Goal: Task Accomplishment & Management: Use online tool/utility

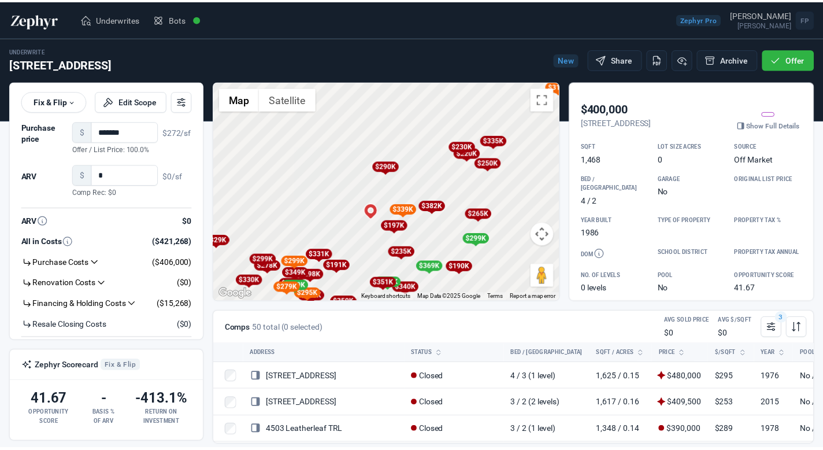
scroll to position [977, 0]
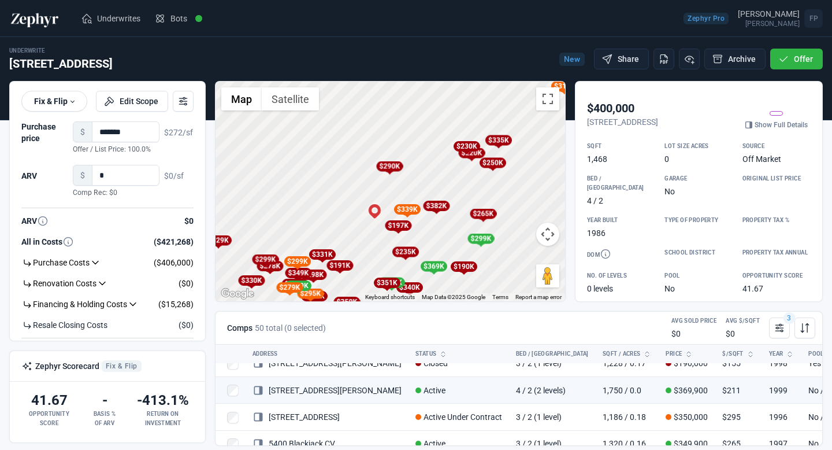
click at [489, 40] on div "Underwrite [STREET_ADDRESS] New Share Archive Offer ****** Fix & Flip Fix & Fli…" at bounding box center [416, 241] width 814 height 409
click at [40, 25] on img at bounding box center [34, 18] width 51 height 18
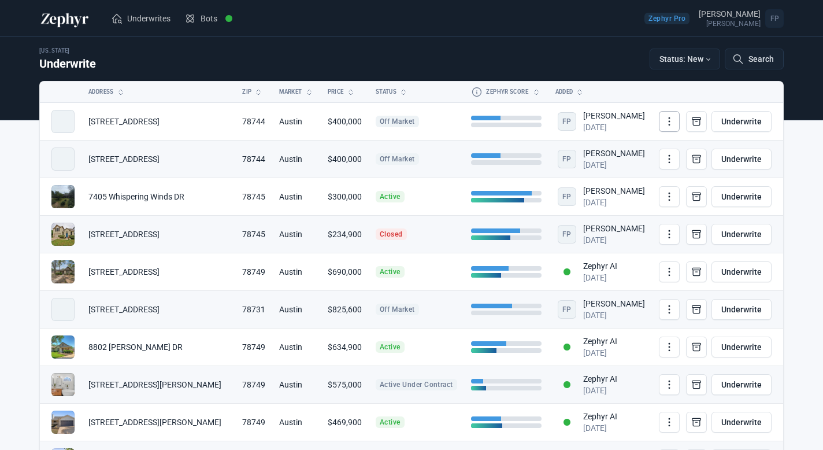
click at [668, 120] on icon at bounding box center [669, 122] width 12 height 12
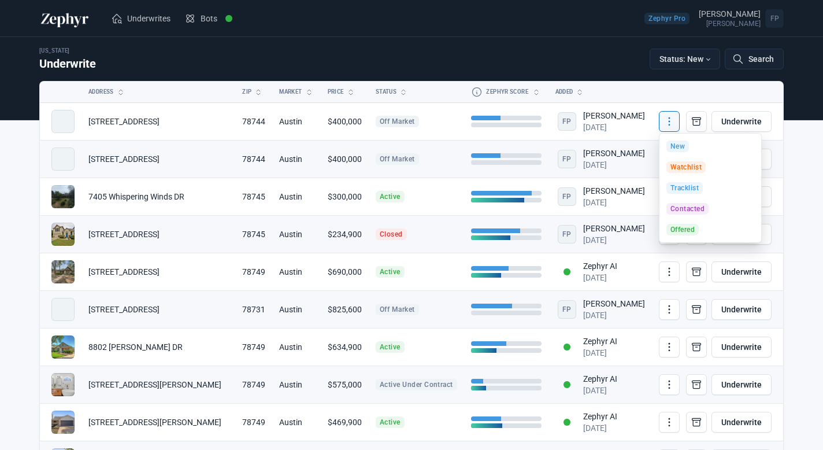
click at [643, 156] on td "FP [PERSON_NAME] [DATE]" at bounding box center [599, 159] width 103 height 38
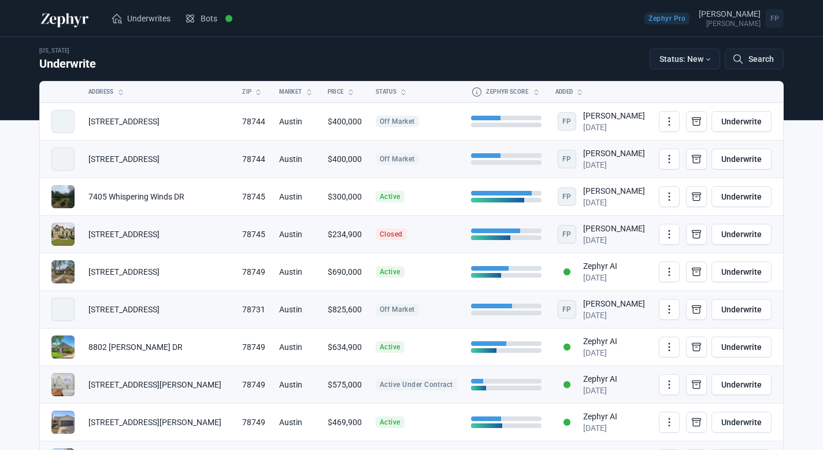
click at [384, 236] on span "Closed" at bounding box center [391, 234] width 31 height 12
click at [329, 235] on td "$234,900" at bounding box center [345, 235] width 48 height 38
click at [109, 231] on td "[STREET_ADDRESS]" at bounding box center [158, 235] width 154 height 38
click at [61, 238] on span at bounding box center [62, 233] width 23 height 23
click at [376, 229] on span "Closed" at bounding box center [391, 234] width 31 height 12
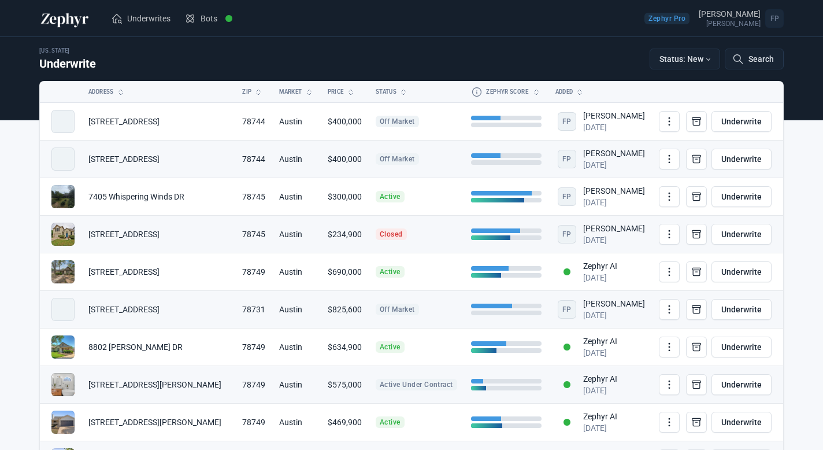
click at [614, 239] on div "[DATE]" at bounding box center [614, 240] width 62 height 12
click at [587, 235] on div "[DATE]" at bounding box center [614, 240] width 62 height 12
click at [669, 235] on icon at bounding box center [669, 233] width 1 height 1
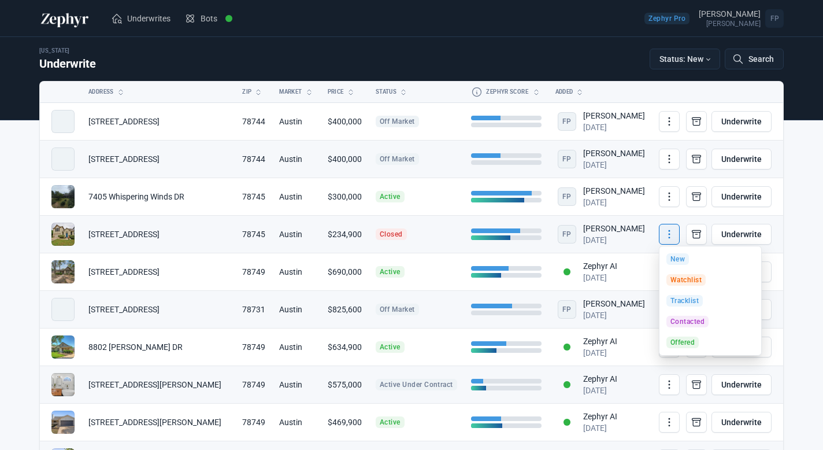
click at [666, 235] on icon at bounding box center [669, 234] width 12 height 12
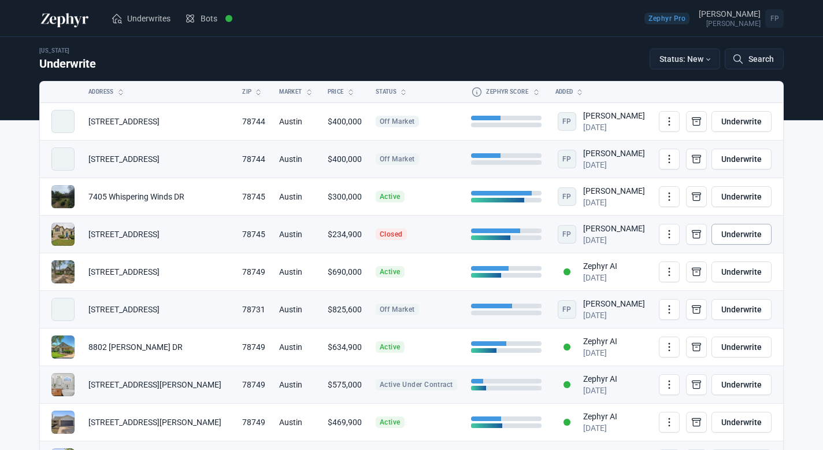
click at [760, 235] on link "Underwrite" at bounding box center [741, 234] width 60 height 21
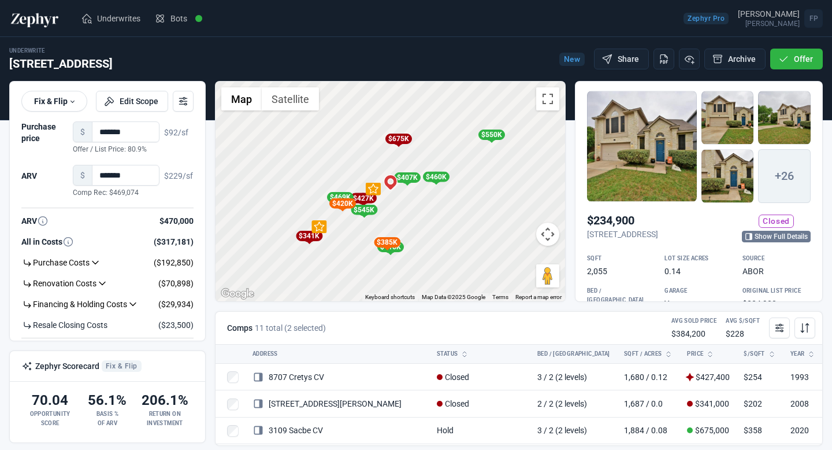
click at [763, 233] on link "Show Full Details" at bounding box center [776, 237] width 69 height 12
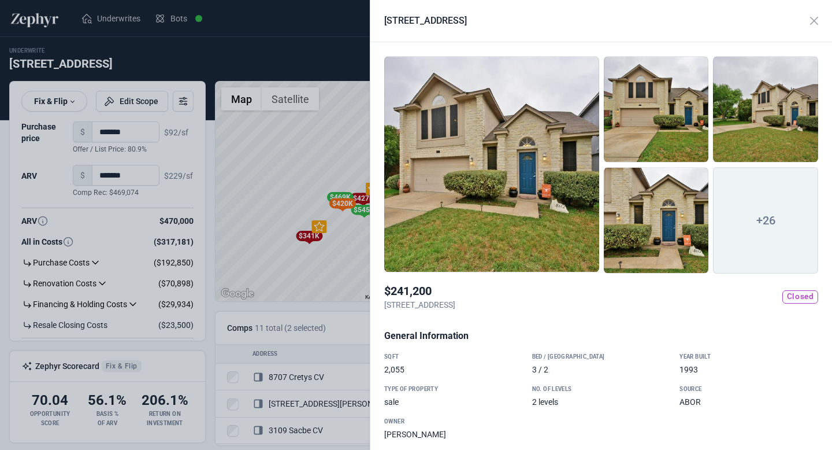
click at [656, 225] on div at bounding box center [656, 220] width 105 height 106
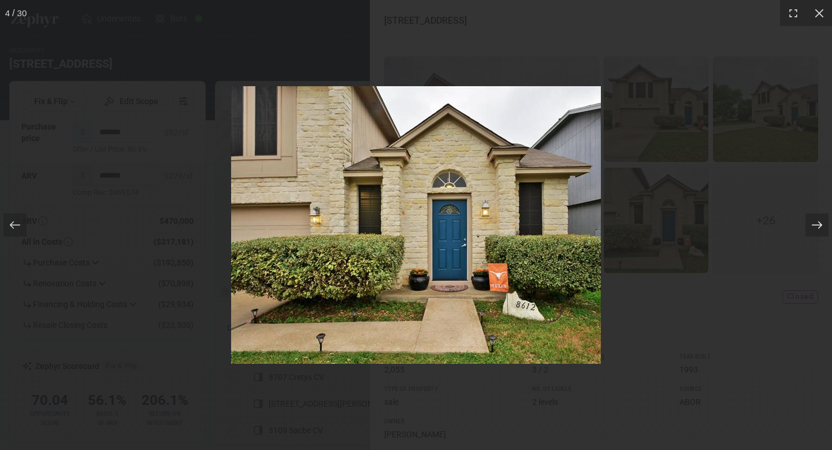
click at [818, 229] on icon at bounding box center [817, 225] width 12 height 12
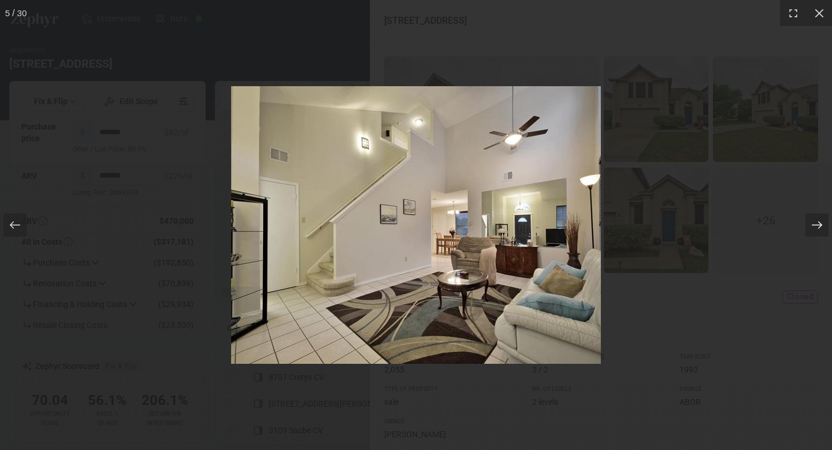
click at [818, 229] on icon at bounding box center [817, 225] width 12 height 12
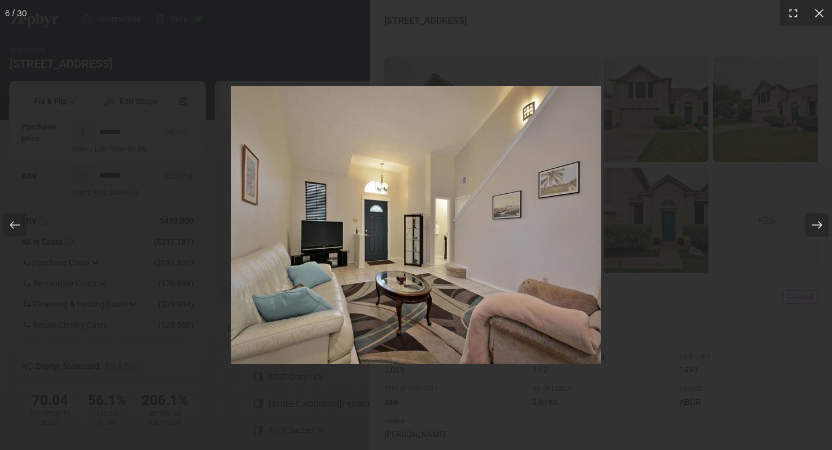
click at [818, 229] on icon at bounding box center [817, 225] width 12 height 12
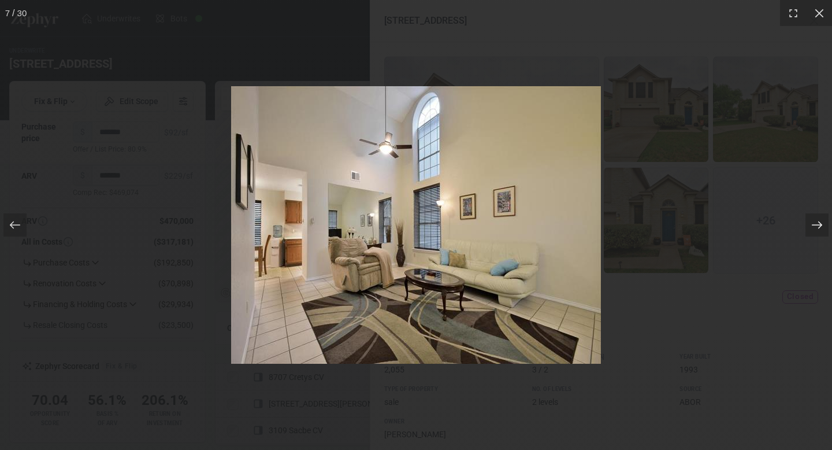
click at [818, 229] on icon at bounding box center [817, 225] width 12 height 12
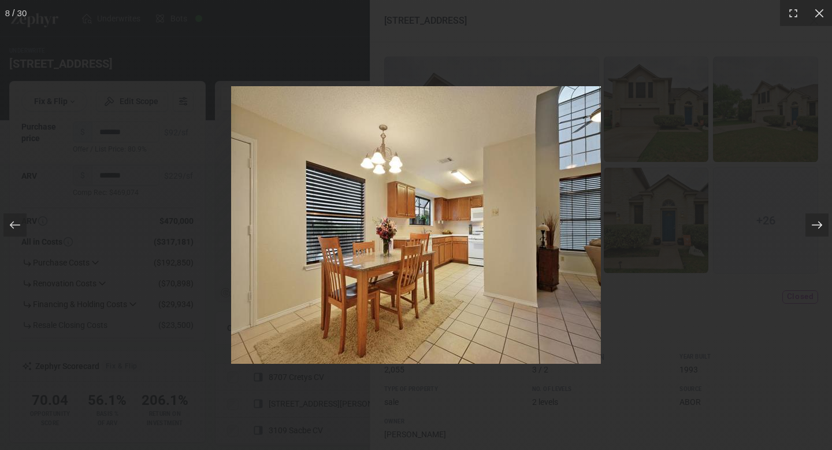
click at [818, 229] on icon at bounding box center [817, 225] width 12 height 12
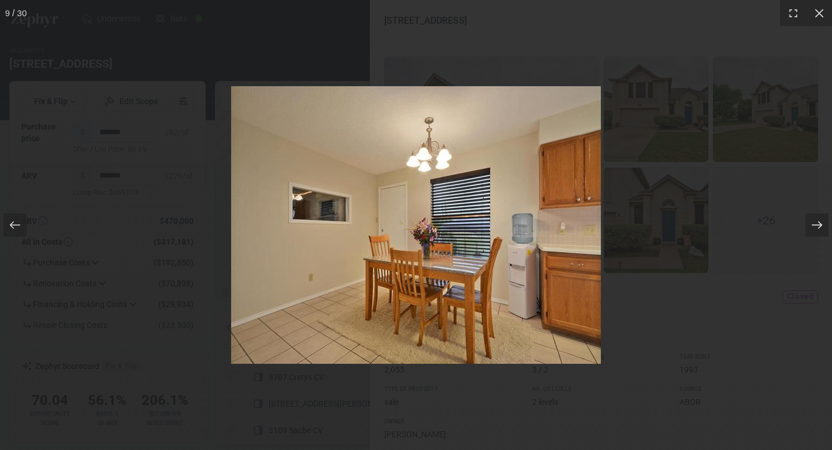
click at [818, 229] on icon at bounding box center [817, 225] width 12 height 12
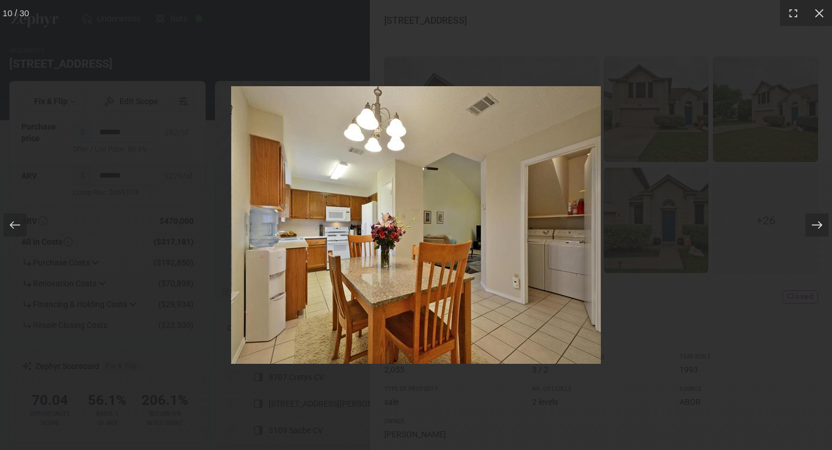
click at [818, 229] on icon at bounding box center [817, 225] width 12 height 12
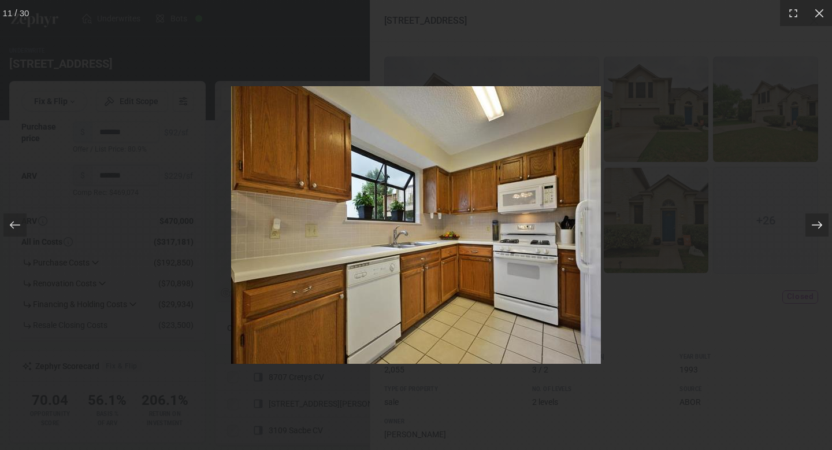
click at [818, 229] on icon at bounding box center [817, 225] width 12 height 12
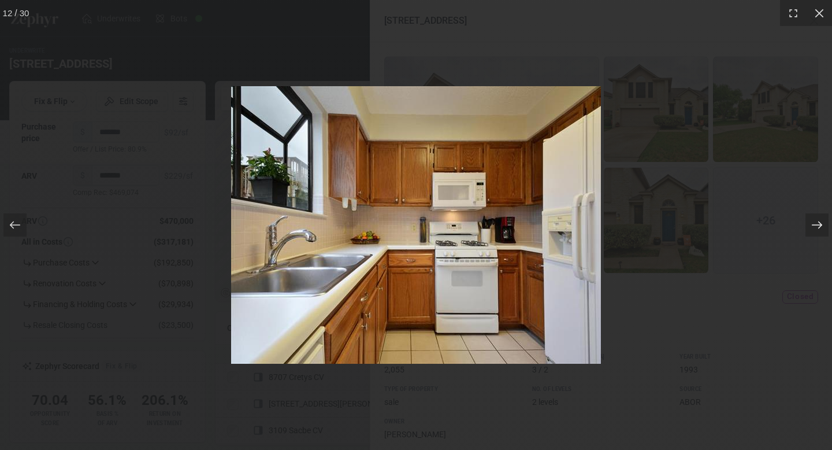
click at [818, 229] on icon at bounding box center [817, 225] width 12 height 12
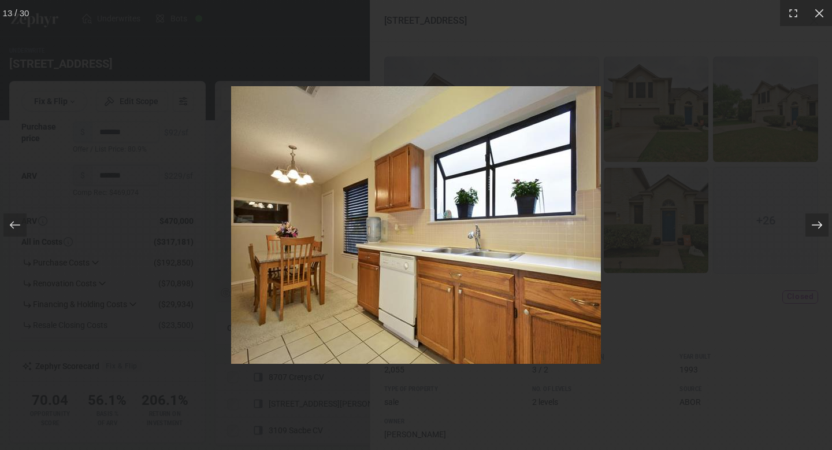
click at [818, 229] on icon at bounding box center [817, 225] width 12 height 12
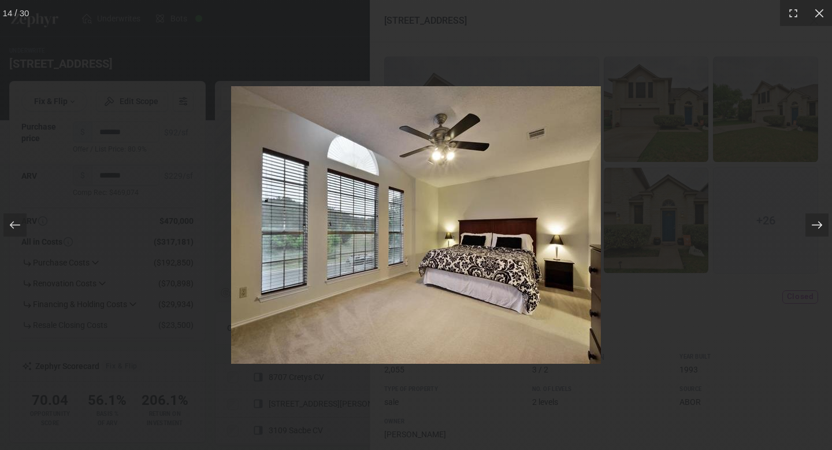
click at [818, 229] on icon at bounding box center [817, 225] width 12 height 12
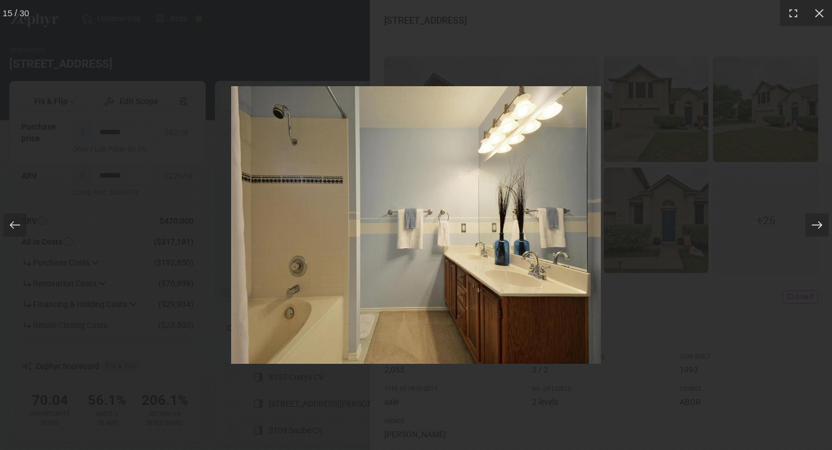
click at [818, 229] on icon at bounding box center [817, 225] width 12 height 12
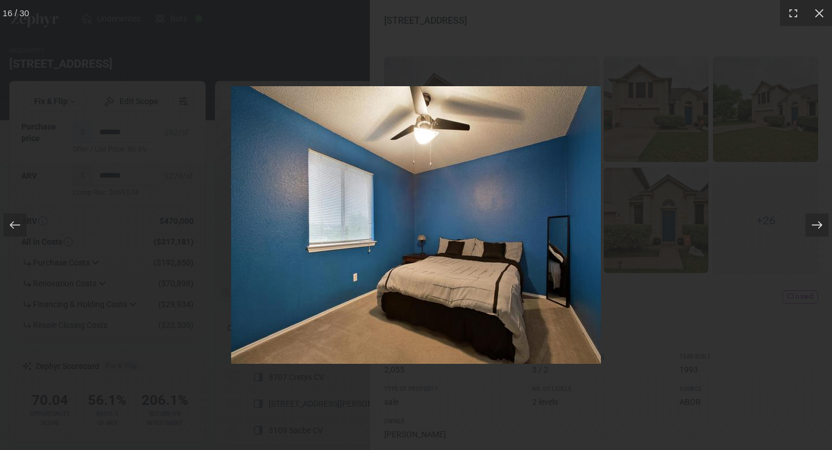
click at [818, 229] on icon at bounding box center [817, 225] width 12 height 12
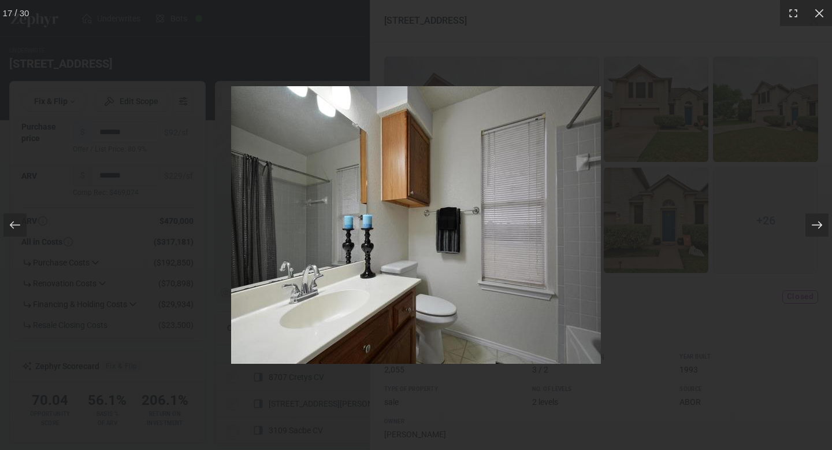
click at [818, 229] on icon at bounding box center [817, 225] width 12 height 12
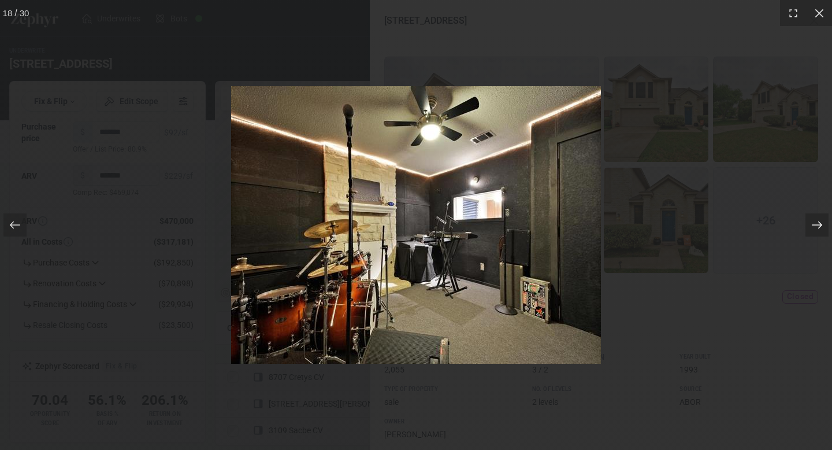
click at [818, 229] on icon at bounding box center [817, 225] width 12 height 12
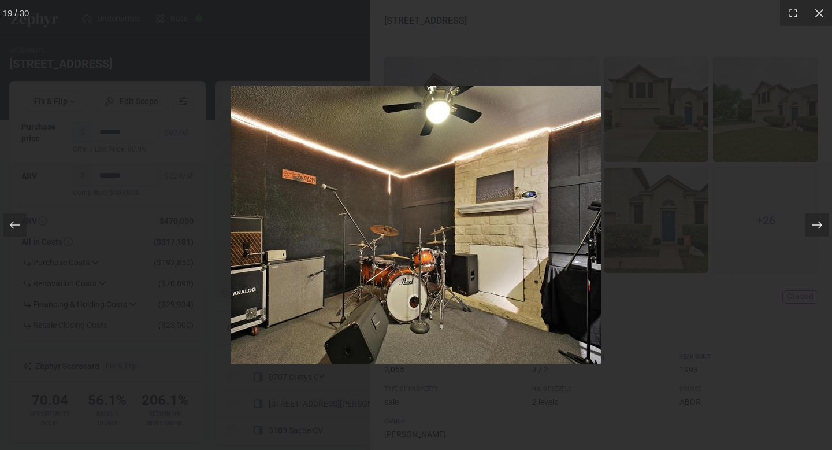
click at [818, 229] on icon at bounding box center [817, 225] width 12 height 12
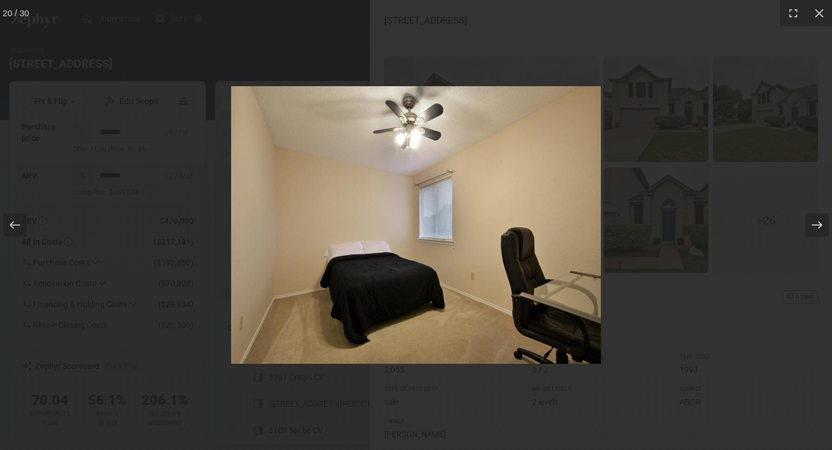
click at [818, 229] on icon at bounding box center [817, 225] width 12 height 12
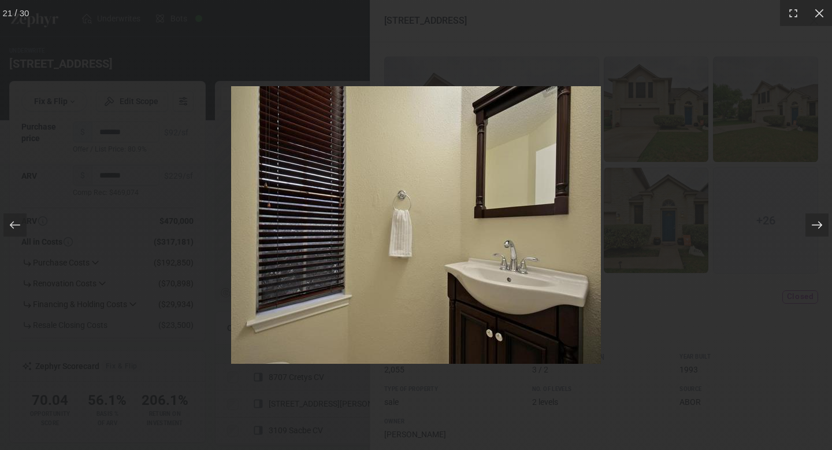
click at [818, 229] on icon at bounding box center [817, 225] width 12 height 12
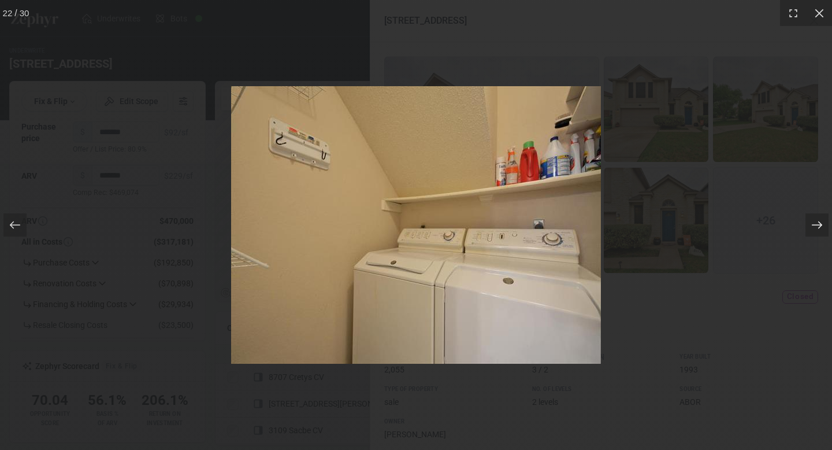
click at [818, 229] on icon at bounding box center [817, 225] width 12 height 12
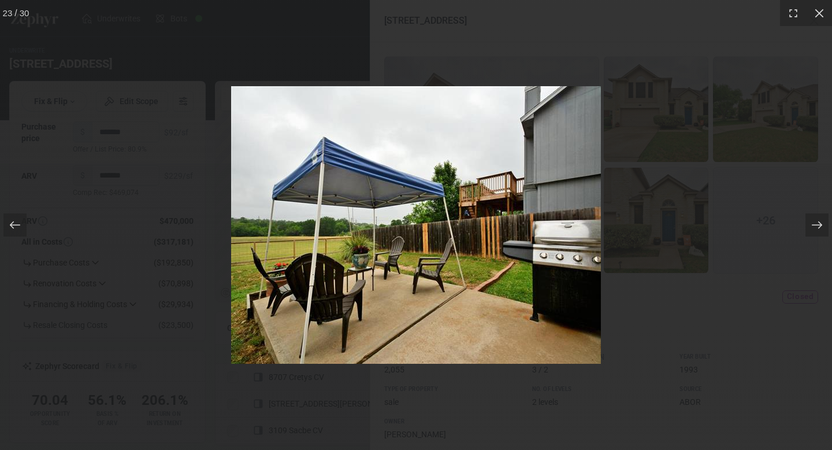
click at [781, 311] on div at bounding box center [416, 225] width 832 height 450
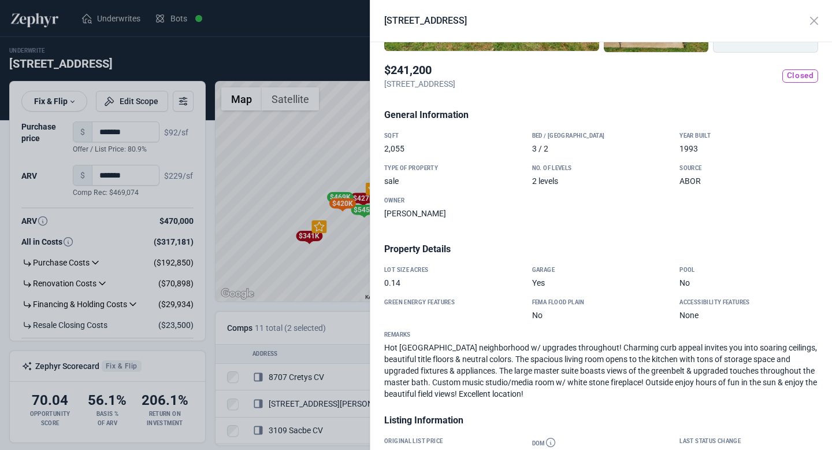
scroll to position [334, 0]
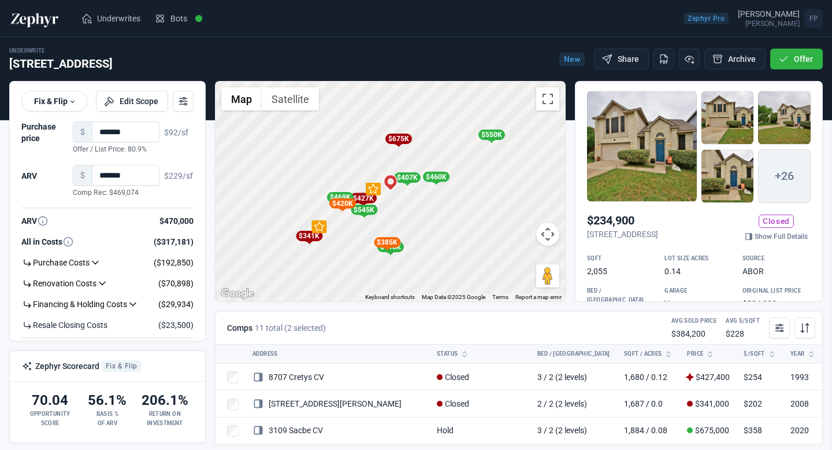
click at [353, 320] on div at bounding box center [416, 225] width 832 height 450
click at [395, 220] on div "To activate drag with keyboard, press Alt + Enter. Once in keyboard drag state,…" at bounding box center [391, 191] width 350 height 220
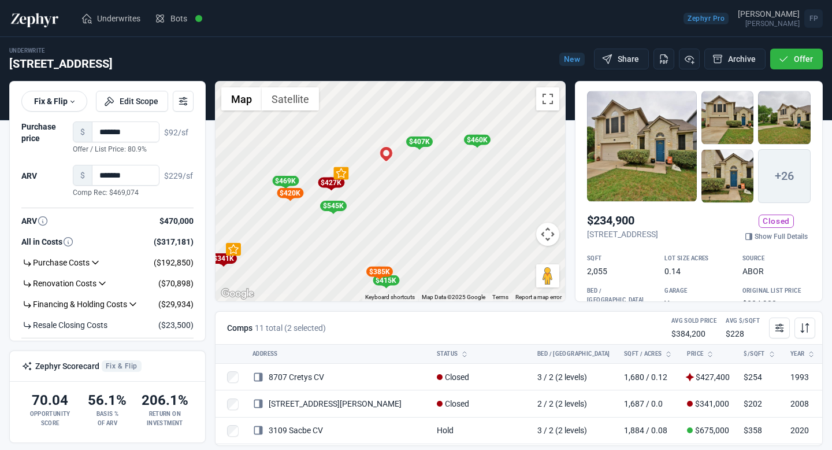
click at [327, 181] on div "$427K" at bounding box center [331, 182] width 27 height 10
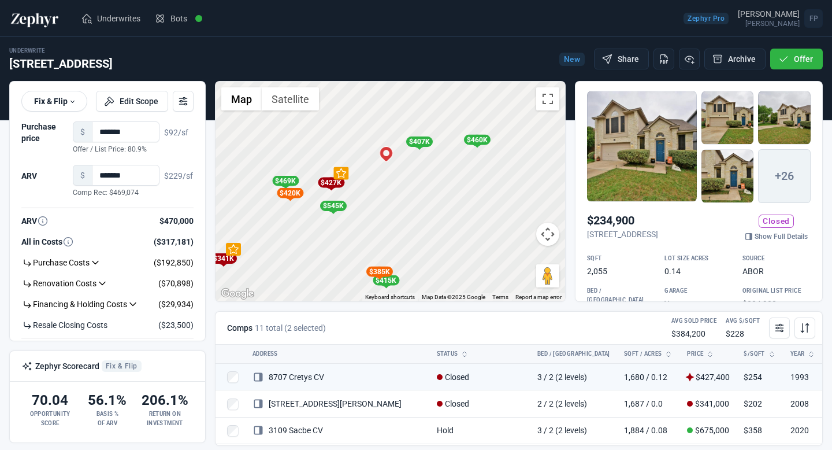
click at [339, 209] on div "$545K" at bounding box center [333, 206] width 27 height 10
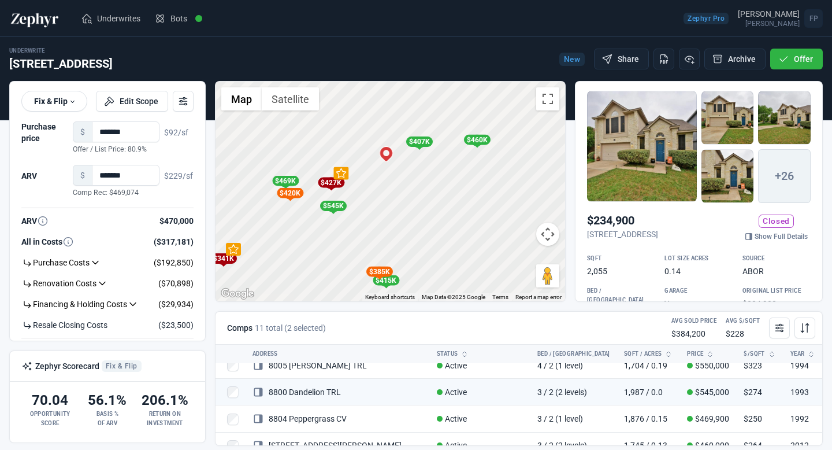
scroll to position [94, 0]
click at [294, 195] on div "$420K" at bounding box center [290, 193] width 27 height 10
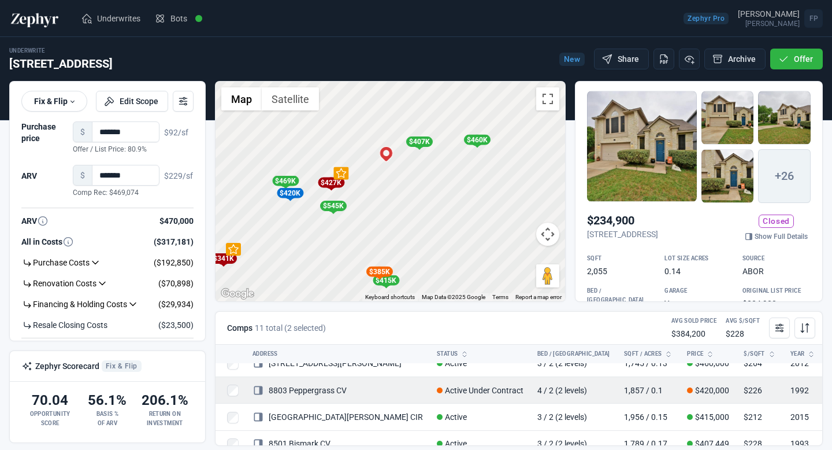
click at [325, 387] on link "8803 Peppergrass CV" at bounding box center [300, 389] width 94 height 9
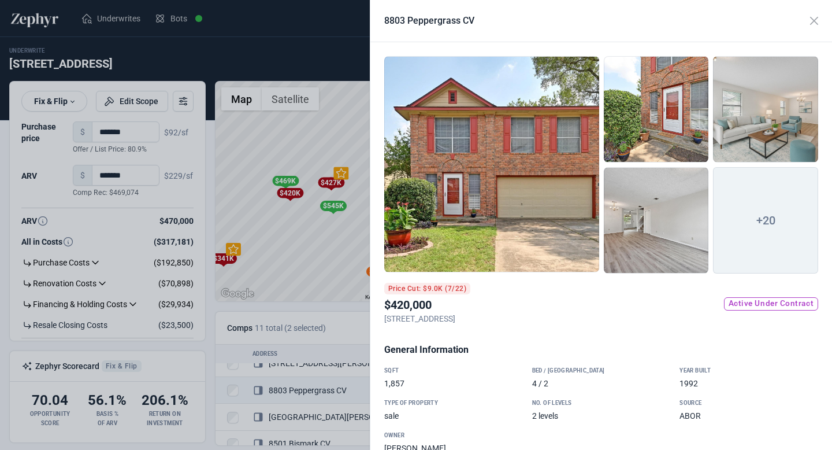
click at [540, 206] on div at bounding box center [491, 164] width 215 height 216
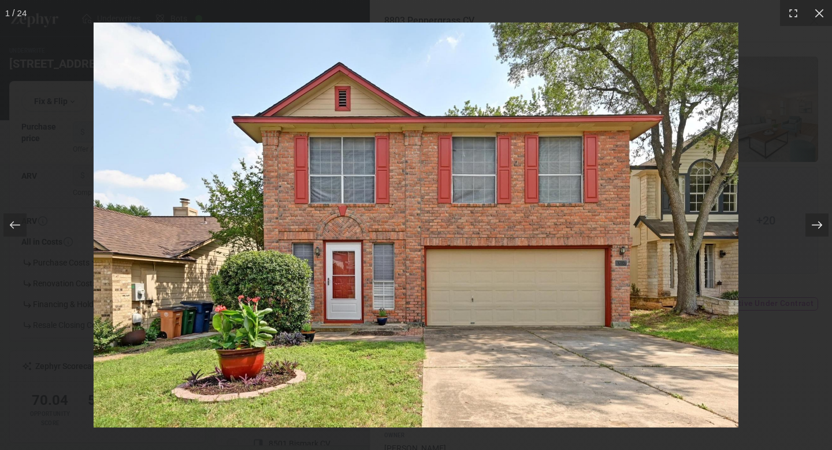
click at [825, 221] on div at bounding box center [816, 224] width 23 height 23
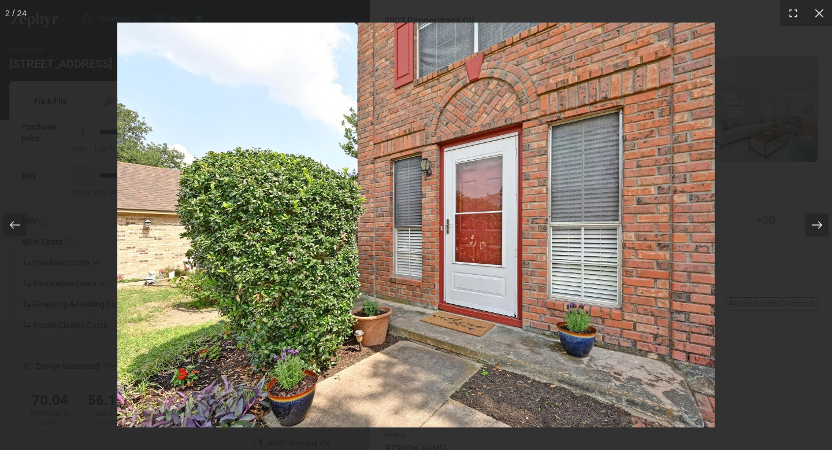
click at [823, 223] on div at bounding box center [816, 224] width 23 height 23
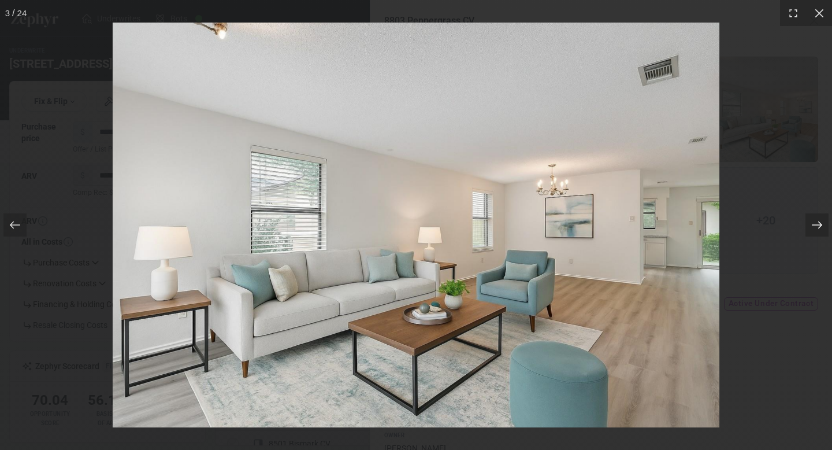
click at [823, 222] on div at bounding box center [816, 224] width 23 height 23
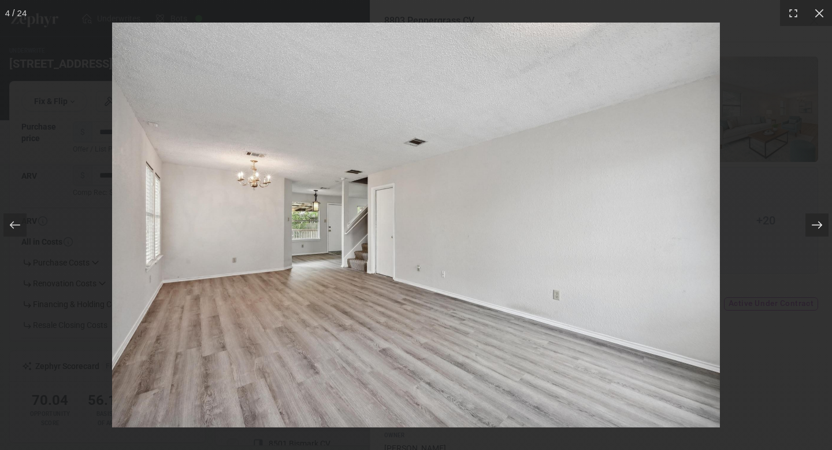
click at [823, 223] on div at bounding box center [816, 224] width 23 height 23
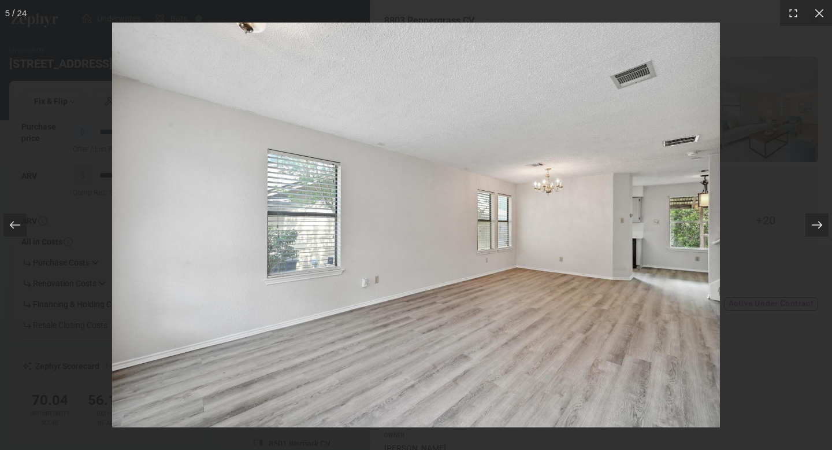
click at [823, 223] on div at bounding box center [816, 224] width 23 height 23
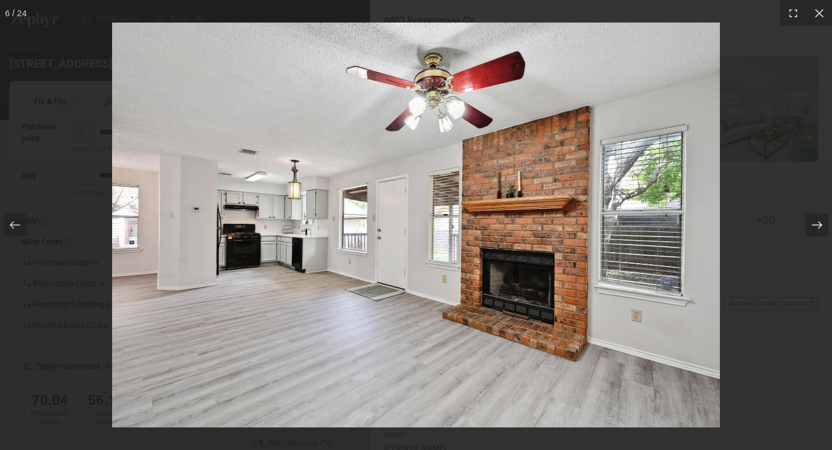
click at [823, 223] on div at bounding box center [816, 224] width 23 height 23
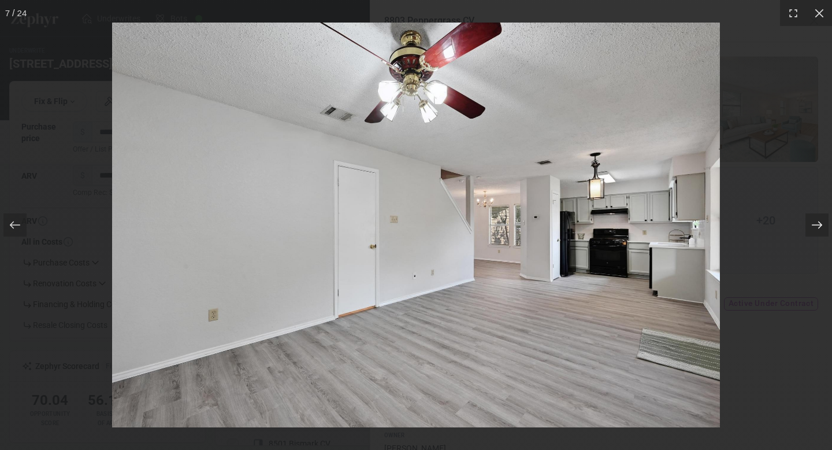
click at [823, 223] on div at bounding box center [816, 224] width 23 height 23
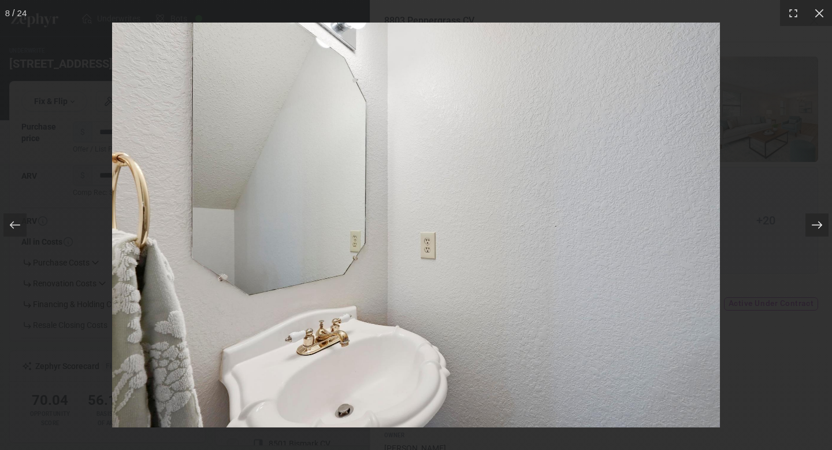
click at [823, 223] on div at bounding box center [816, 224] width 23 height 23
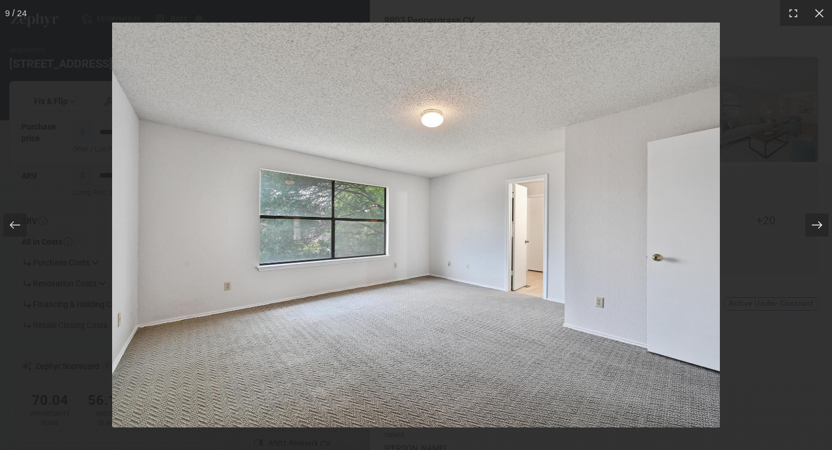
click at [823, 223] on div at bounding box center [816, 224] width 23 height 23
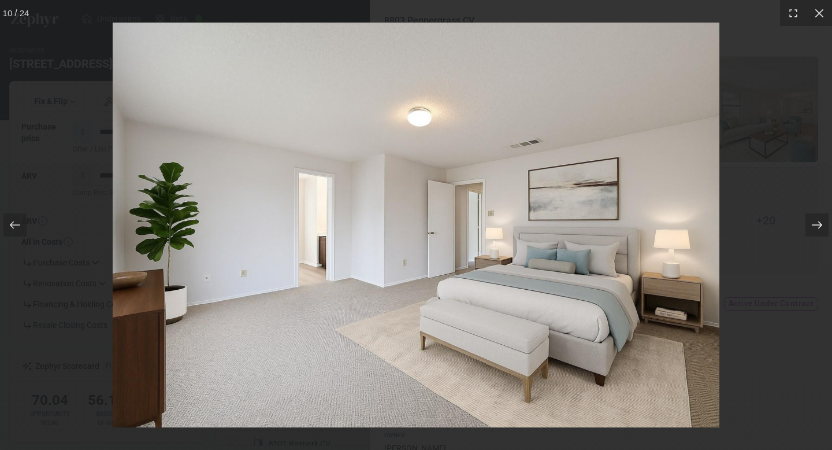
click at [823, 222] on div at bounding box center [816, 224] width 23 height 23
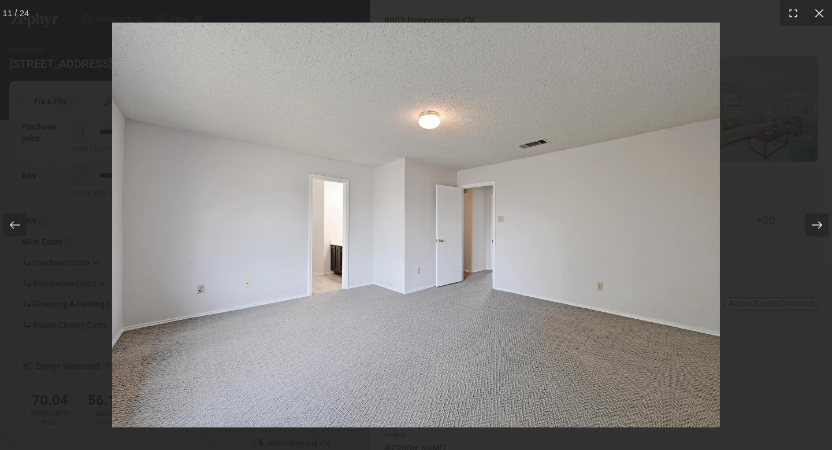
click at [823, 222] on div at bounding box center [816, 224] width 23 height 23
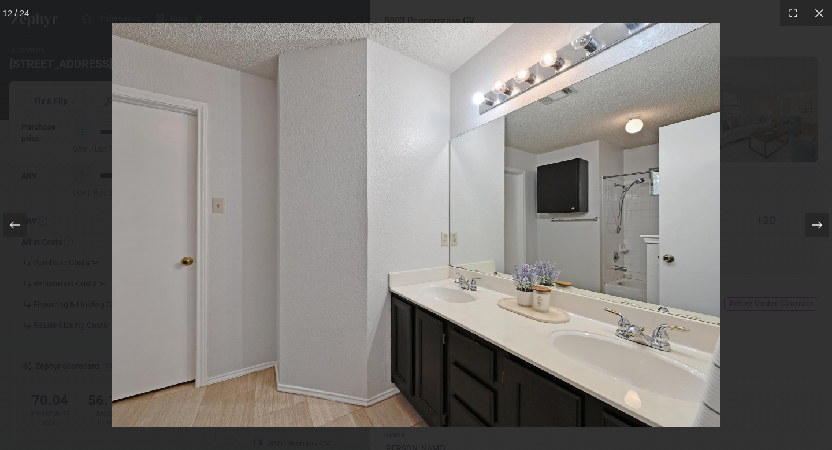
click at [823, 222] on div at bounding box center [816, 224] width 23 height 23
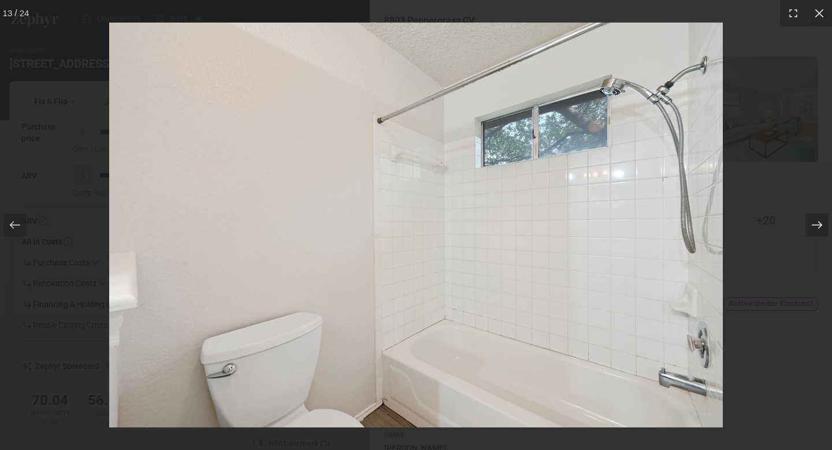
click at [823, 222] on div at bounding box center [816, 224] width 23 height 23
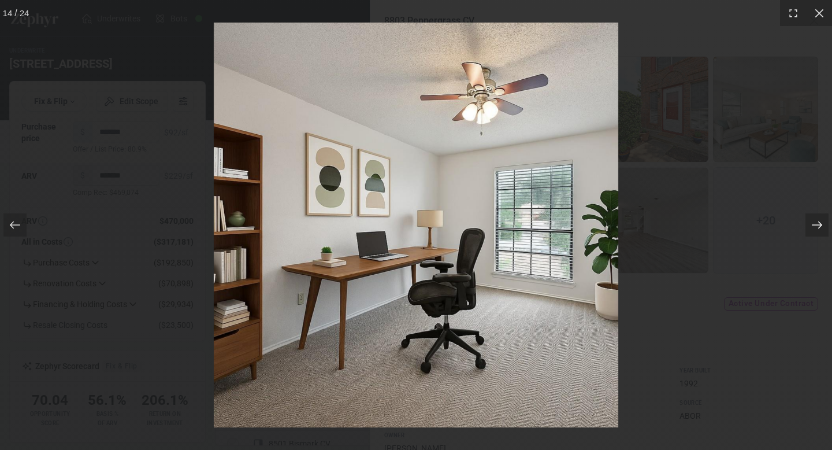
click at [823, 222] on div at bounding box center [816, 224] width 23 height 23
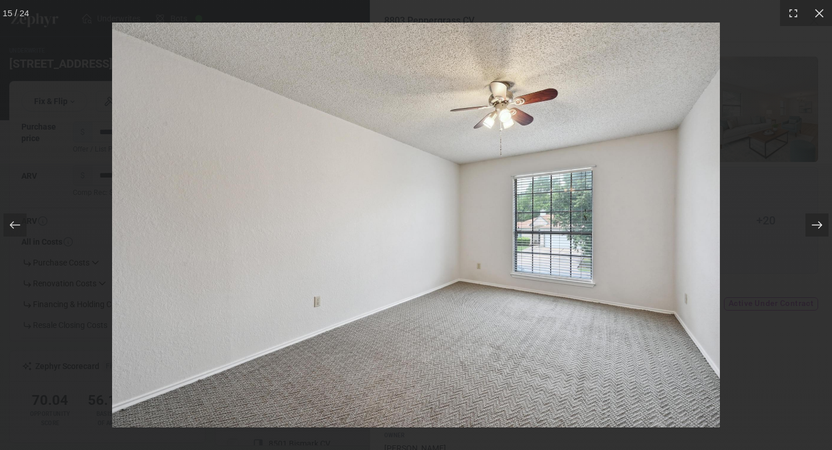
click at [823, 222] on div at bounding box center [816, 224] width 23 height 23
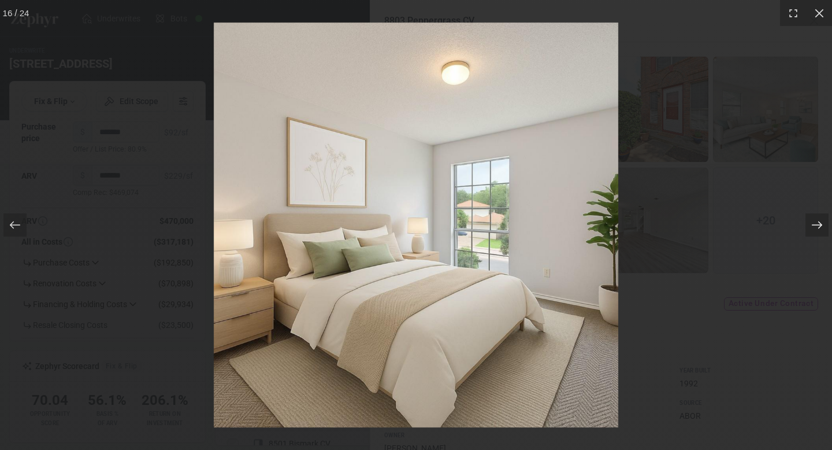
click at [823, 222] on div at bounding box center [816, 224] width 23 height 23
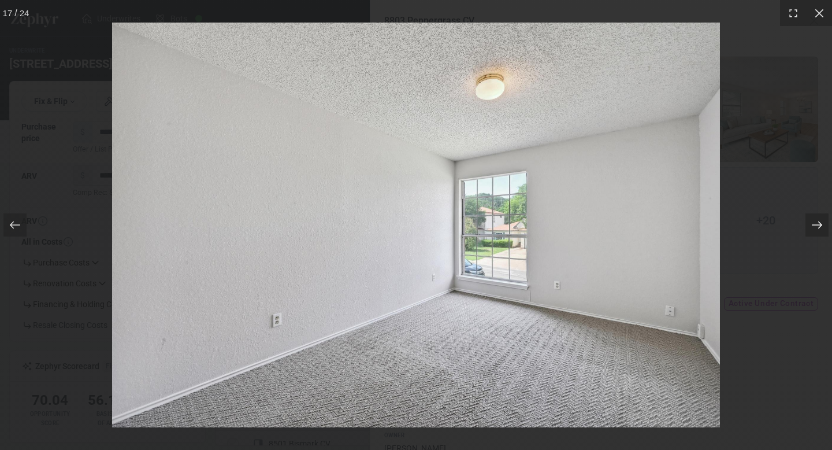
click at [823, 222] on div at bounding box center [816, 224] width 23 height 23
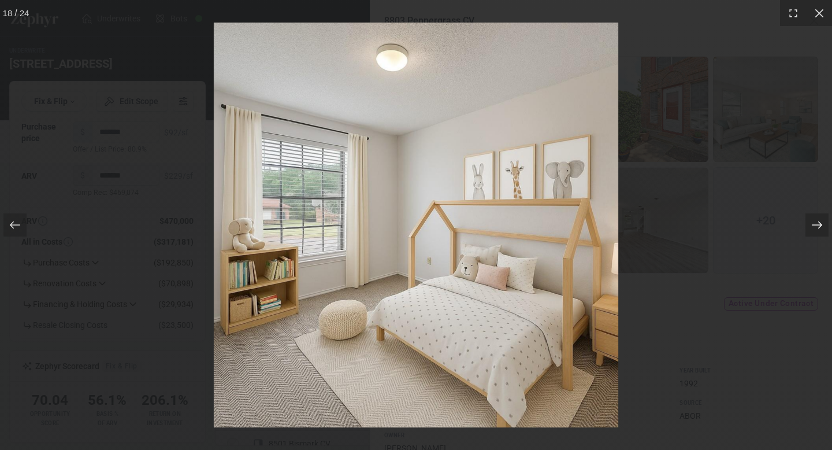
click at [823, 222] on div at bounding box center [816, 224] width 23 height 23
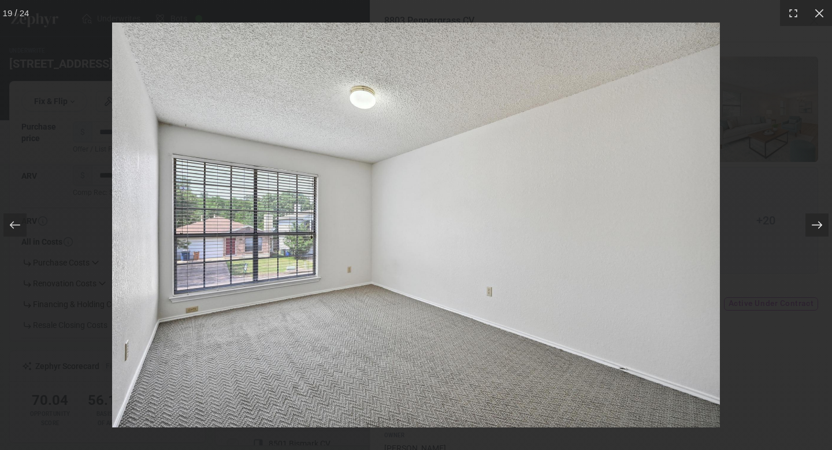
click at [823, 222] on div at bounding box center [816, 224] width 23 height 23
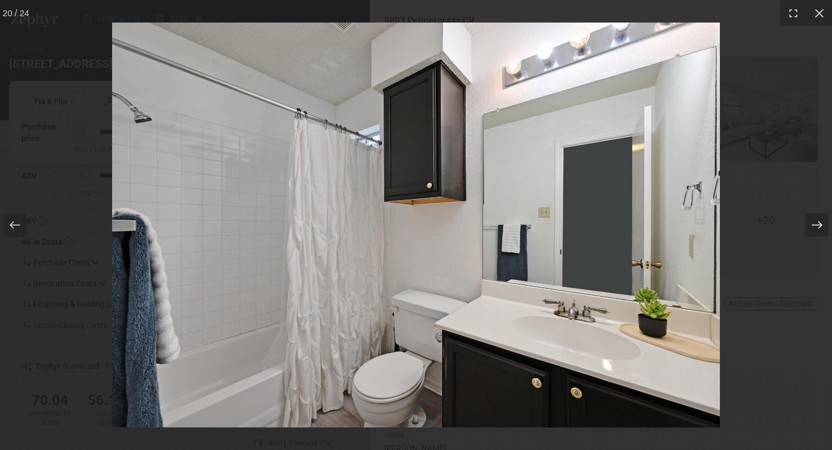
click at [823, 222] on div at bounding box center [816, 224] width 23 height 23
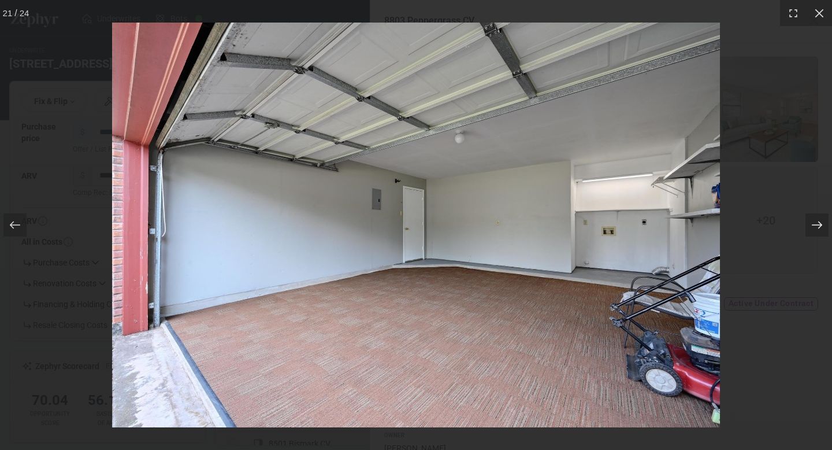
click at [823, 222] on div at bounding box center [816, 224] width 23 height 23
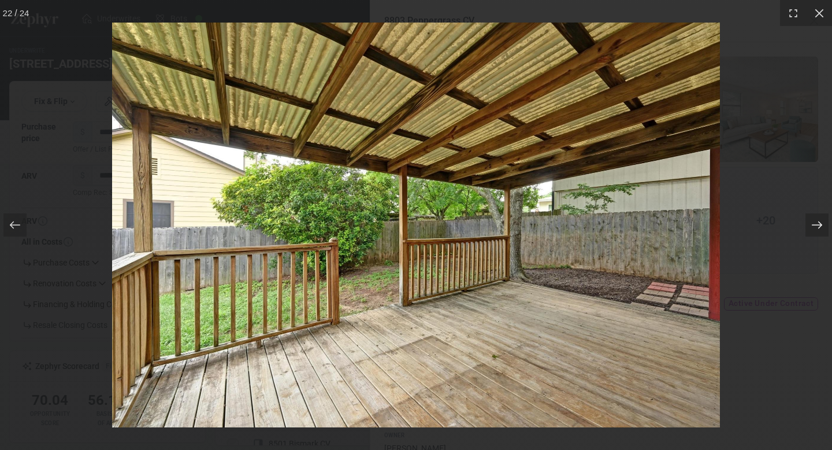
click at [823, 222] on div at bounding box center [816, 224] width 23 height 23
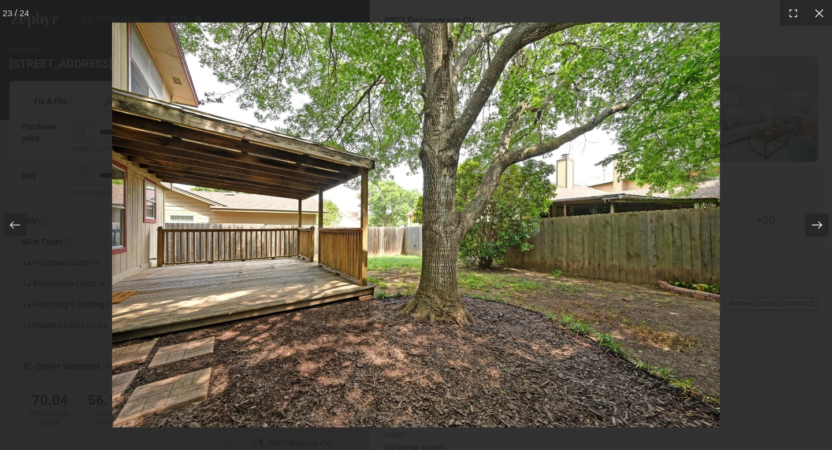
click at [823, 222] on div at bounding box center [816, 224] width 23 height 23
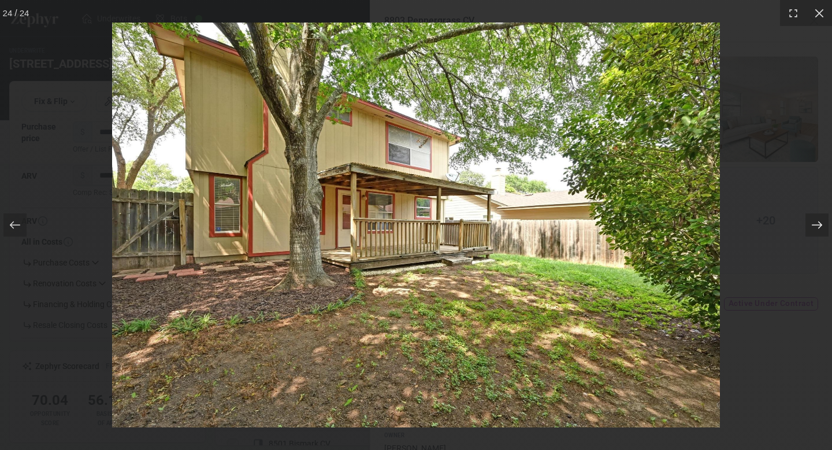
click at [823, 222] on div at bounding box center [816, 224] width 23 height 23
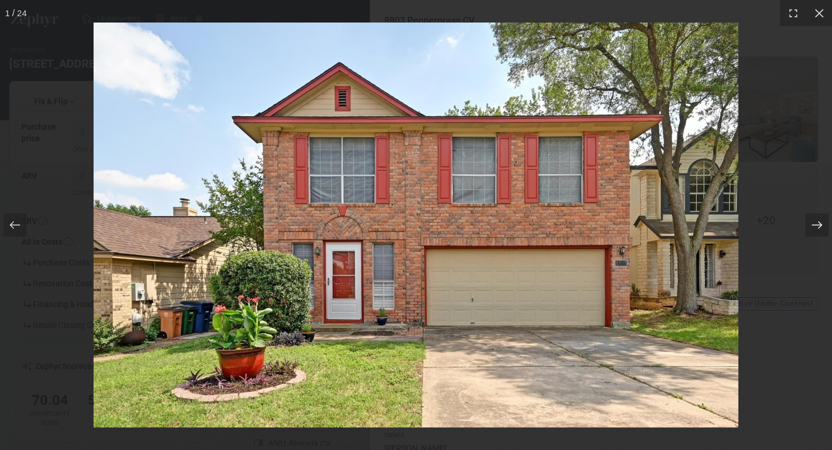
click at [823, 222] on div at bounding box center [816, 224] width 23 height 23
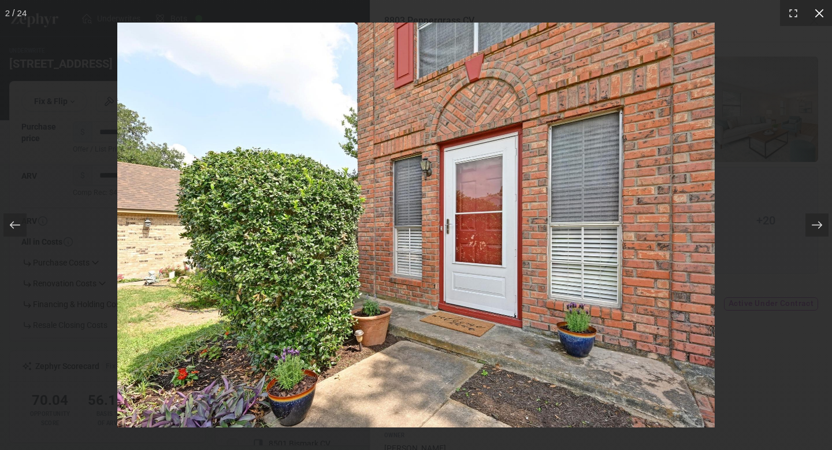
click at [819, 17] on icon at bounding box center [820, 14] width 12 height 12
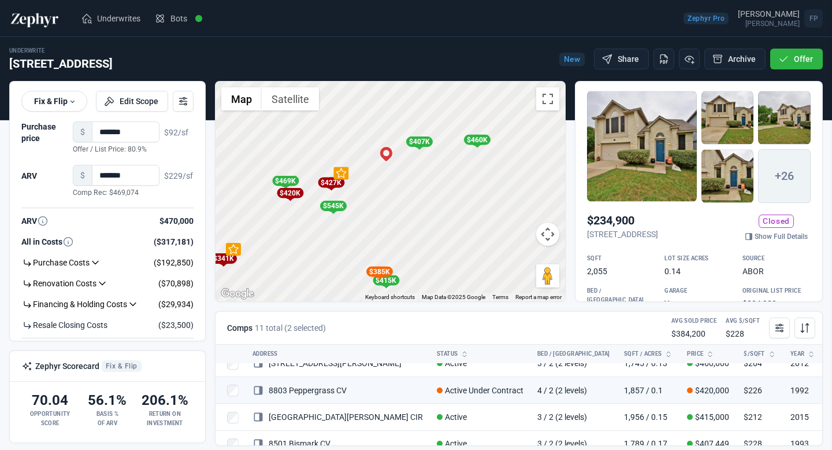
click at [318, 254] on div at bounding box center [416, 225] width 832 height 450
click at [329, 181] on div "$427K" at bounding box center [331, 182] width 27 height 10
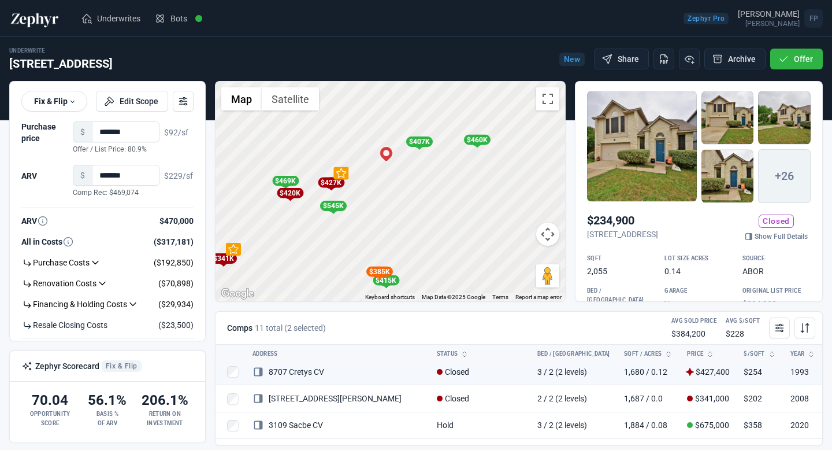
scroll to position [0, 0]
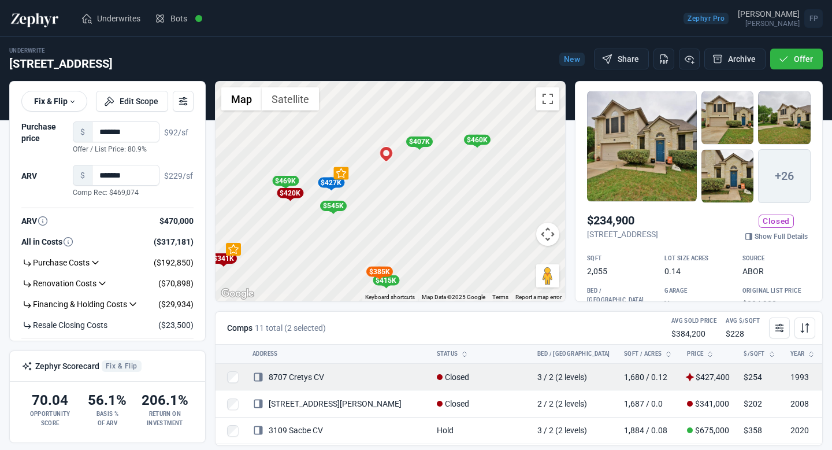
click at [300, 377] on link "8707 Cretys CV" at bounding box center [289, 376] width 72 height 9
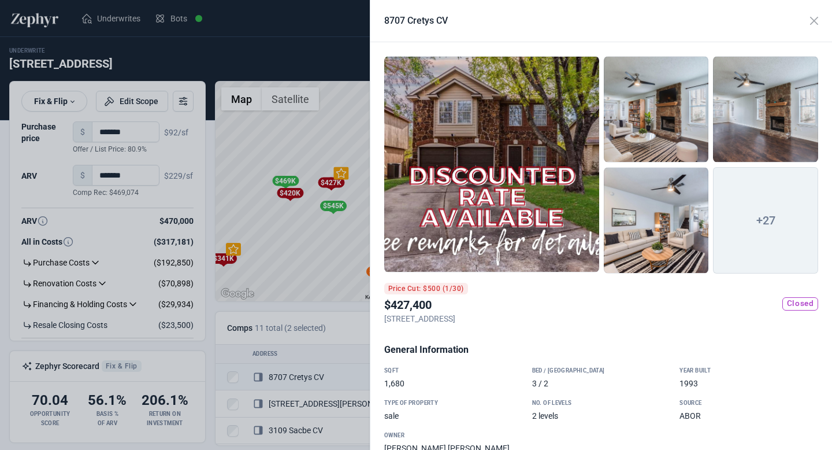
click at [526, 216] on div at bounding box center [491, 164] width 215 height 216
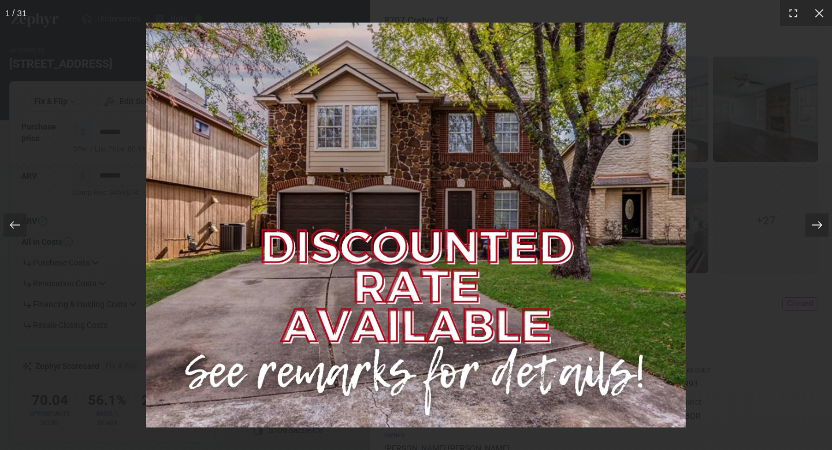
click at [814, 221] on icon at bounding box center [817, 225] width 12 height 12
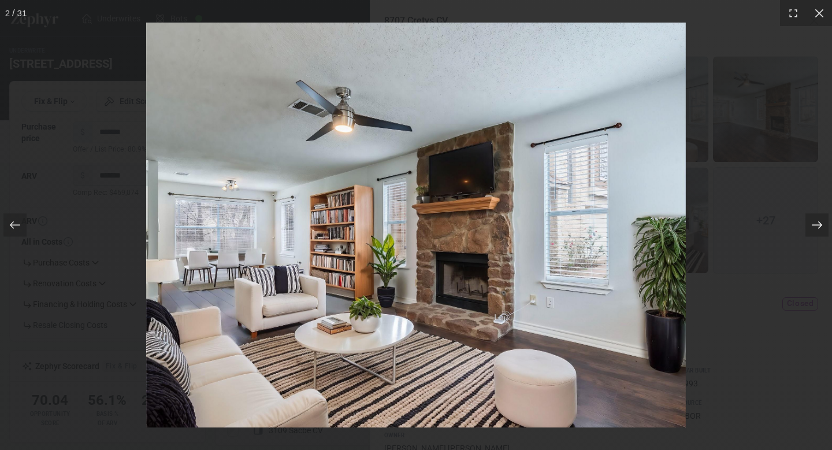
click at [814, 221] on icon at bounding box center [817, 225] width 12 height 12
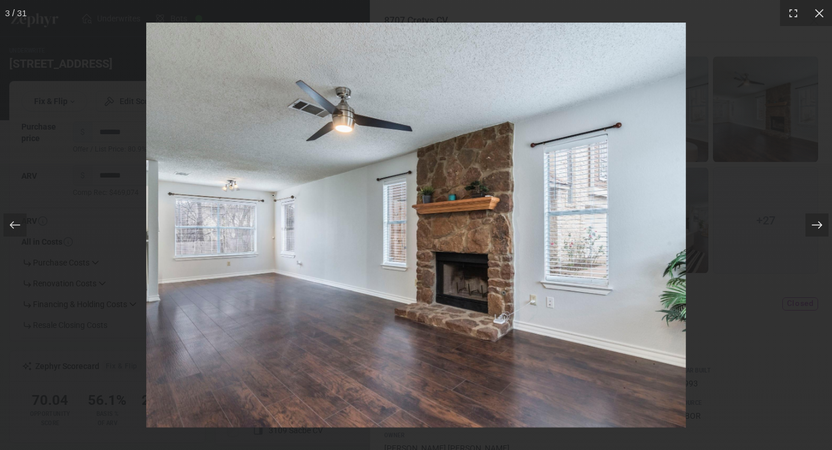
click at [814, 221] on icon at bounding box center [817, 225] width 12 height 12
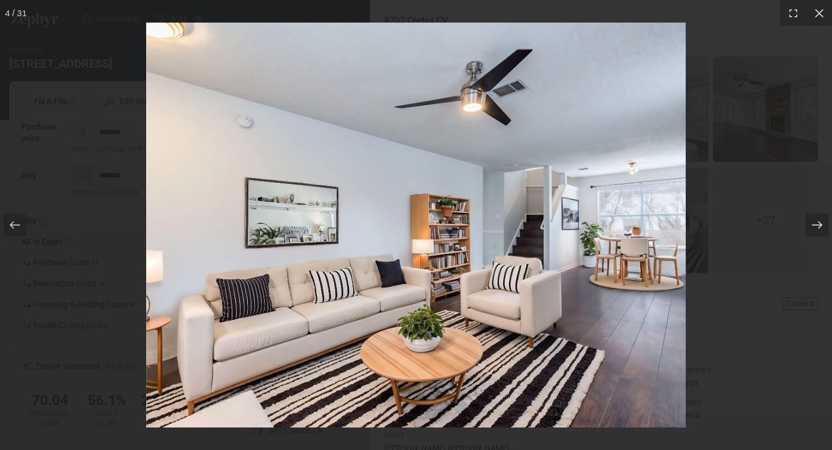
click at [814, 221] on icon at bounding box center [817, 225] width 12 height 12
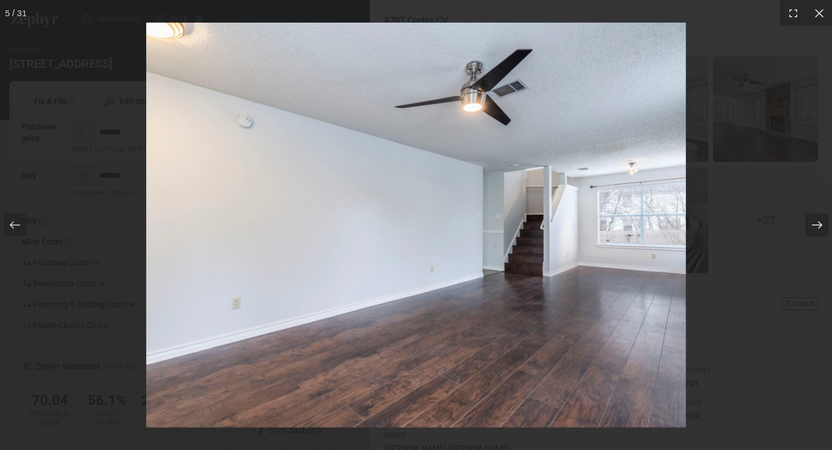
click at [814, 221] on icon at bounding box center [817, 225] width 12 height 12
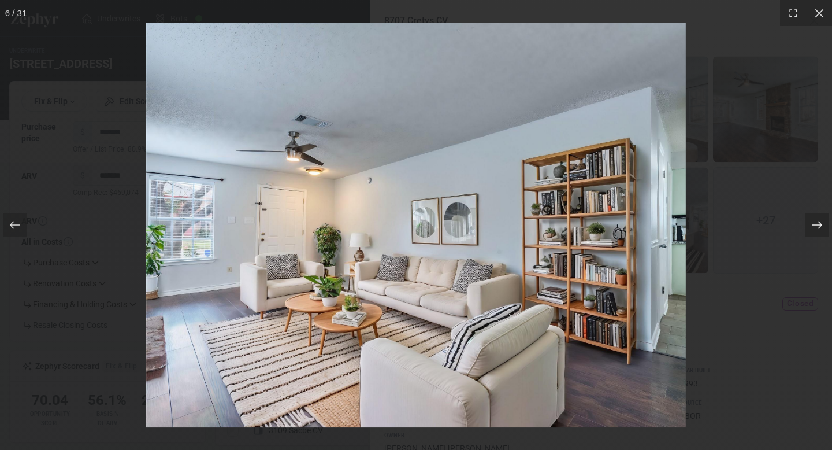
click at [814, 221] on icon at bounding box center [817, 225] width 12 height 12
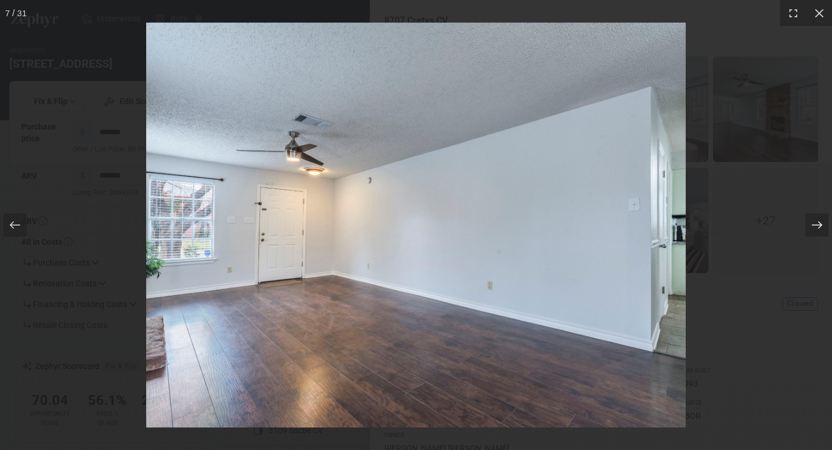
click at [814, 221] on icon at bounding box center [817, 225] width 12 height 12
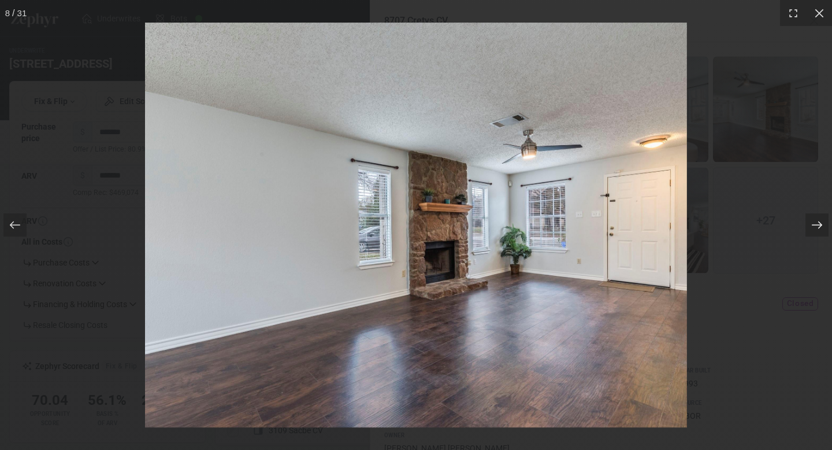
click at [814, 221] on icon at bounding box center [817, 225] width 12 height 12
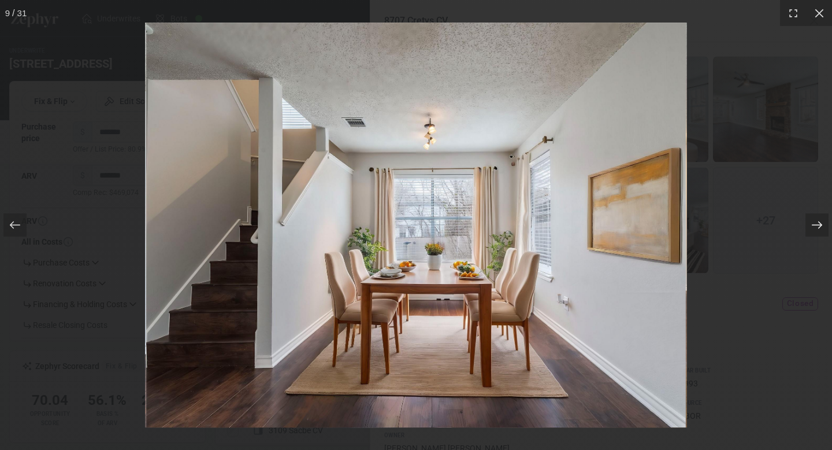
click at [814, 221] on icon at bounding box center [817, 225] width 12 height 12
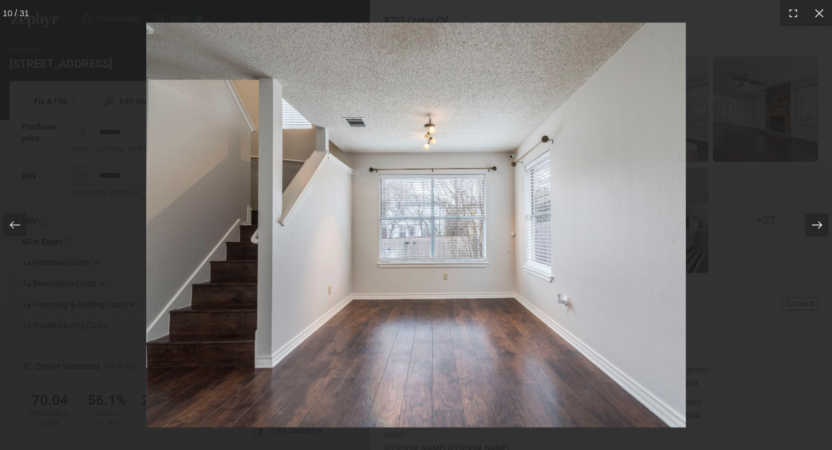
click at [814, 221] on icon at bounding box center [817, 225] width 12 height 12
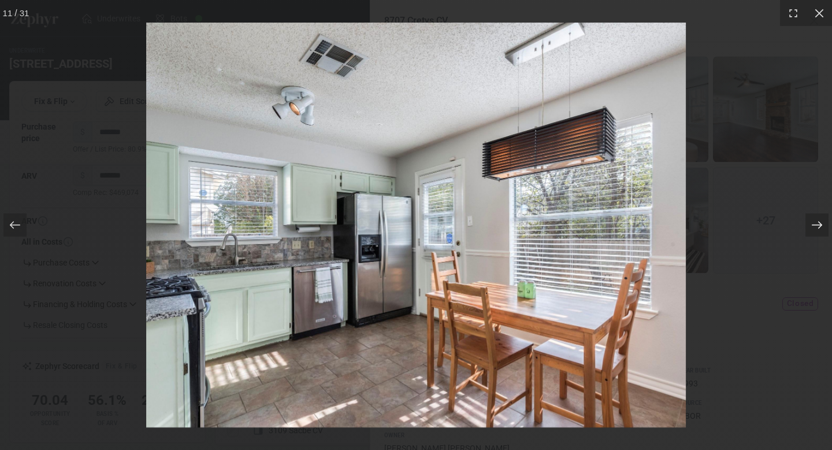
click at [814, 221] on icon at bounding box center [817, 225] width 12 height 12
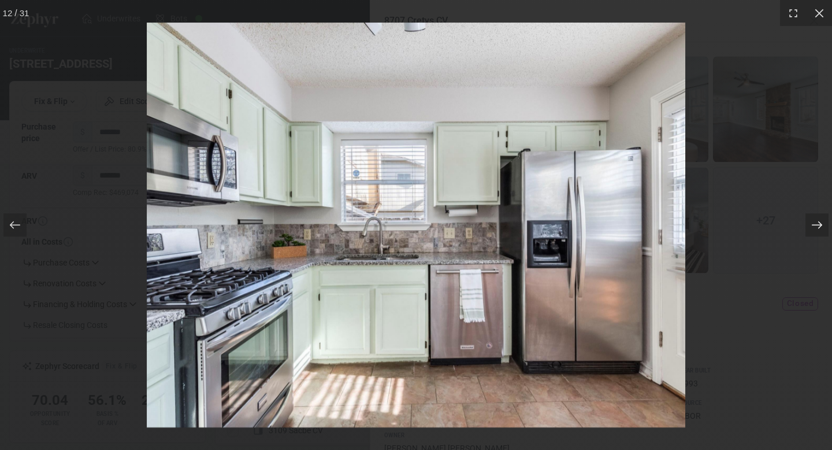
click at [814, 221] on icon at bounding box center [817, 225] width 12 height 12
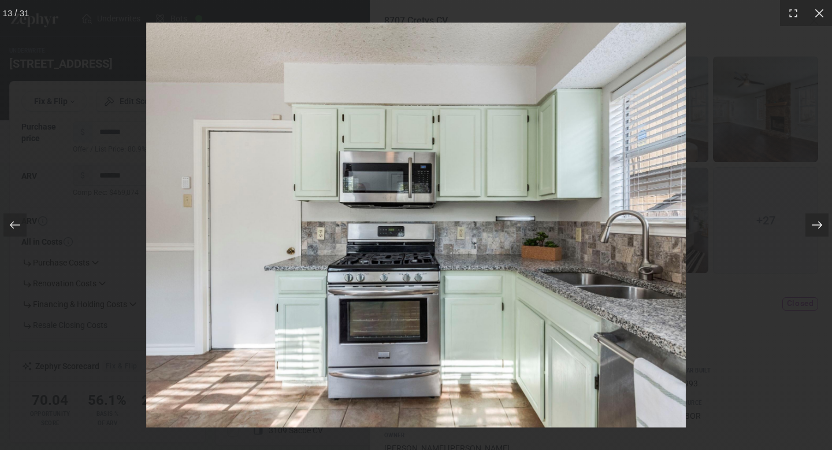
click at [814, 221] on icon at bounding box center [817, 225] width 12 height 12
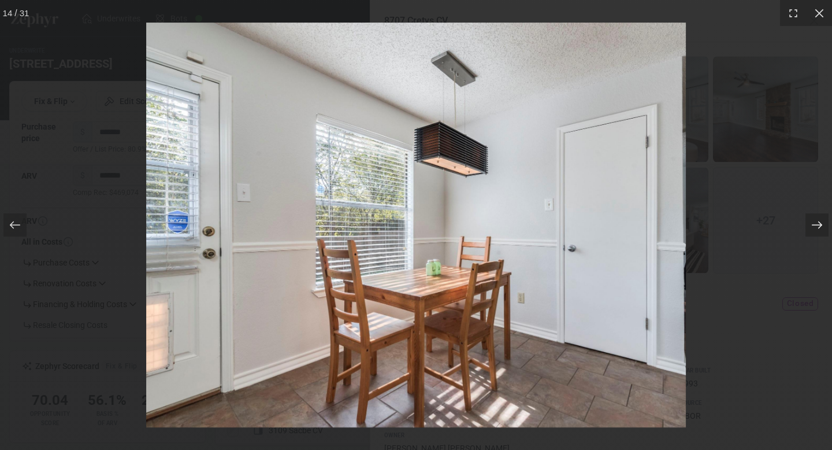
click at [814, 221] on icon at bounding box center [817, 225] width 12 height 12
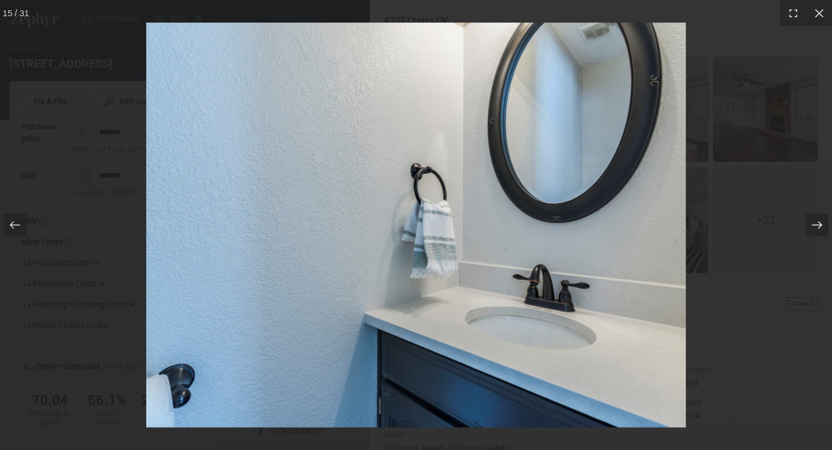
click at [814, 221] on icon at bounding box center [817, 225] width 12 height 12
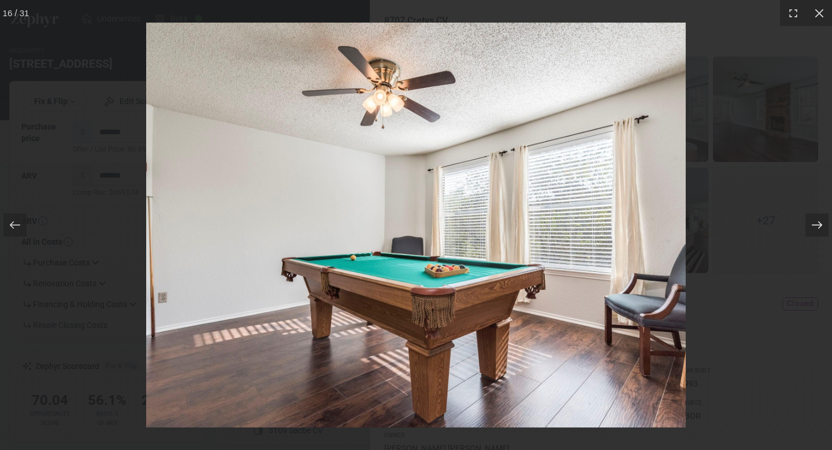
click at [814, 221] on icon at bounding box center [817, 225] width 12 height 12
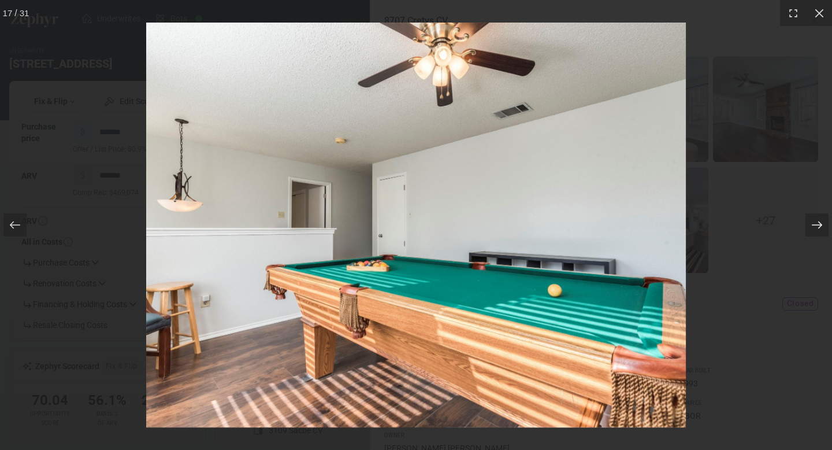
click at [814, 221] on icon at bounding box center [817, 225] width 12 height 12
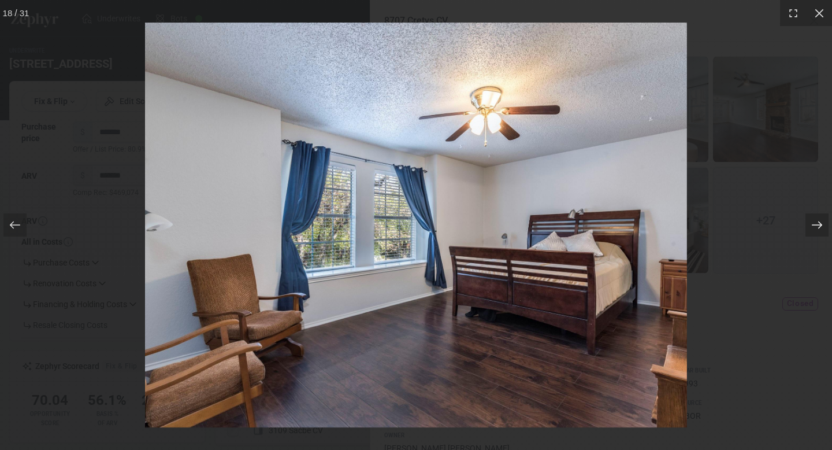
click at [814, 221] on icon at bounding box center [817, 225] width 12 height 12
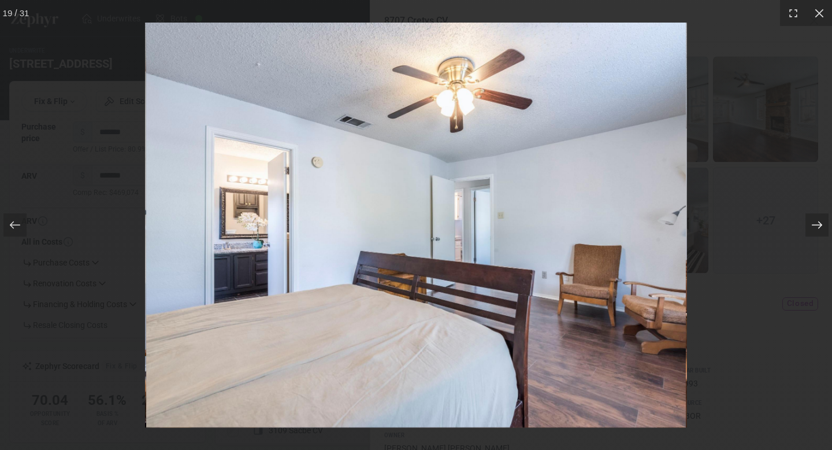
click at [814, 221] on icon at bounding box center [817, 225] width 12 height 12
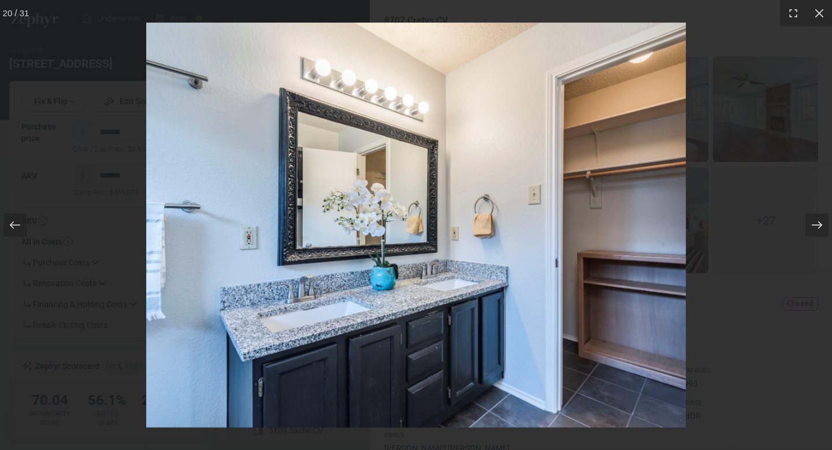
click at [814, 221] on icon at bounding box center [817, 225] width 12 height 12
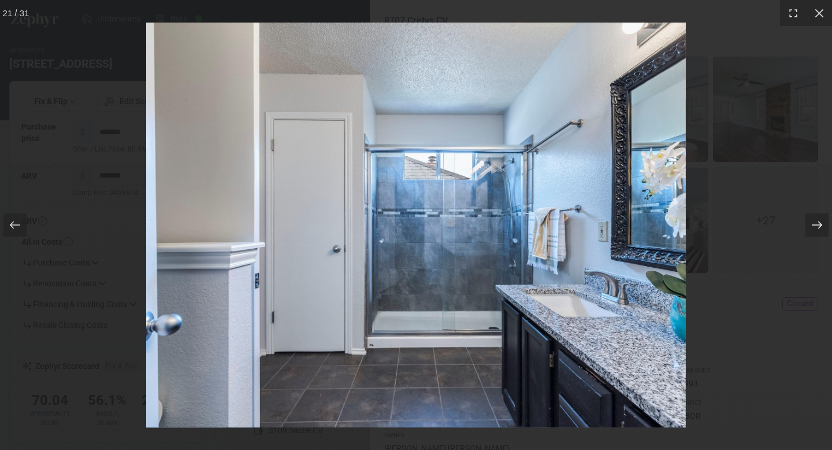
click at [814, 221] on icon at bounding box center [817, 225] width 12 height 12
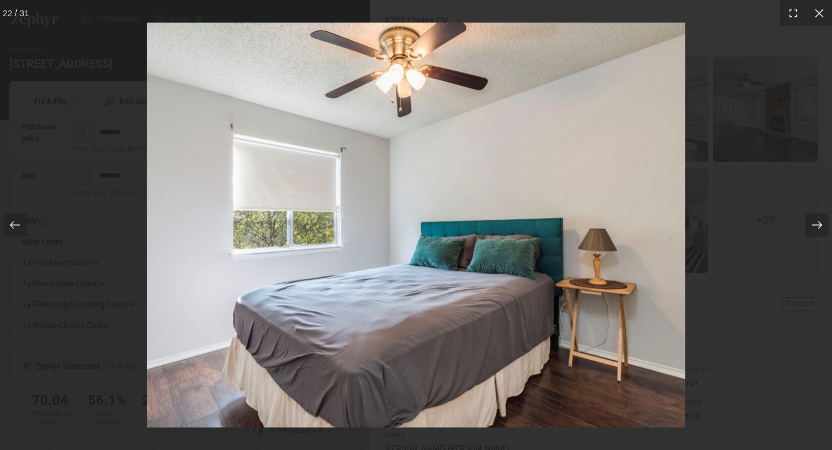
click at [814, 221] on icon at bounding box center [817, 225] width 12 height 12
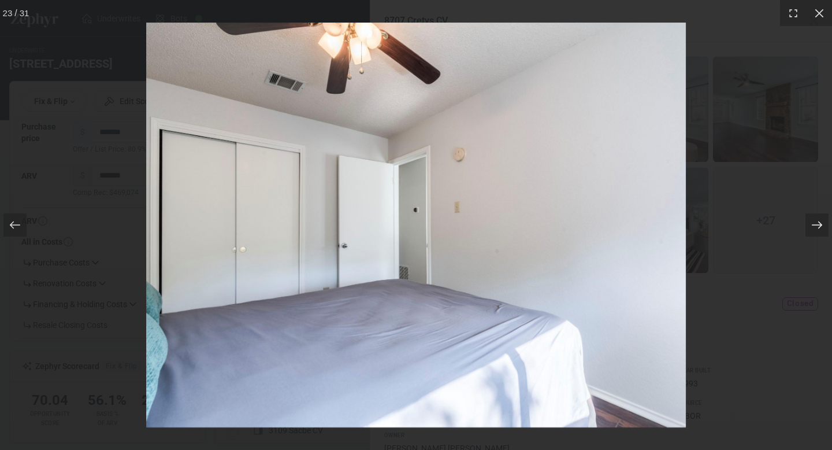
click at [814, 221] on icon at bounding box center [817, 225] width 12 height 12
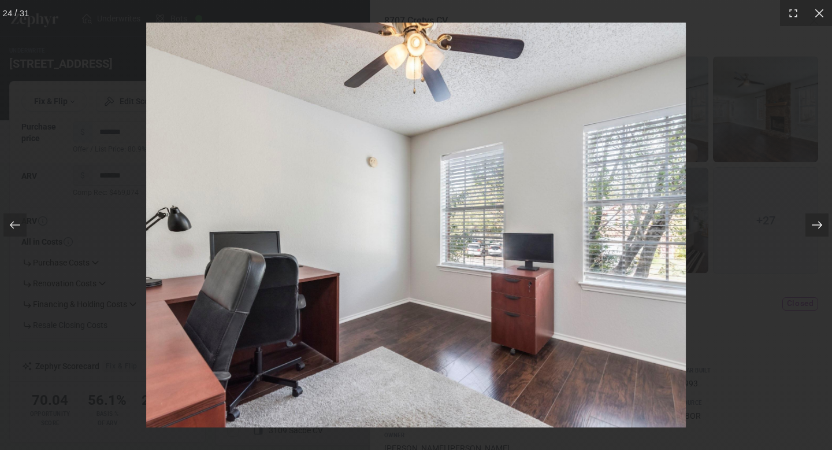
click at [814, 221] on icon at bounding box center [817, 225] width 12 height 12
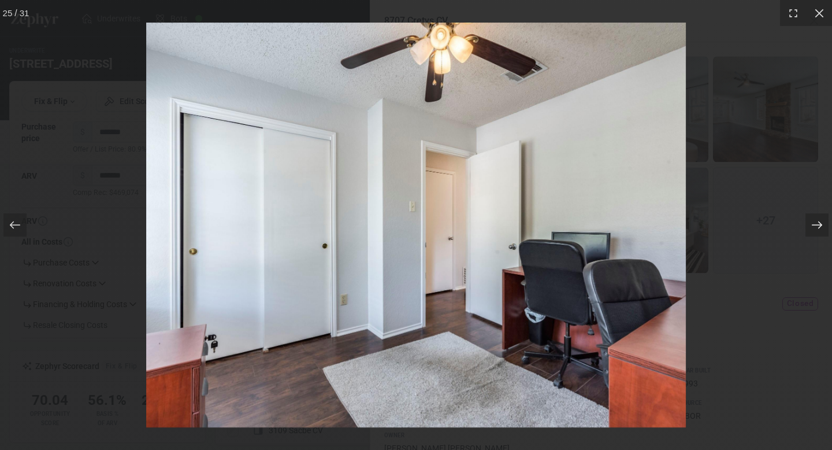
click at [814, 221] on icon at bounding box center [817, 225] width 12 height 12
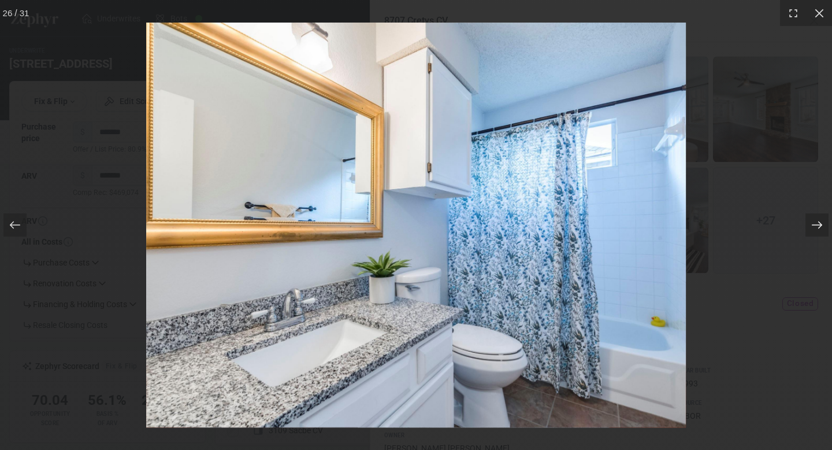
click at [814, 221] on icon at bounding box center [817, 225] width 12 height 12
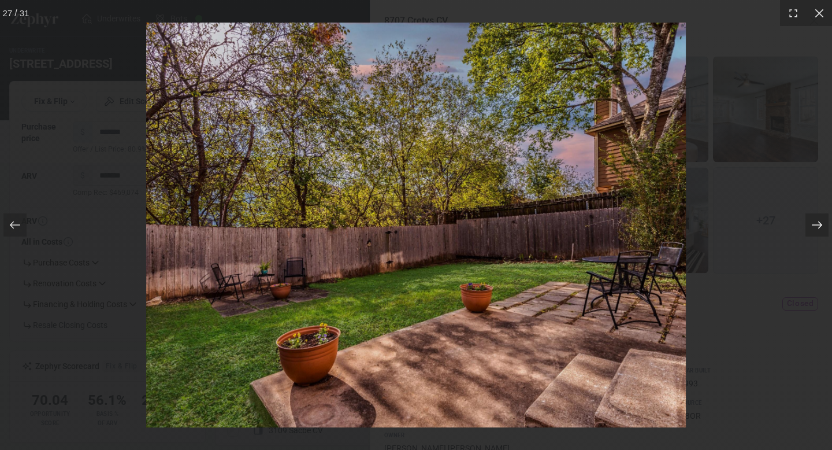
click at [814, 221] on icon at bounding box center [817, 225] width 12 height 12
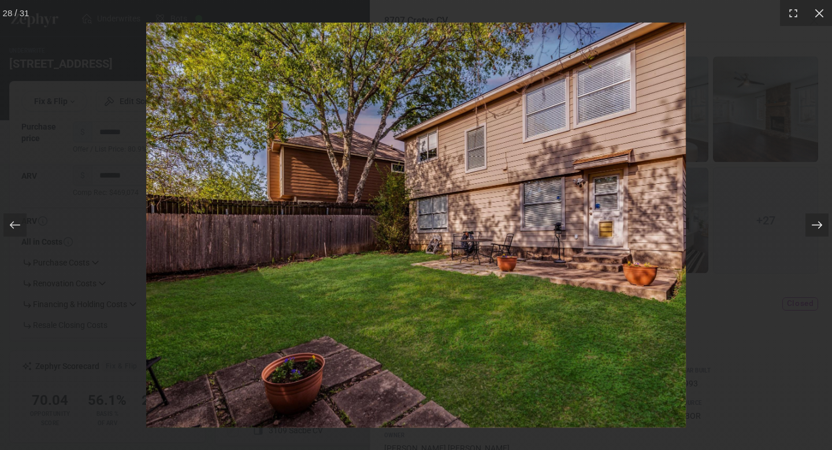
click at [814, 221] on icon at bounding box center [817, 225] width 12 height 12
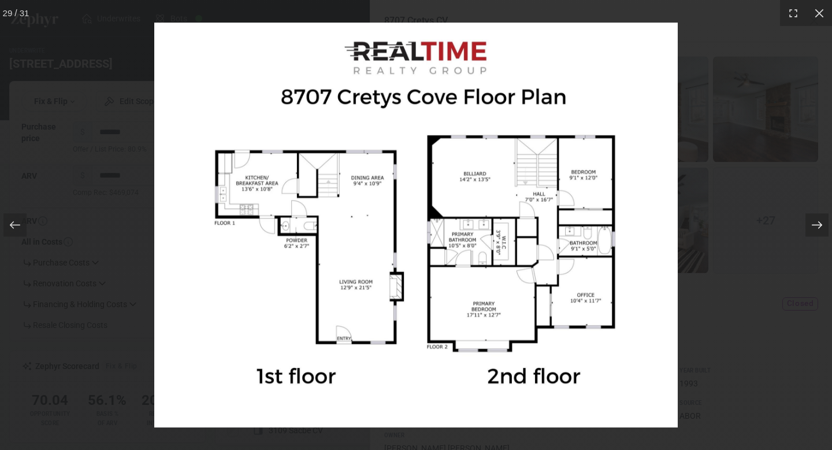
click at [814, 221] on icon at bounding box center [817, 225] width 12 height 12
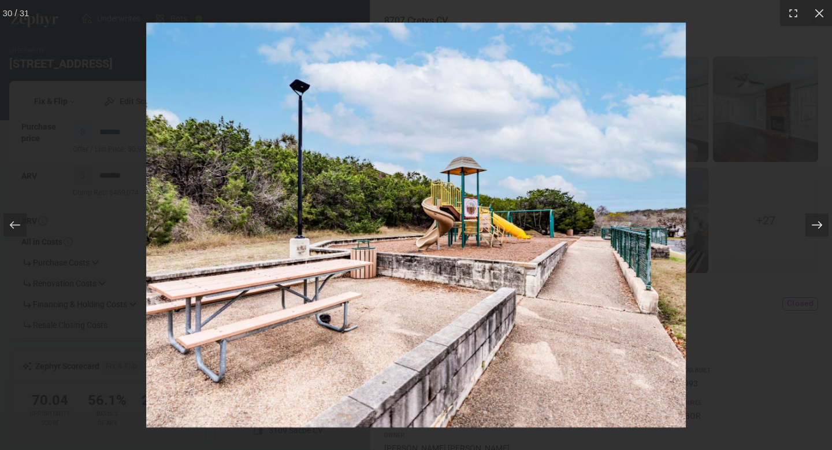
click at [814, 221] on icon at bounding box center [817, 225] width 12 height 12
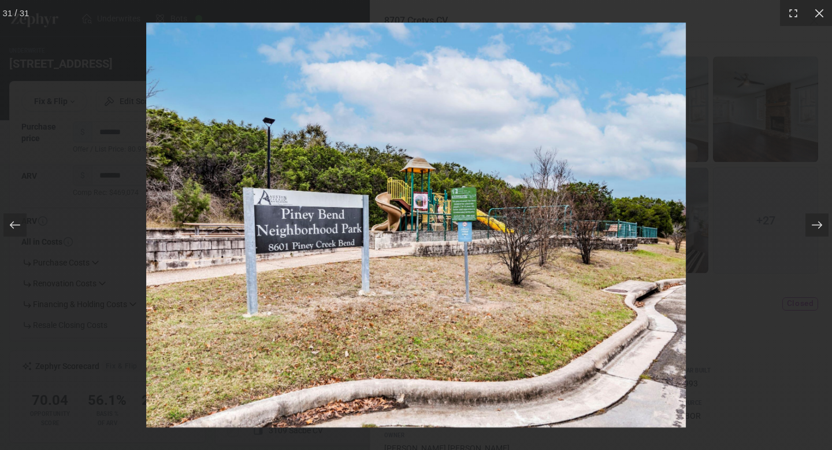
click at [735, 213] on div at bounding box center [416, 225] width 832 height 450
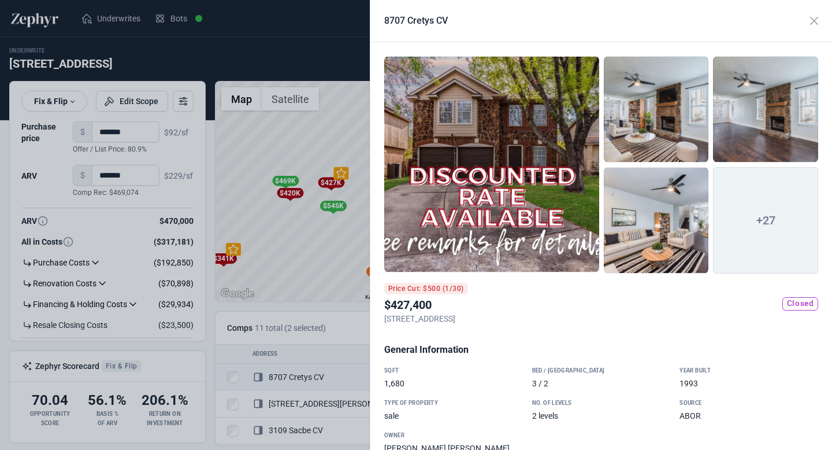
click at [275, 266] on div at bounding box center [416, 225] width 832 height 450
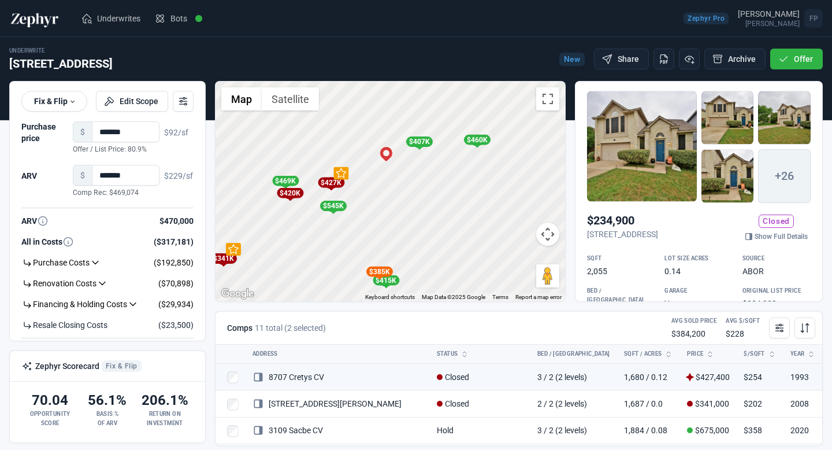
click at [290, 180] on div "$469K" at bounding box center [285, 181] width 27 height 10
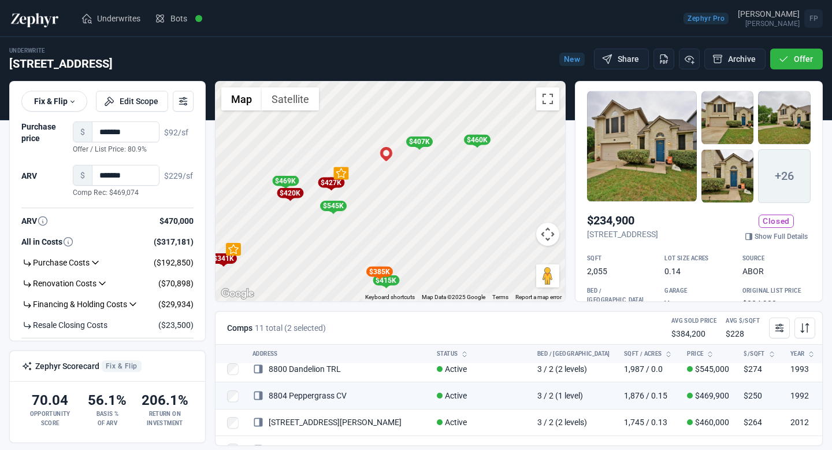
scroll to position [120, 0]
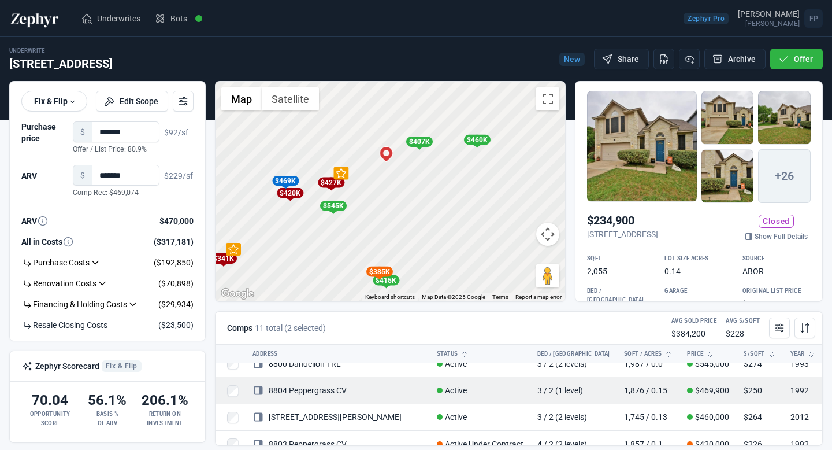
click at [319, 393] on link "8804 Peppergrass CV" at bounding box center [300, 389] width 94 height 9
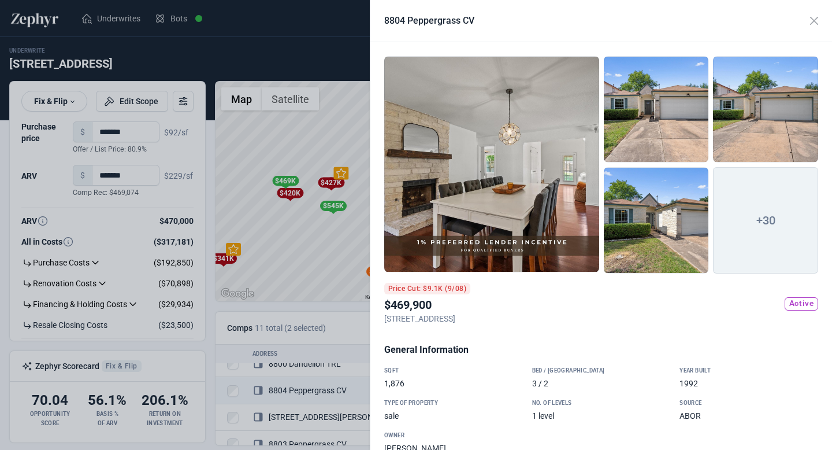
click at [510, 214] on div at bounding box center [491, 164] width 215 height 216
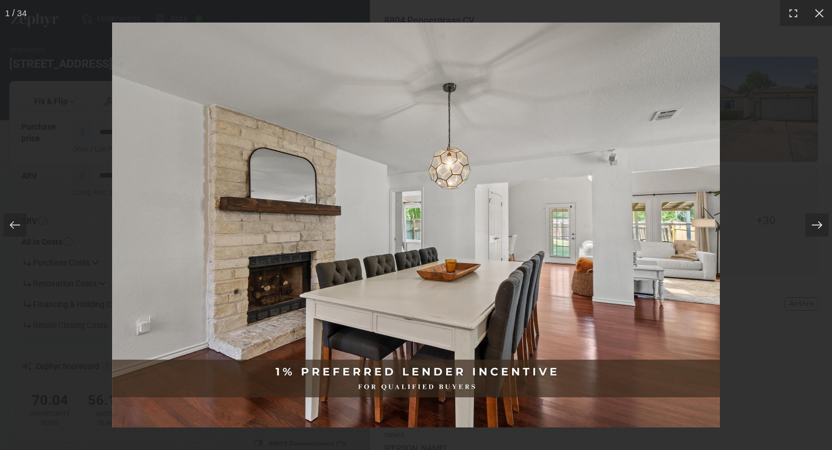
click at [822, 222] on icon at bounding box center [817, 225] width 12 height 12
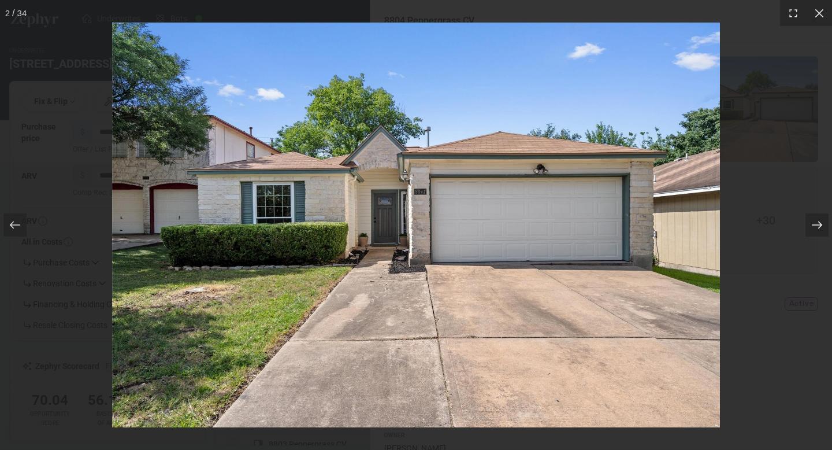
click at [822, 222] on icon at bounding box center [817, 225] width 12 height 12
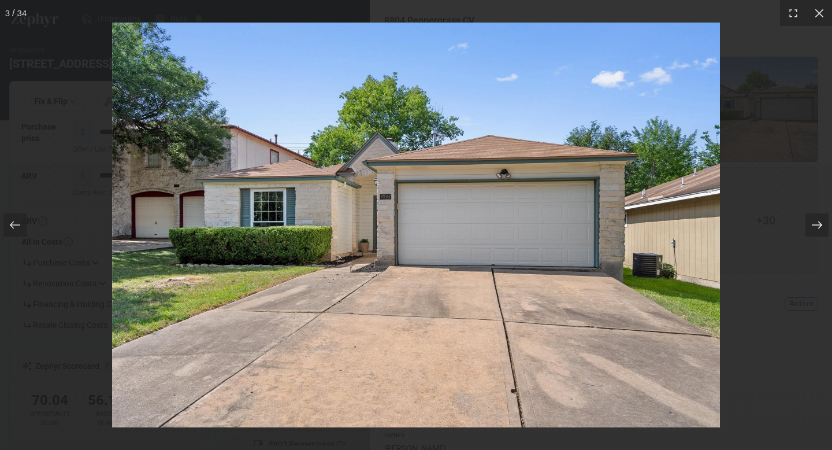
click at [822, 222] on icon at bounding box center [817, 225] width 12 height 12
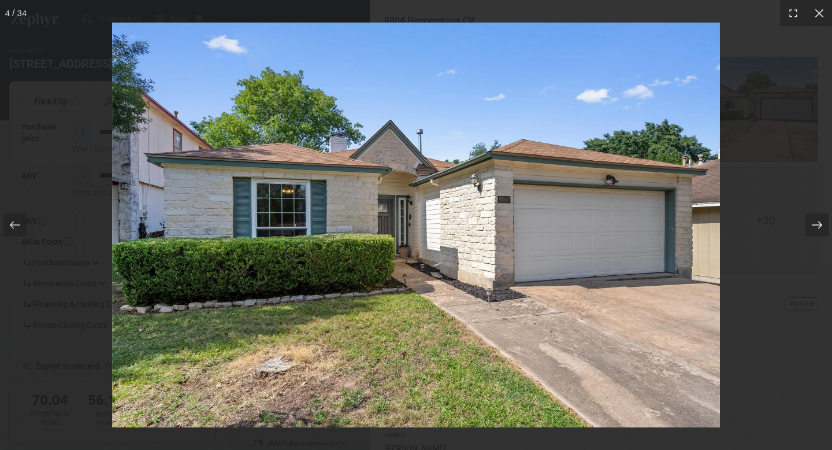
click at [822, 222] on icon at bounding box center [817, 225] width 12 height 12
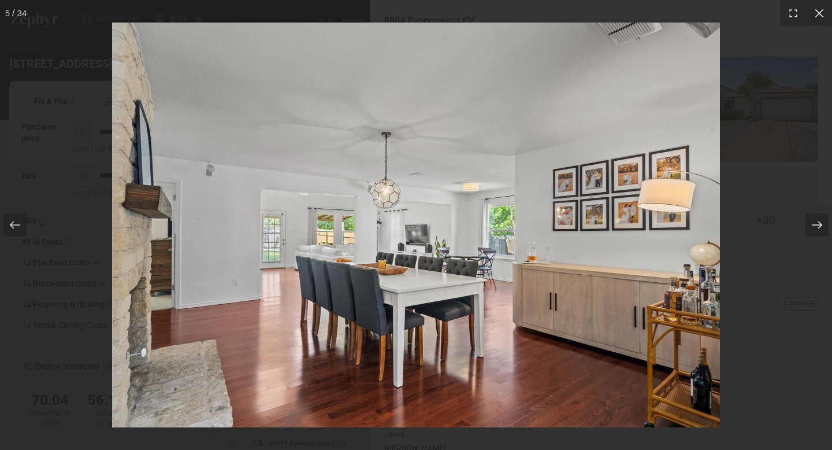
click at [822, 222] on icon at bounding box center [817, 225] width 12 height 12
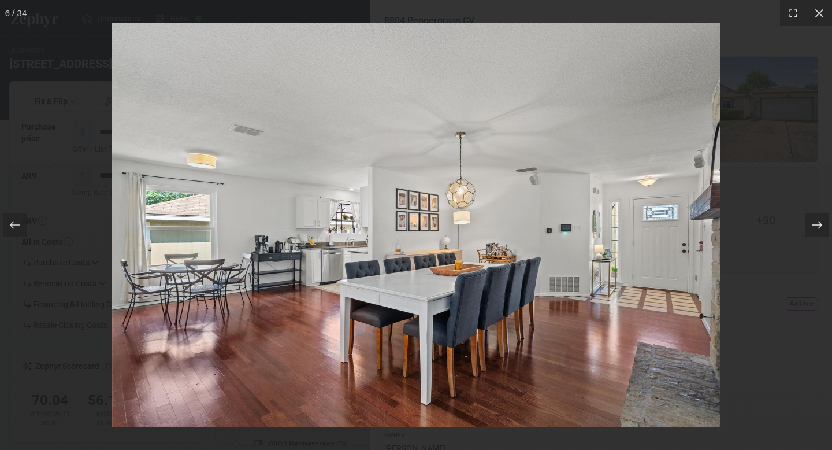
click at [822, 222] on icon at bounding box center [817, 225] width 12 height 12
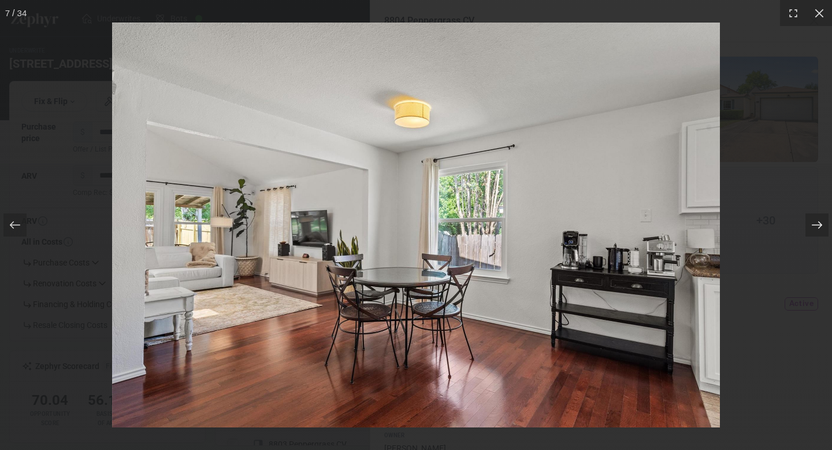
click at [822, 222] on icon at bounding box center [817, 225] width 12 height 12
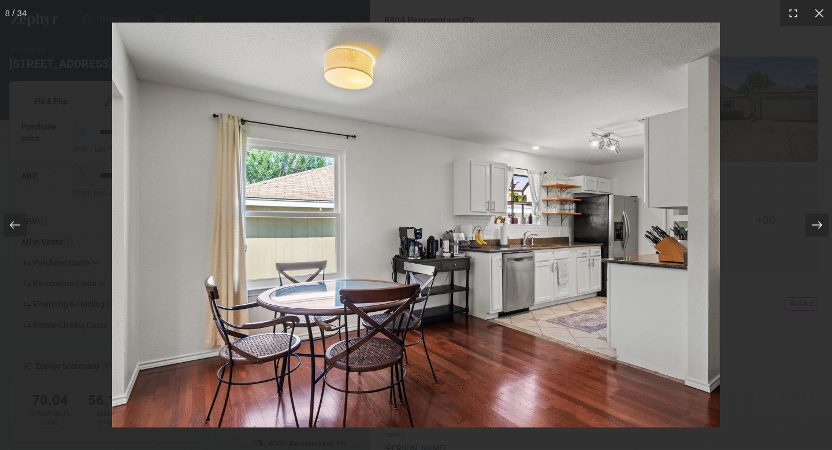
click at [822, 222] on icon at bounding box center [817, 225] width 12 height 12
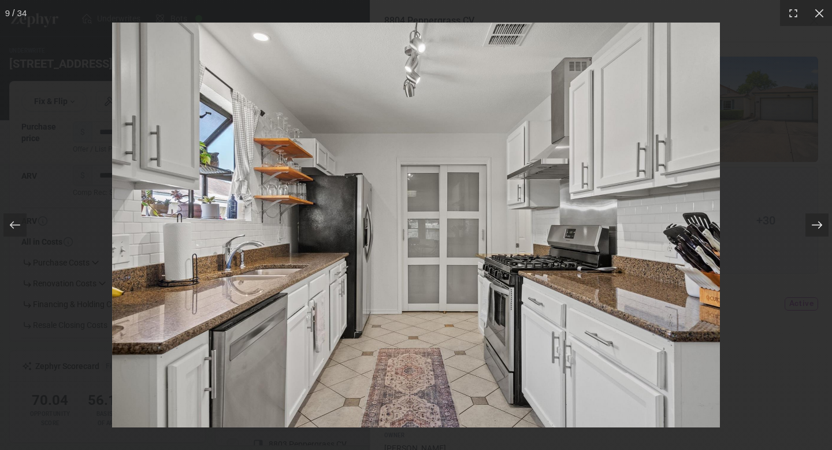
click at [822, 222] on icon at bounding box center [817, 225] width 12 height 12
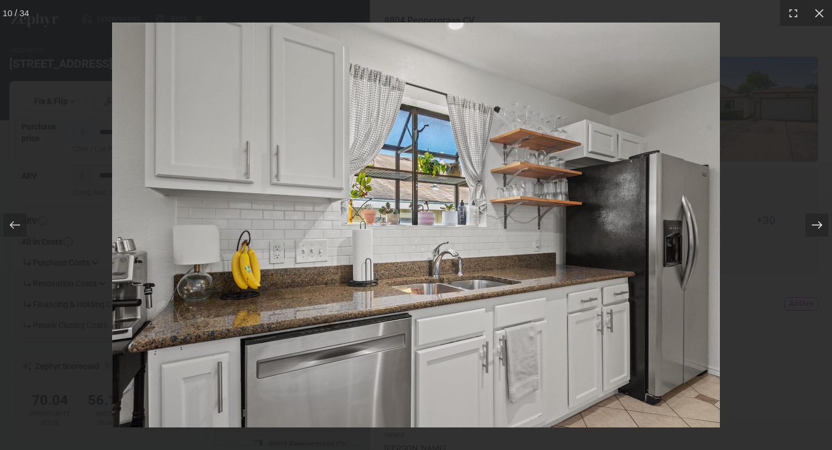
click at [822, 222] on icon at bounding box center [817, 225] width 12 height 12
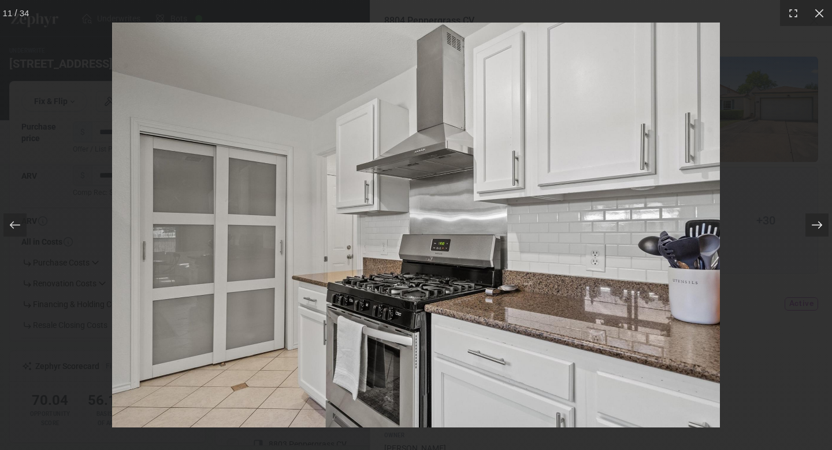
click at [822, 222] on icon at bounding box center [817, 225] width 12 height 12
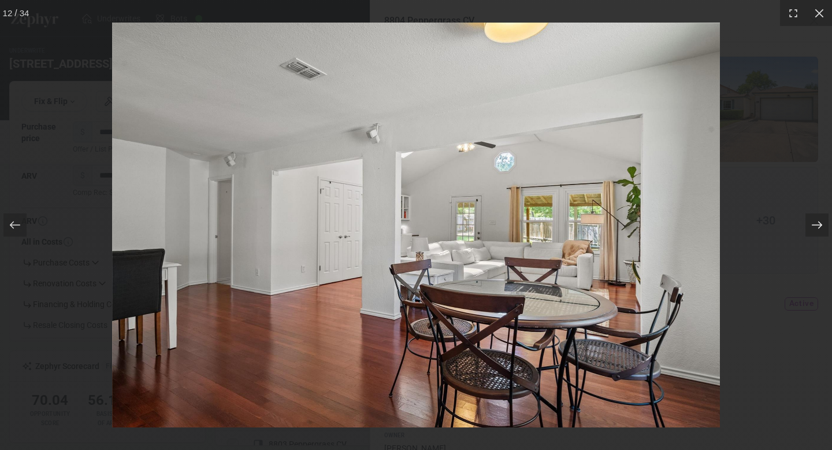
click at [822, 222] on icon at bounding box center [817, 225] width 12 height 12
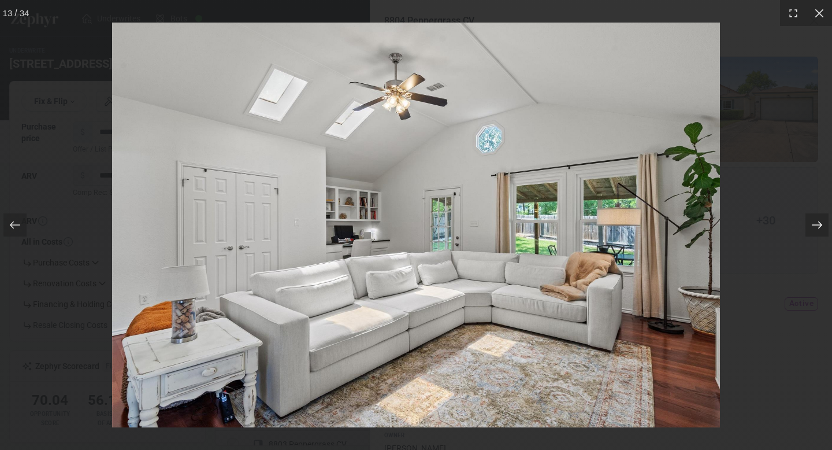
click at [822, 222] on icon at bounding box center [817, 225] width 12 height 12
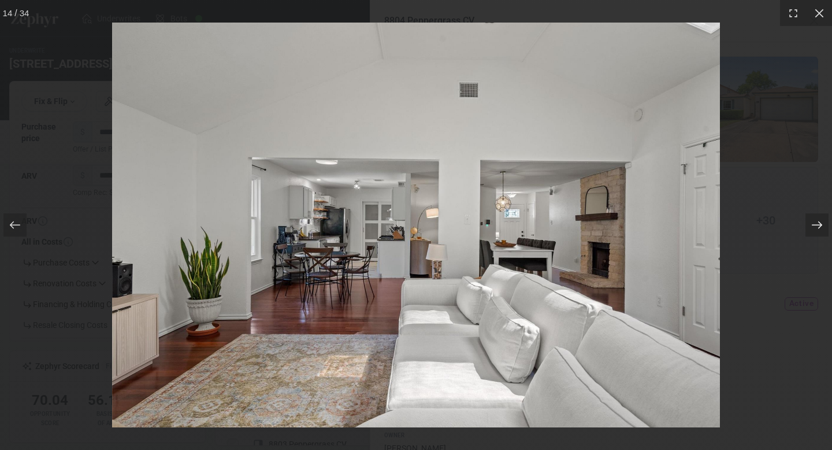
click at [822, 222] on icon at bounding box center [817, 225] width 12 height 12
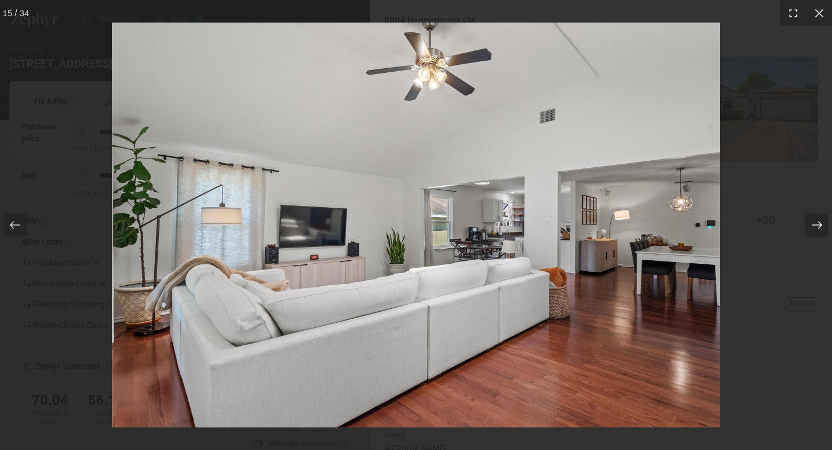
click at [822, 222] on icon at bounding box center [817, 225] width 12 height 12
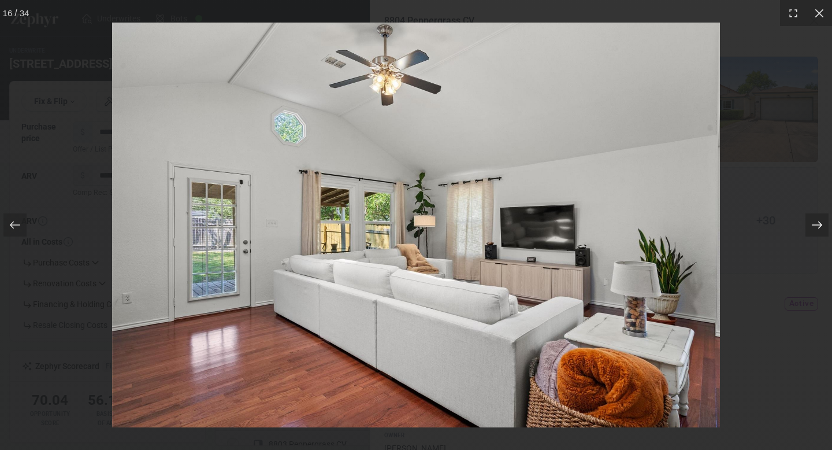
click at [822, 222] on icon at bounding box center [817, 225] width 12 height 12
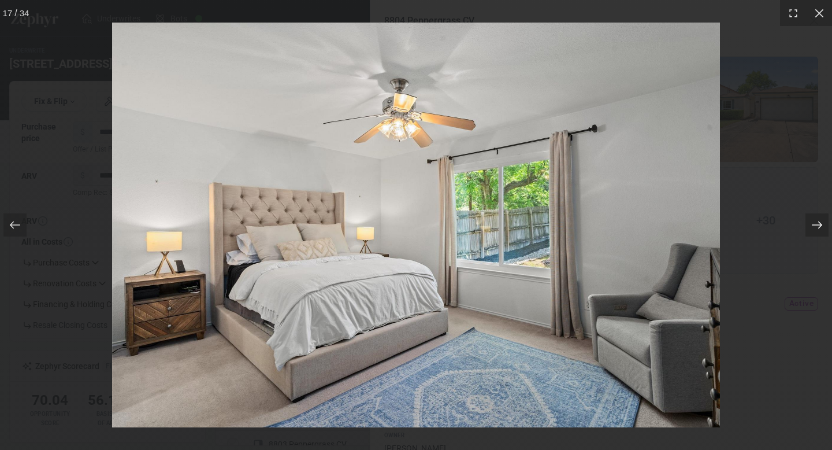
click at [822, 222] on icon at bounding box center [817, 225] width 12 height 12
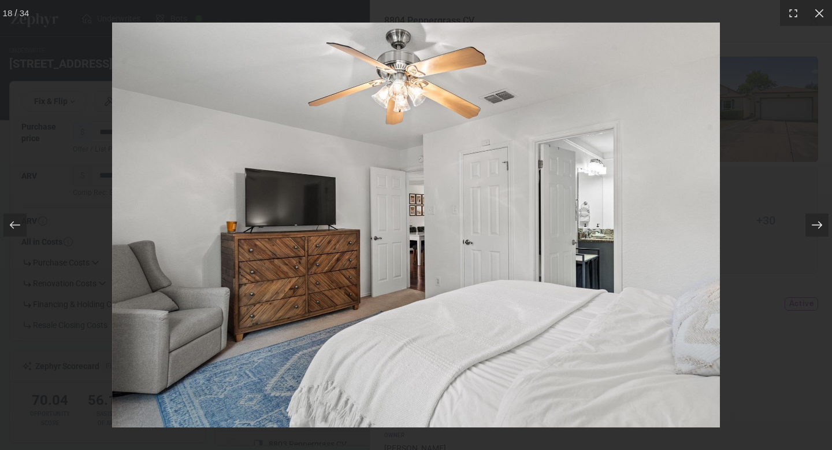
click at [822, 222] on icon at bounding box center [817, 225] width 12 height 12
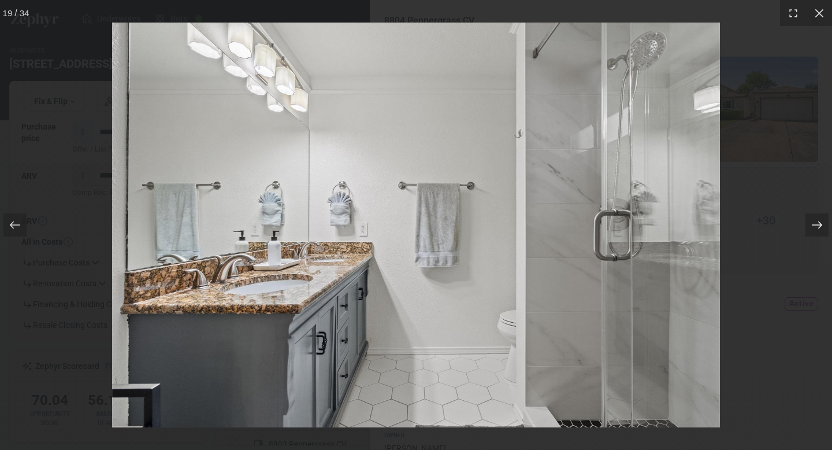
click at [822, 222] on icon at bounding box center [817, 225] width 12 height 12
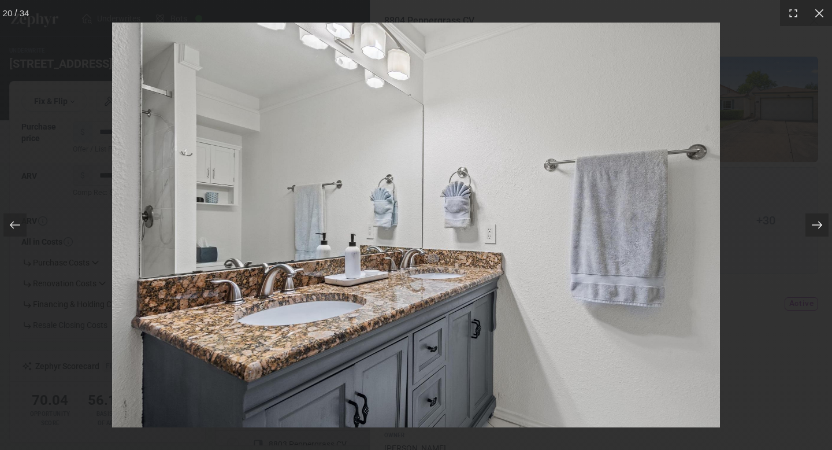
click at [822, 222] on icon at bounding box center [817, 225] width 12 height 12
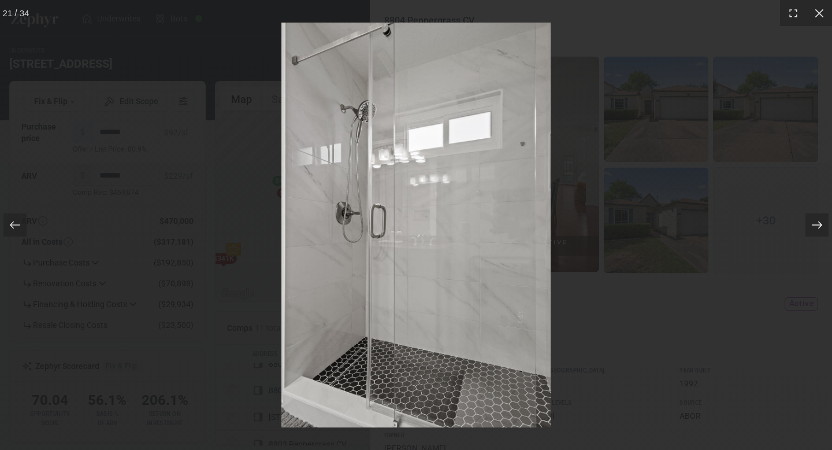
click at [822, 222] on icon at bounding box center [817, 225] width 12 height 12
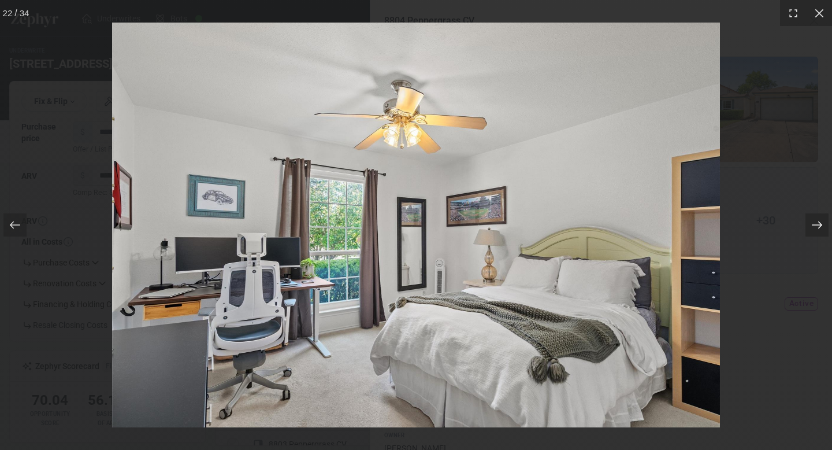
click at [822, 222] on icon at bounding box center [817, 225] width 12 height 12
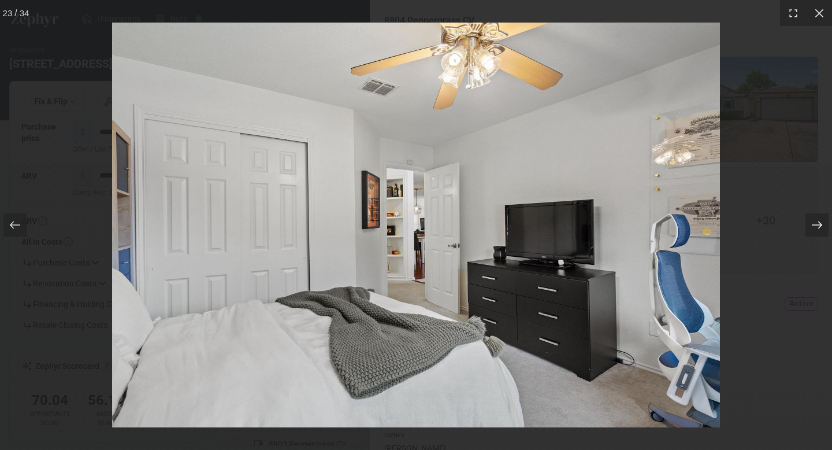
click at [822, 222] on icon at bounding box center [817, 225] width 12 height 12
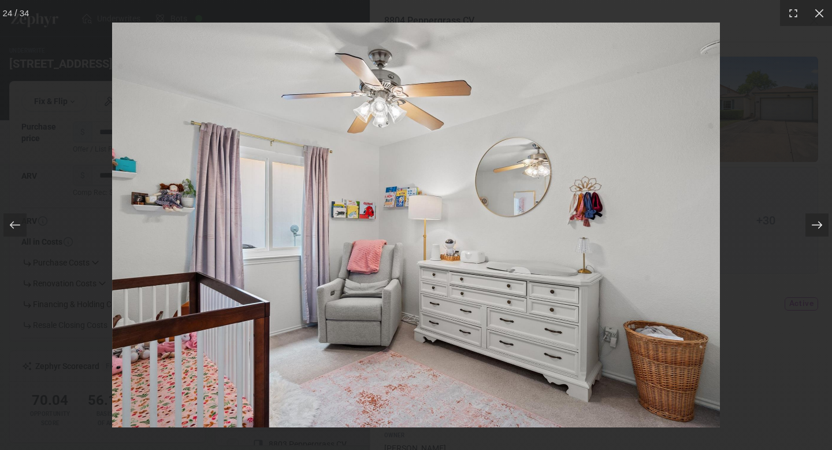
click at [822, 222] on icon at bounding box center [817, 225] width 12 height 12
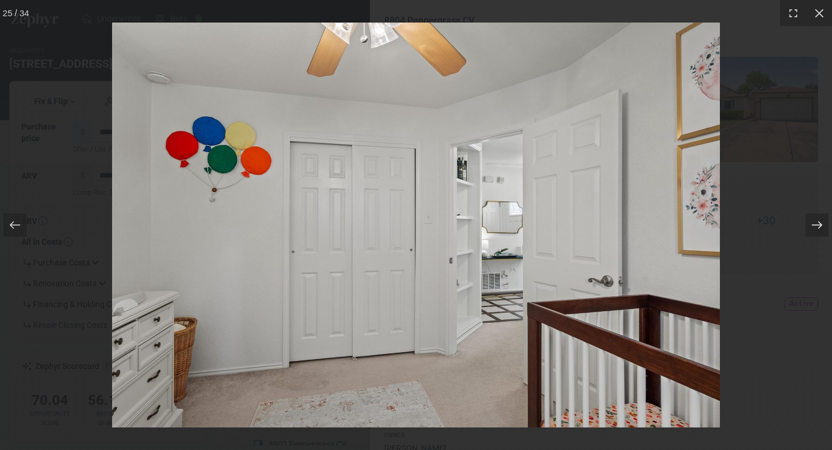
click at [822, 222] on icon at bounding box center [817, 225] width 12 height 12
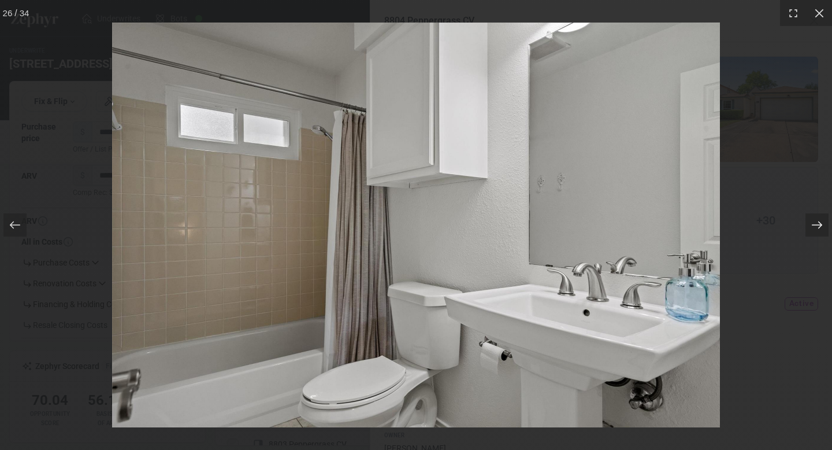
click at [822, 222] on icon at bounding box center [817, 225] width 12 height 12
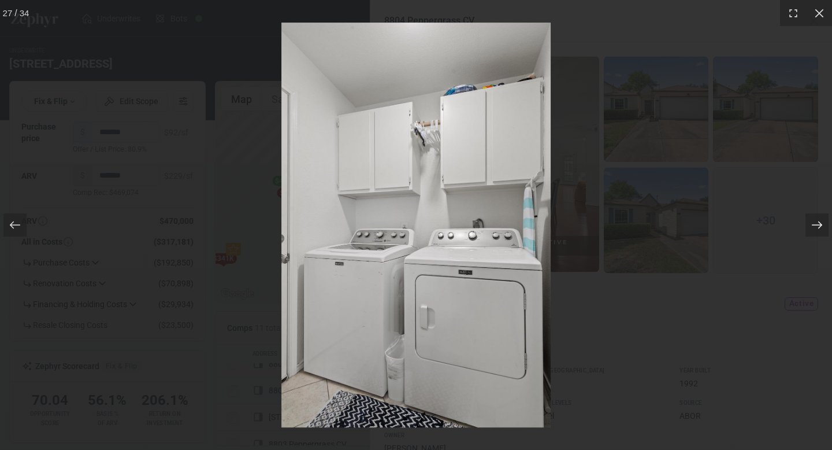
click at [822, 222] on icon at bounding box center [817, 225] width 12 height 12
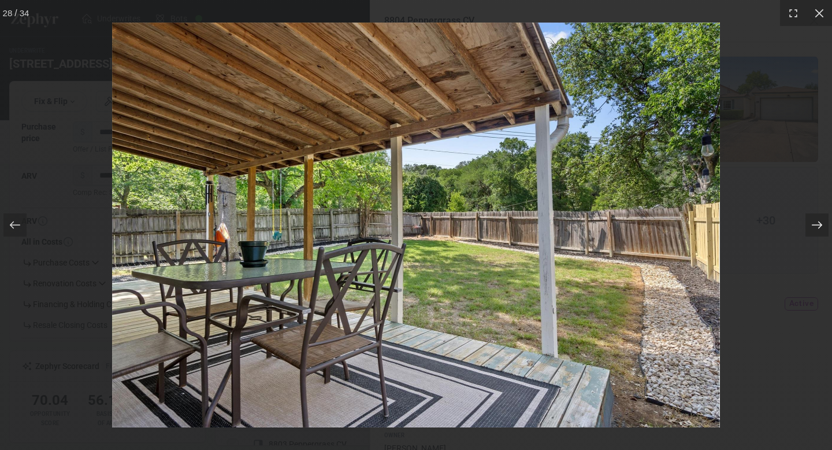
click at [822, 222] on icon at bounding box center [817, 225] width 12 height 12
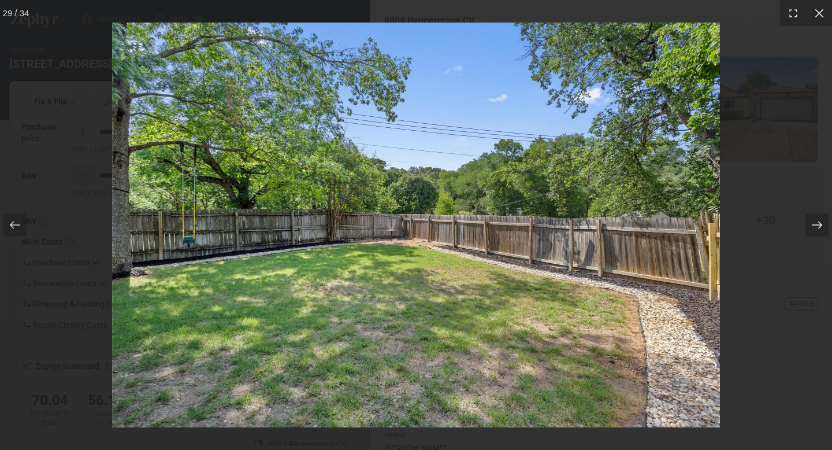
click at [822, 222] on icon at bounding box center [817, 225] width 12 height 12
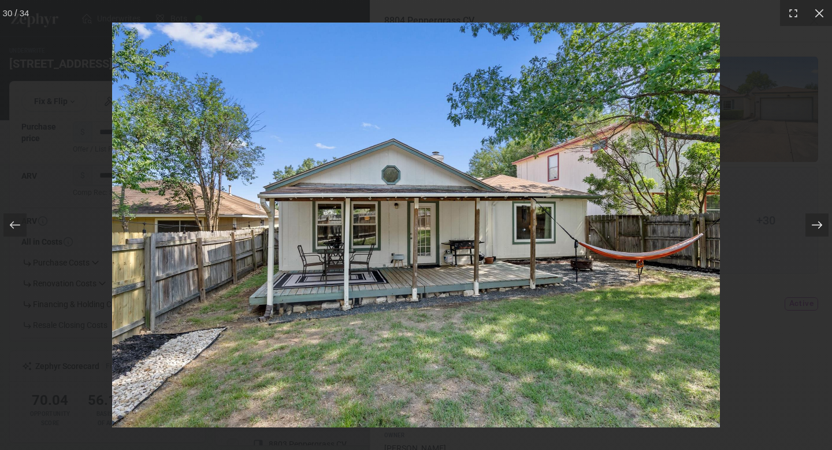
click at [822, 222] on icon at bounding box center [817, 225] width 12 height 12
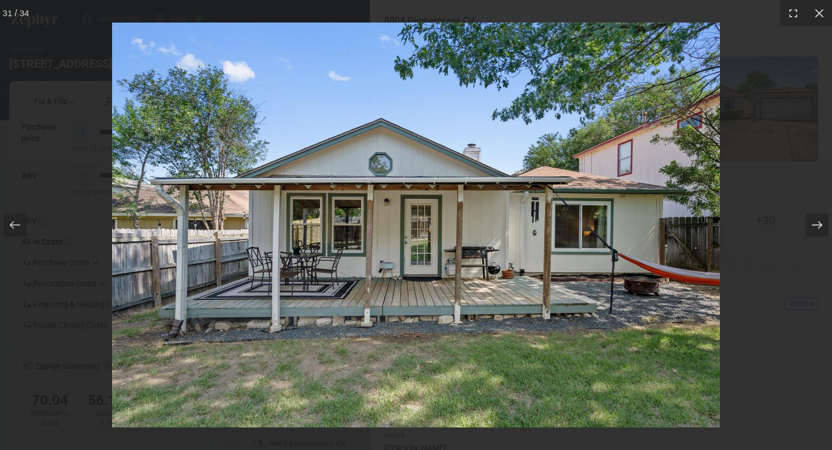
click at [822, 222] on icon at bounding box center [817, 225] width 12 height 12
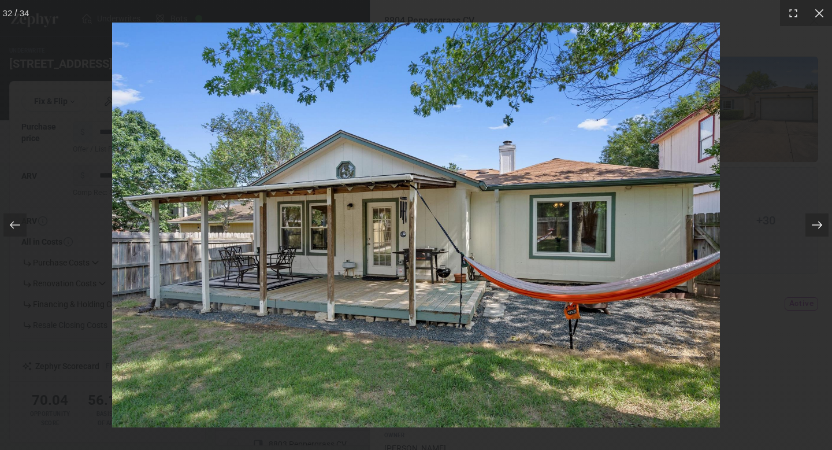
click at [822, 222] on icon at bounding box center [817, 225] width 12 height 12
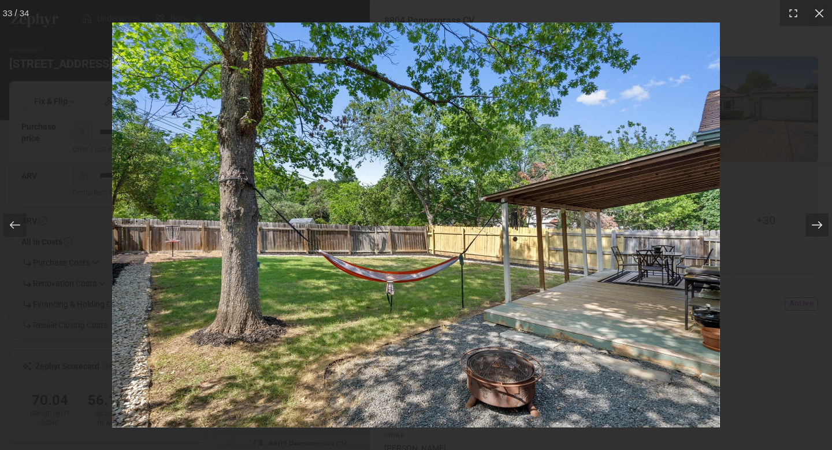
click at [822, 222] on icon at bounding box center [817, 225] width 12 height 12
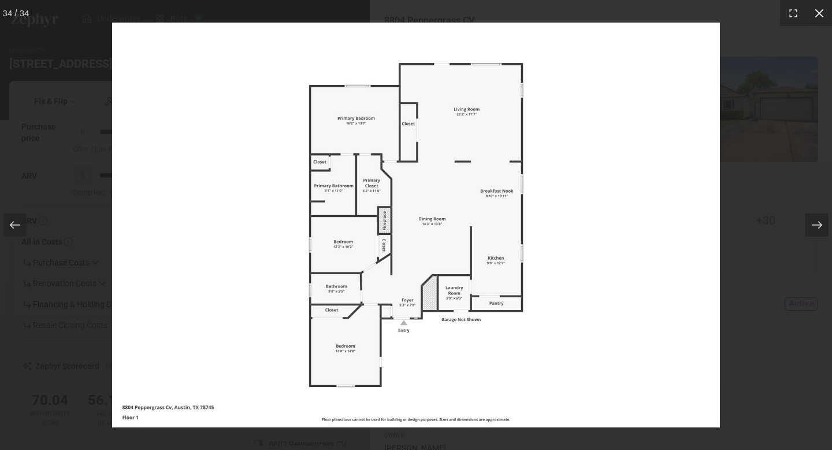
click at [817, 16] on icon at bounding box center [820, 14] width 12 height 12
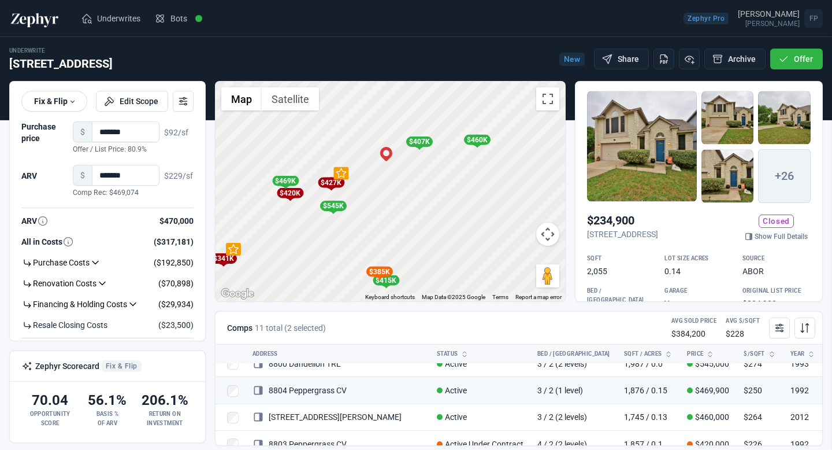
click at [324, 257] on div at bounding box center [416, 225] width 832 height 450
click at [182, 102] on icon at bounding box center [183, 101] width 12 height 12
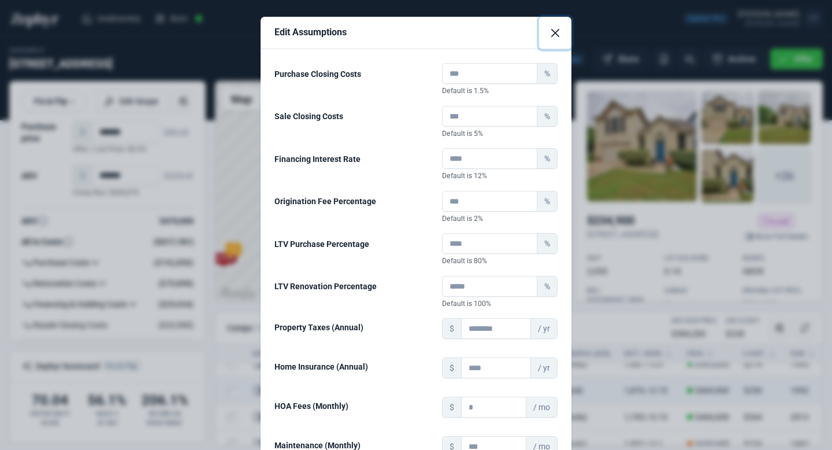
click at [562, 31] on button "Close" at bounding box center [555, 33] width 32 height 32
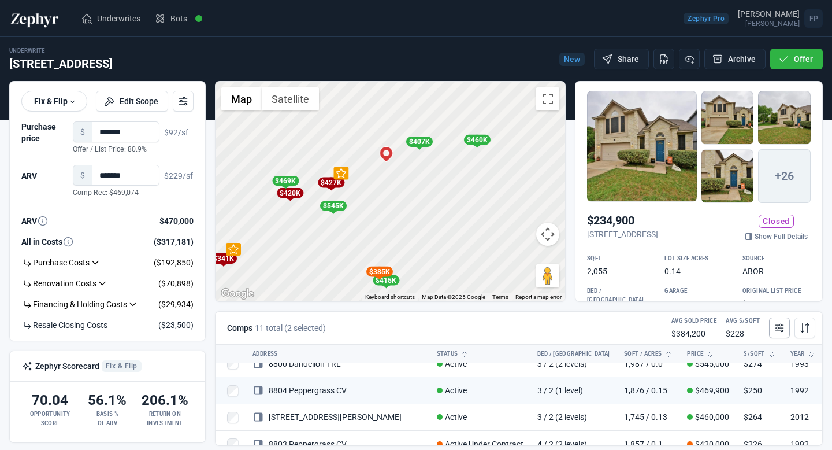
click at [777, 326] on icon at bounding box center [780, 328] width 12 height 12
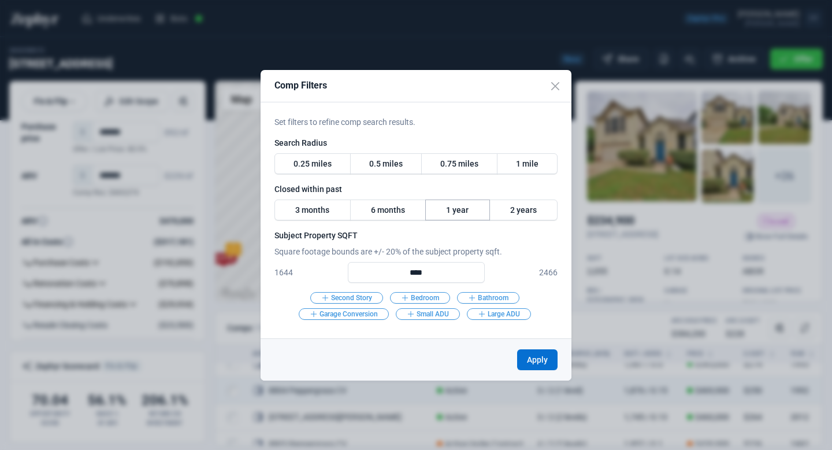
click at [464, 213] on label "1 year" at bounding box center [457, 209] width 65 height 21
click at [529, 357] on button "Apply" at bounding box center [537, 359] width 40 height 21
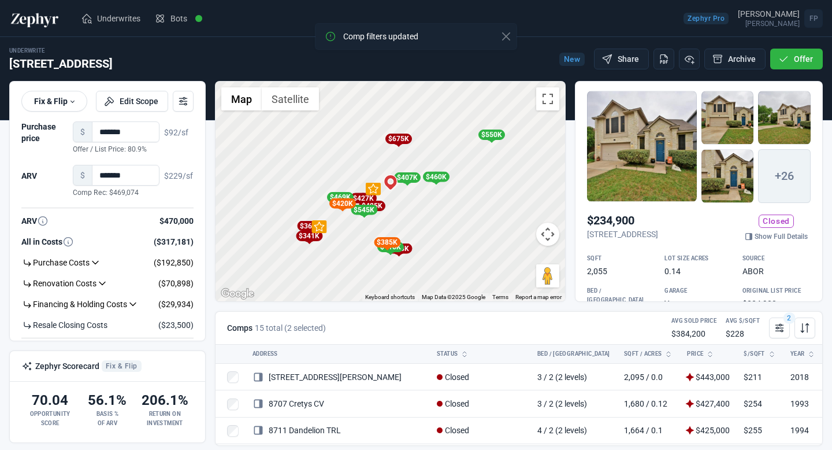
click at [403, 211] on div "To activate drag with keyboard, press Alt + Enter. Once in keyboard drag state,…" at bounding box center [391, 191] width 350 height 220
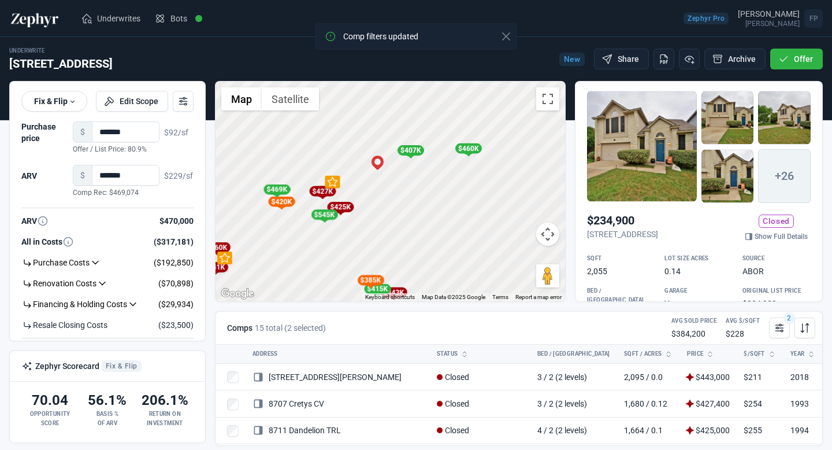
click at [343, 205] on div "$425K" at bounding box center [340, 207] width 27 height 10
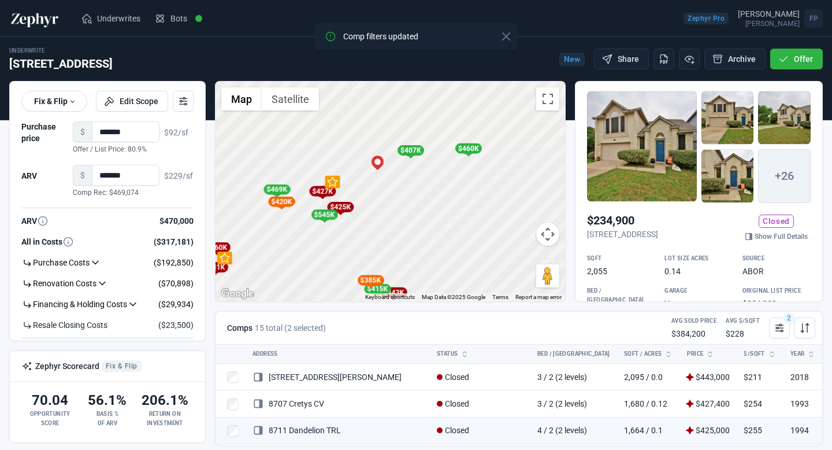
scroll to position [40, 0]
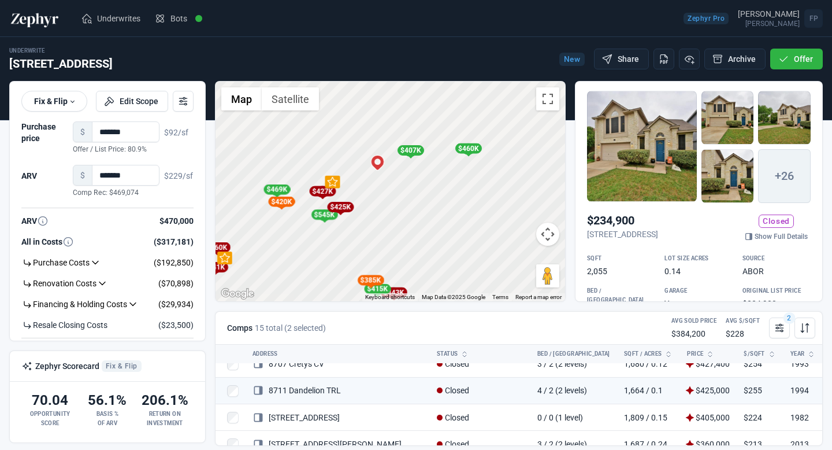
click at [317, 189] on div "$427K" at bounding box center [322, 191] width 27 height 10
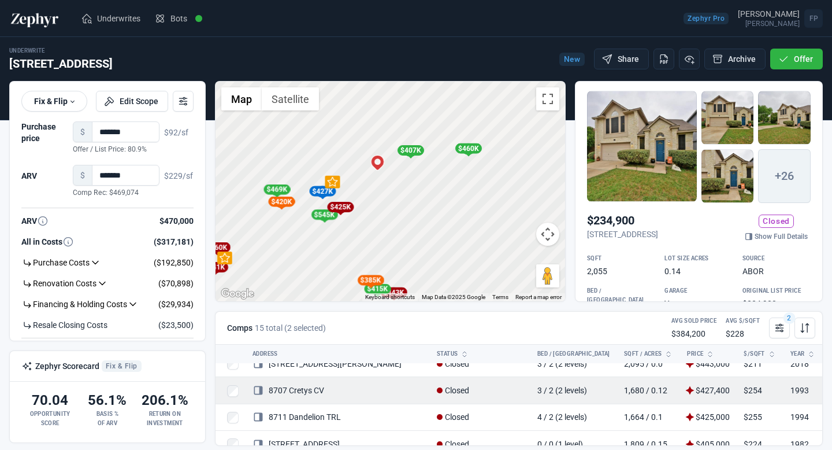
click at [300, 385] on link "8707 Cretys CV" at bounding box center [289, 389] width 72 height 9
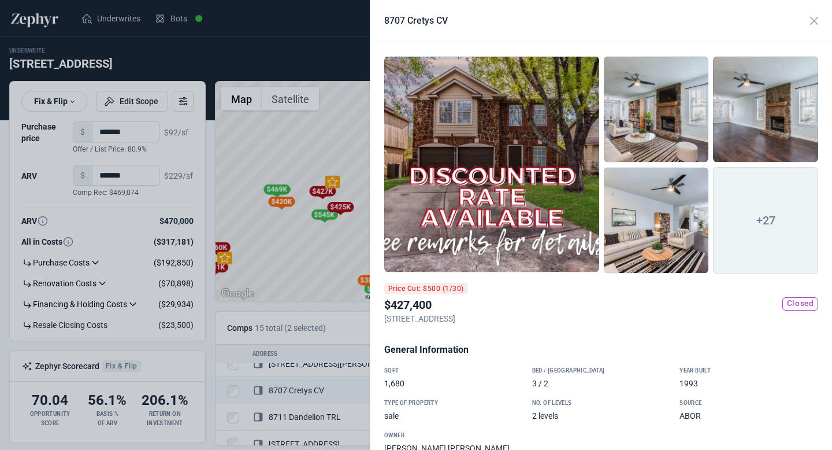
click at [307, 269] on div at bounding box center [416, 225] width 832 height 450
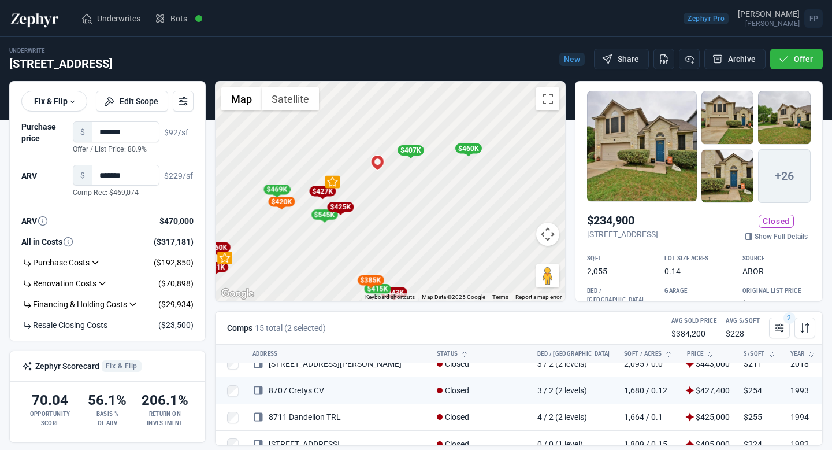
click at [347, 182] on div "To activate drag with keyboard, press Alt + Enter. Once in keyboard drag state,…" at bounding box center [391, 191] width 350 height 220
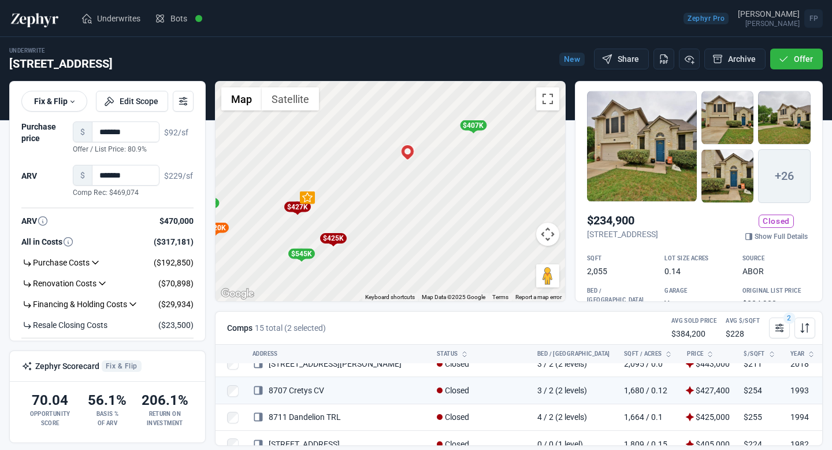
click at [472, 125] on div "$407K" at bounding box center [473, 125] width 27 height 10
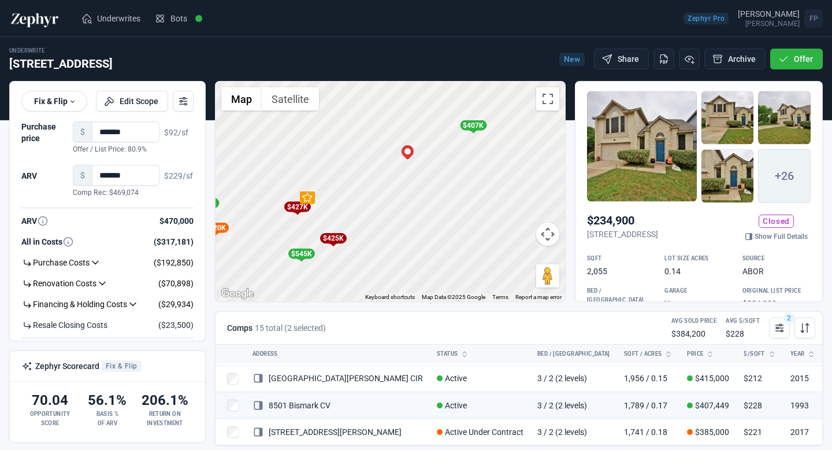
scroll to position [329, 0]
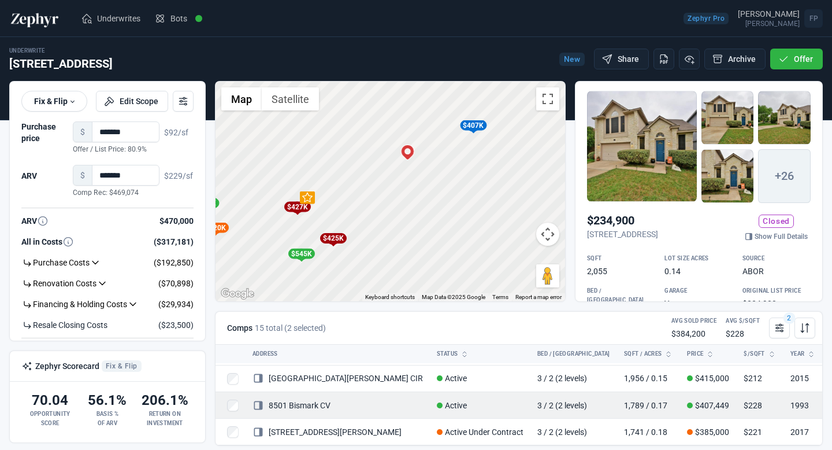
click at [321, 400] on link "8501 Bismark CV" at bounding box center [292, 404] width 78 height 9
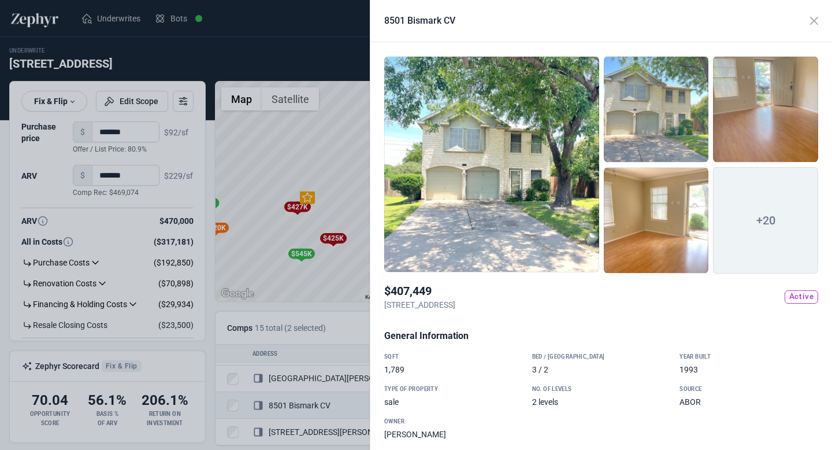
click at [513, 191] on div at bounding box center [491, 164] width 215 height 216
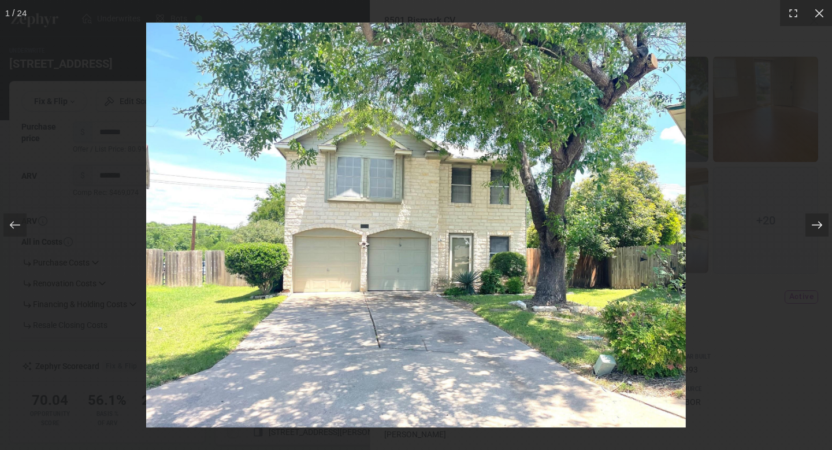
click at [814, 216] on div at bounding box center [816, 224] width 23 height 23
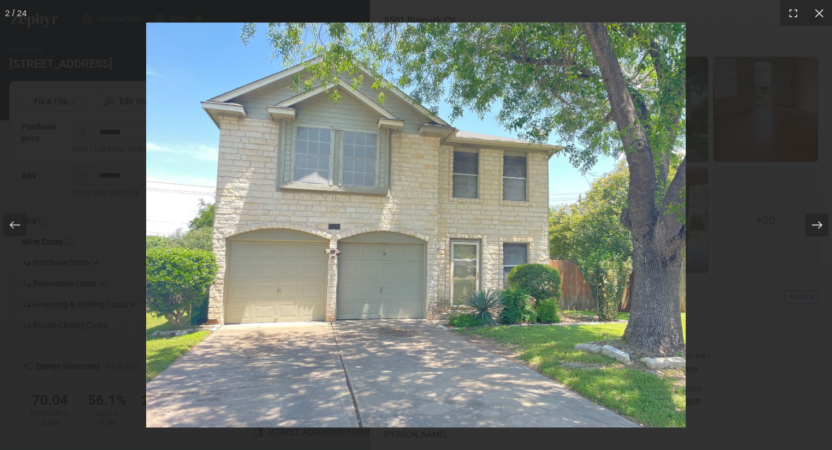
click at [814, 216] on div at bounding box center [816, 224] width 23 height 23
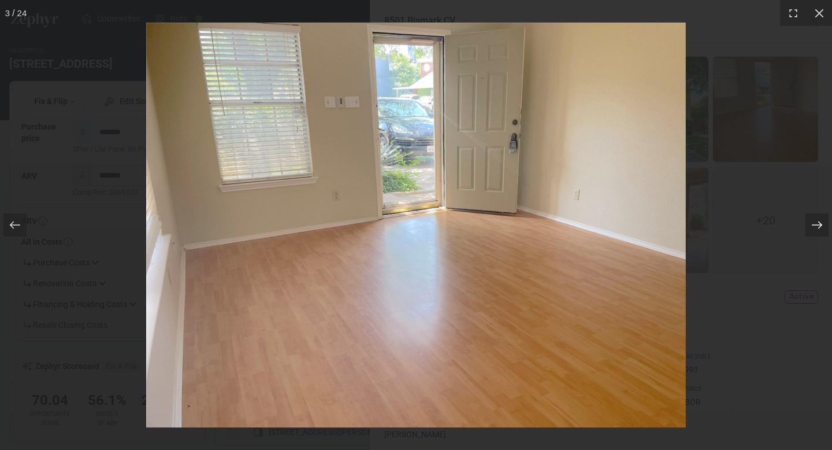
click at [814, 216] on div at bounding box center [816, 224] width 23 height 23
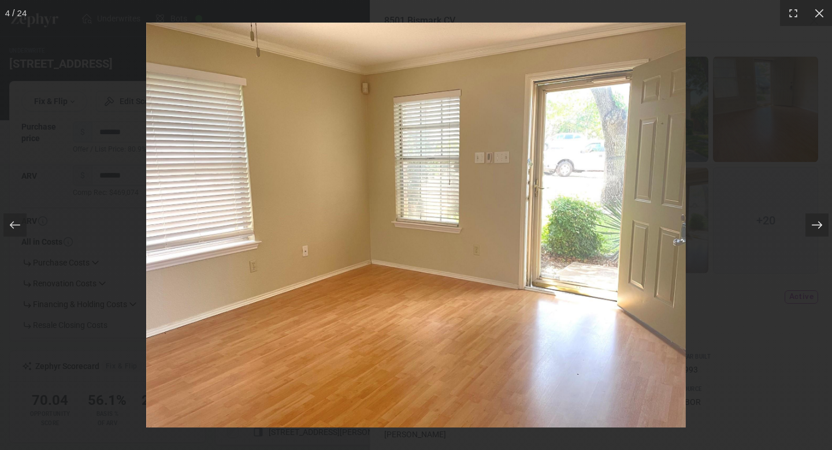
click at [814, 216] on div at bounding box center [816, 224] width 23 height 23
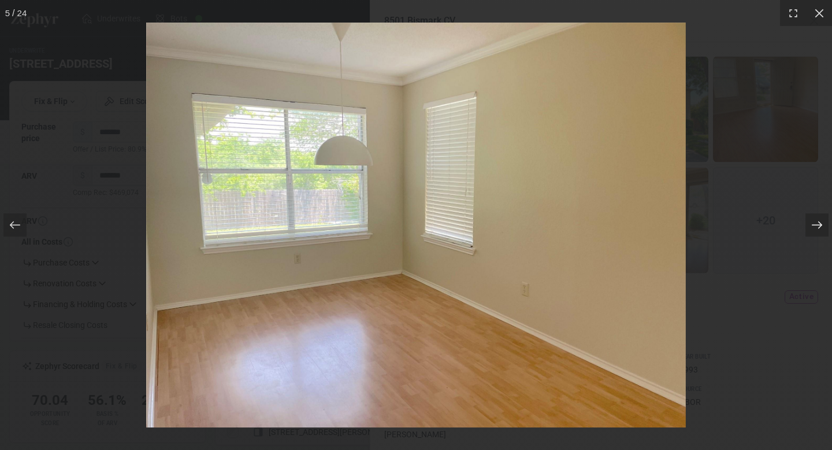
click at [814, 216] on div at bounding box center [816, 224] width 23 height 23
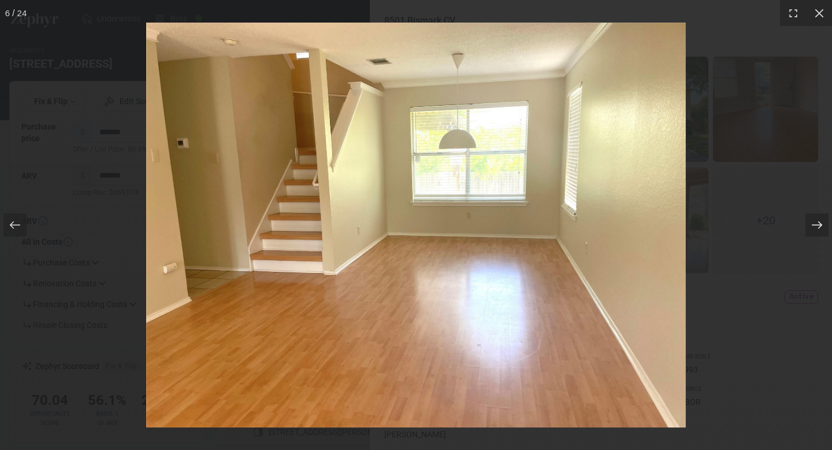
click at [814, 216] on div at bounding box center [816, 224] width 23 height 23
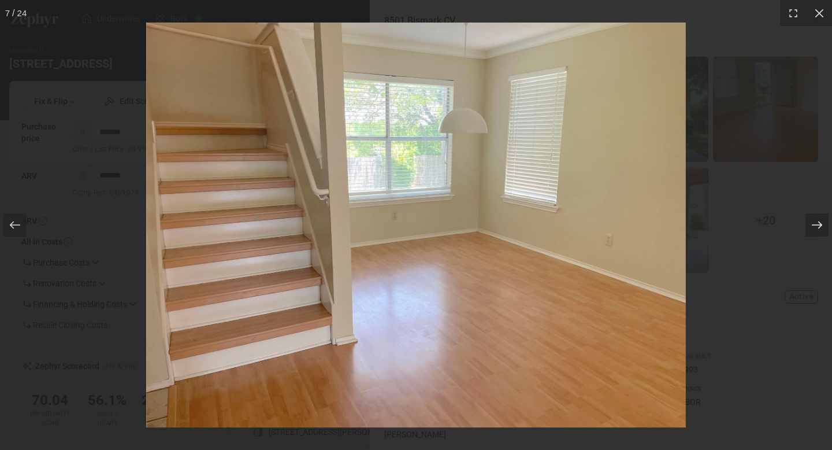
click at [814, 216] on div at bounding box center [816, 224] width 23 height 23
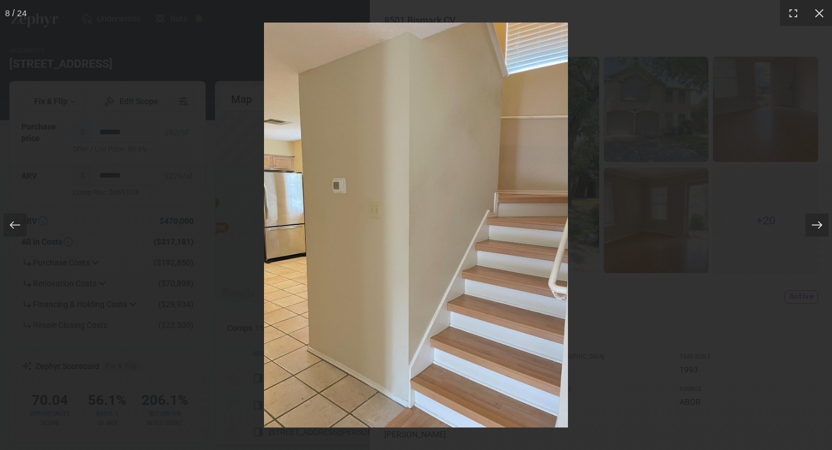
click at [814, 216] on div at bounding box center [816, 224] width 23 height 23
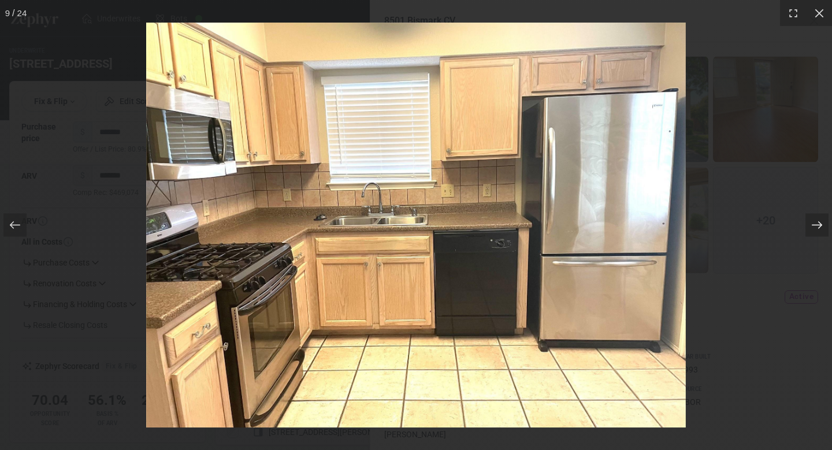
click at [814, 216] on div at bounding box center [816, 224] width 23 height 23
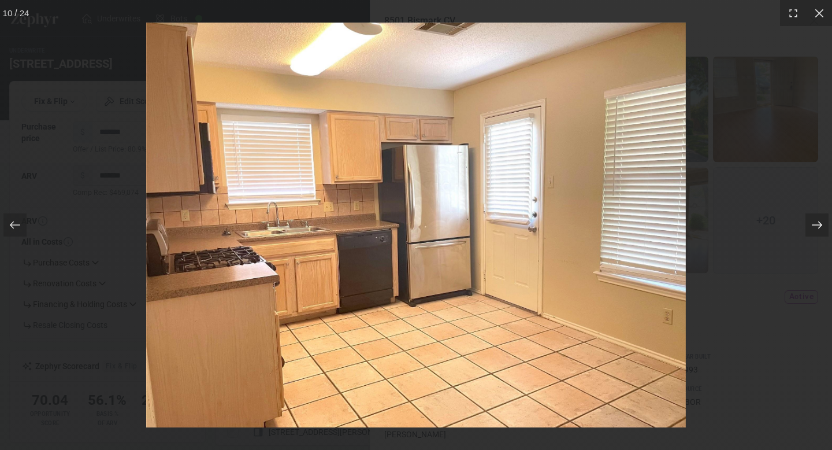
click at [814, 216] on div at bounding box center [816, 224] width 23 height 23
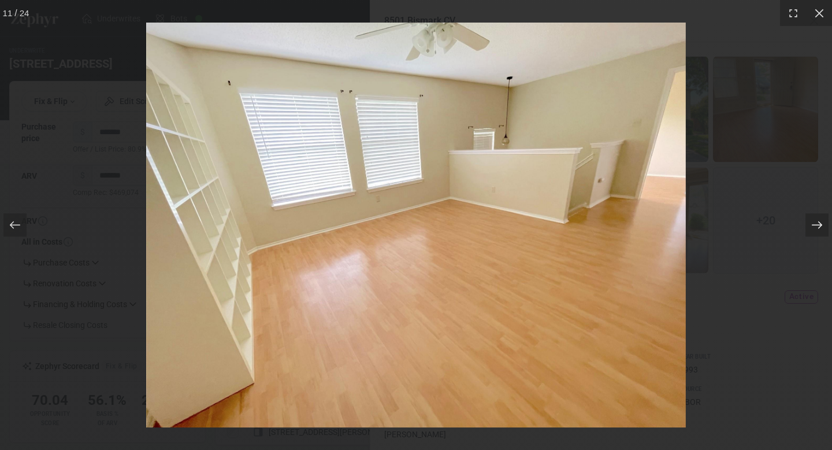
click at [814, 216] on div at bounding box center [816, 224] width 23 height 23
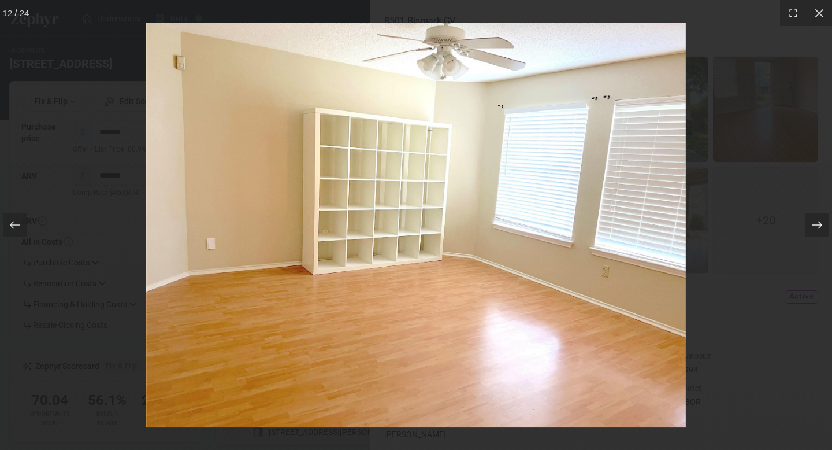
click at [814, 216] on div at bounding box center [816, 224] width 23 height 23
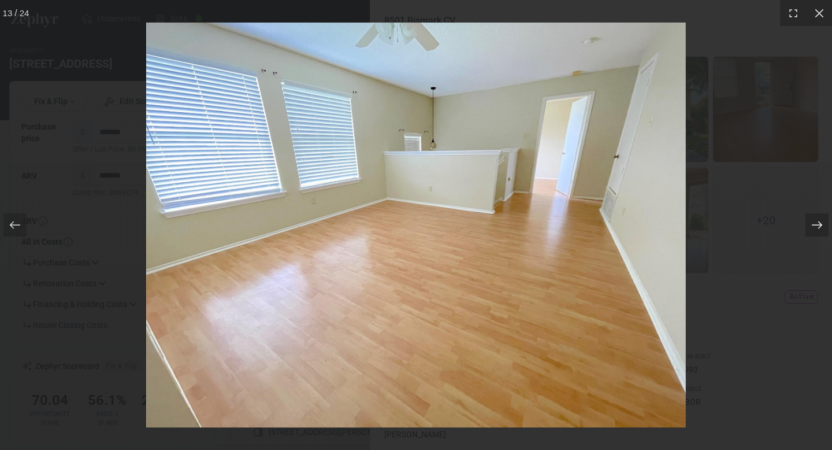
click at [814, 216] on div at bounding box center [816, 224] width 23 height 23
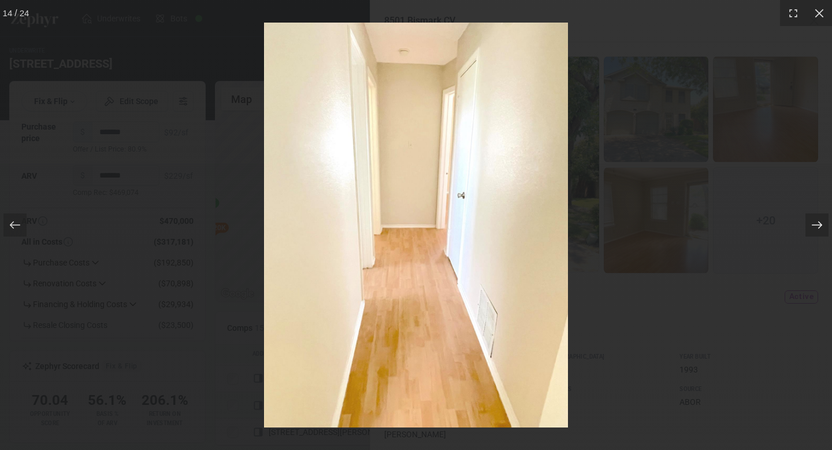
click at [814, 216] on div at bounding box center [816, 224] width 23 height 23
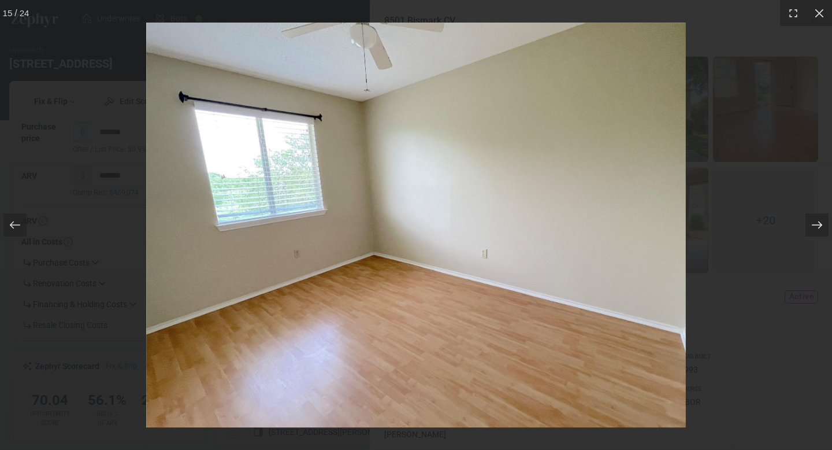
click at [814, 216] on div at bounding box center [816, 224] width 23 height 23
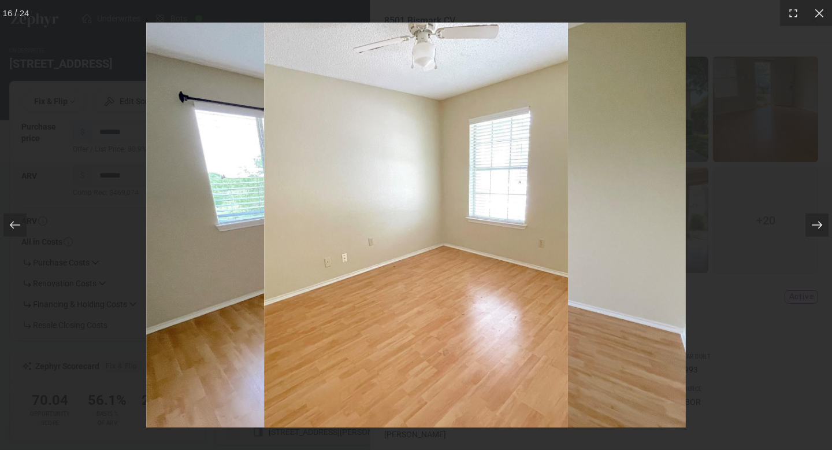
click at [814, 216] on div at bounding box center [816, 224] width 23 height 23
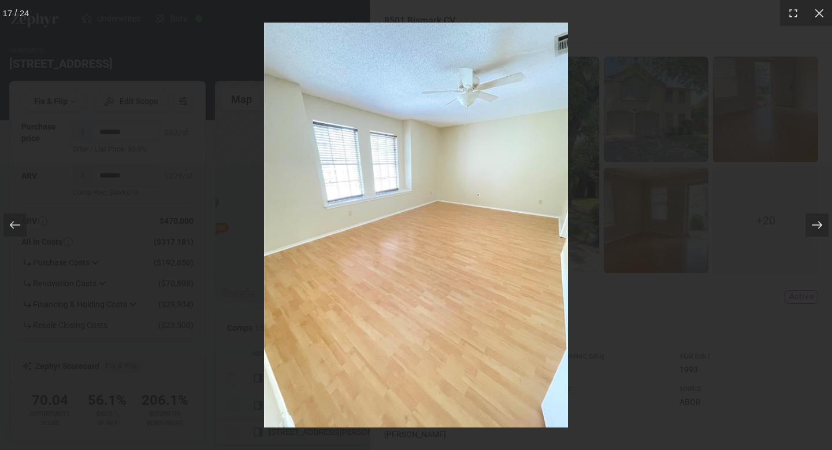
click at [814, 216] on div at bounding box center [816, 224] width 23 height 23
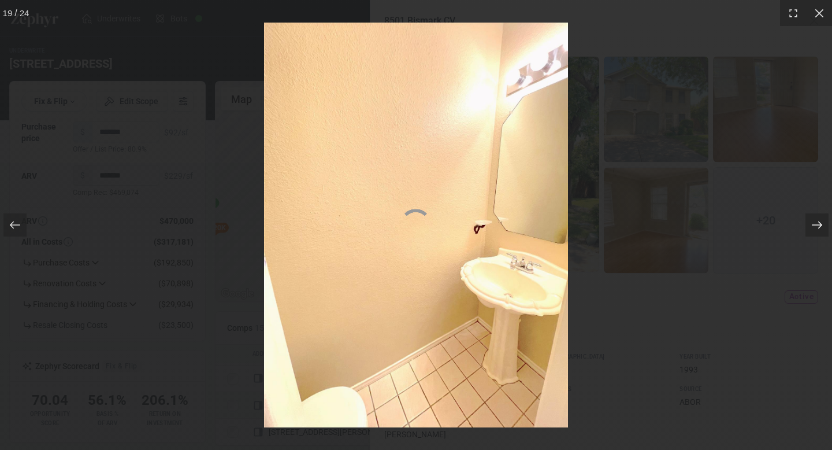
click at [814, 216] on div at bounding box center [816, 224] width 23 height 23
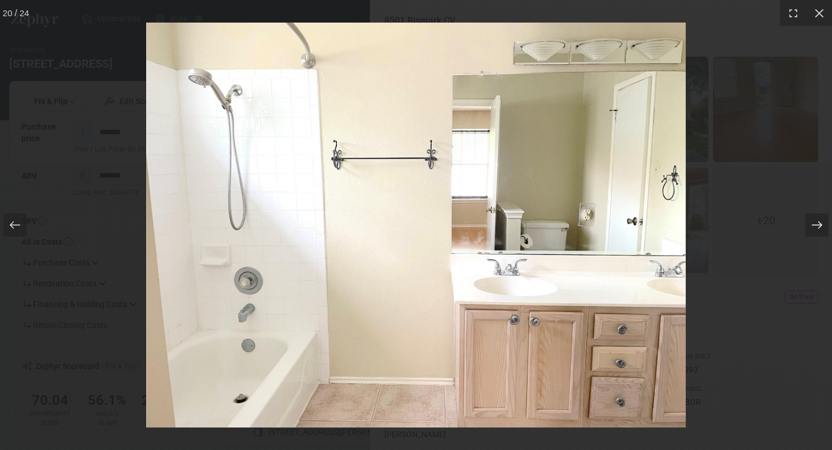
click at [814, 216] on div at bounding box center [816, 224] width 23 height 23
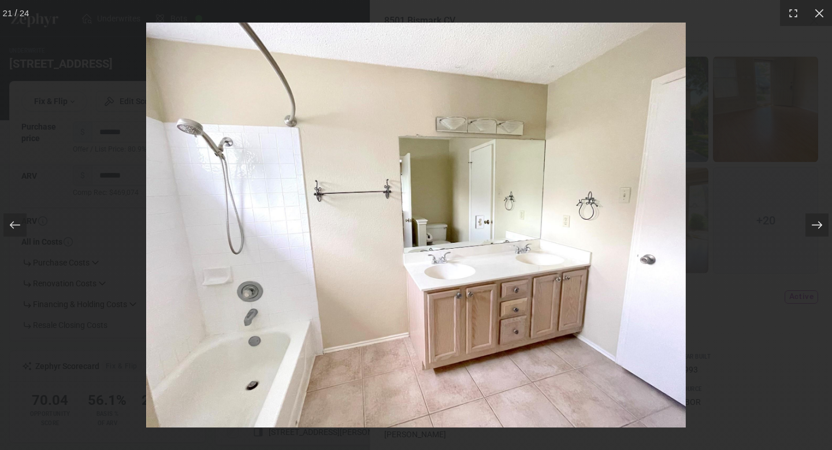
click at [814, 216] on div at bounding box center [816, 224] width 23 height 23
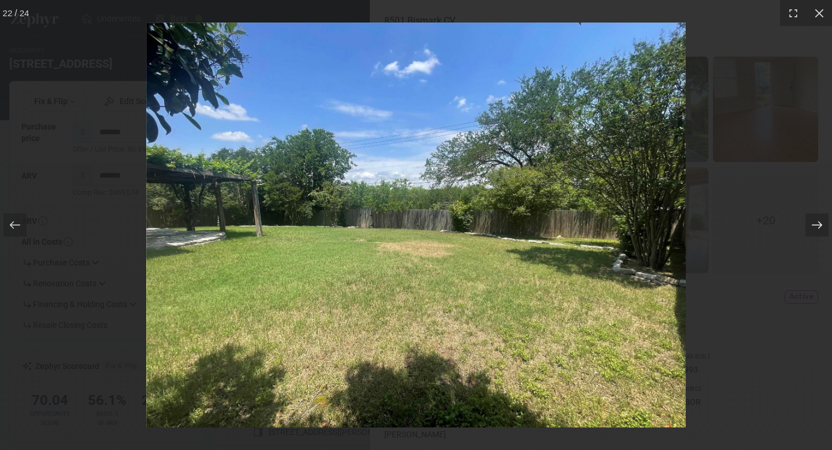
click at [814, 216] on div at bounding box center [816, 224] width 23 height 23
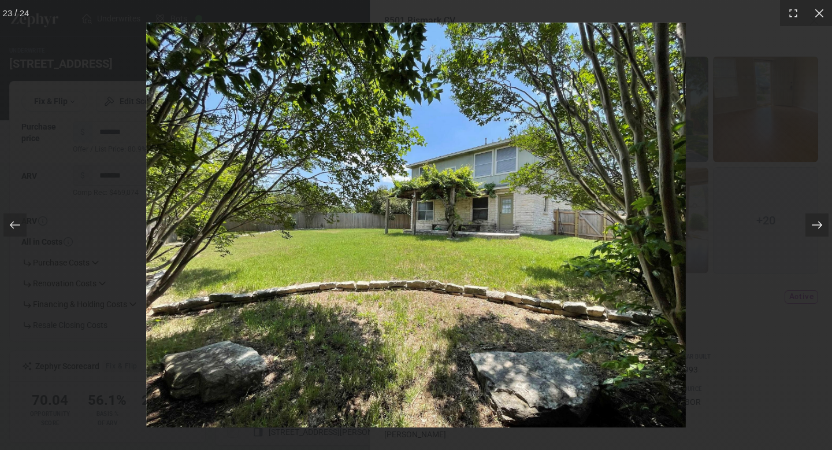
click at [814, 216] on div at bounding box center [816, 224] width 23 height 23
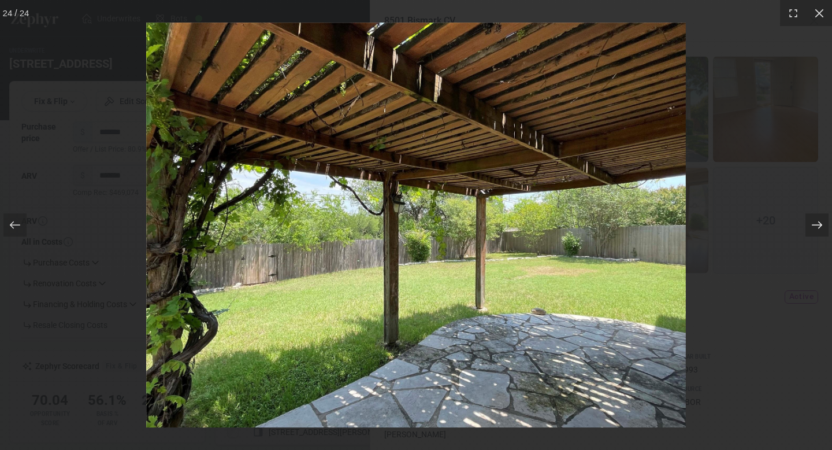
click at [814, 216] on div at bounding box center [816, 224] width 23 height 23
